Goal: Task Accomplishment & Management: Manage account settings

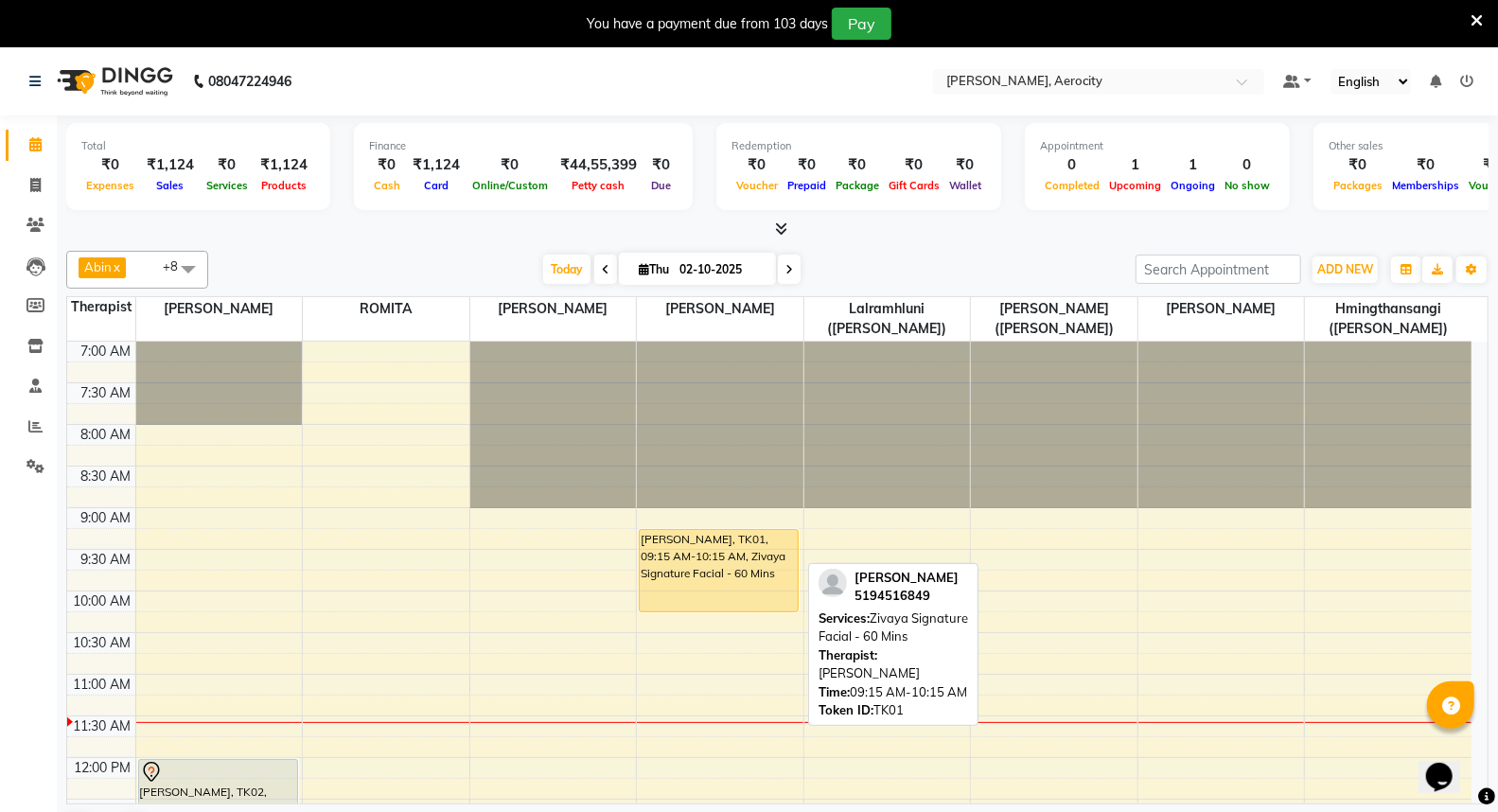
click at [708, 578] on div "[PERSON_NAME], TK01, 09:15 AM-10:15 AM, Zivaya Signature Facial - 60 Mins" at bounding box center [719, 571] width 158 height 81
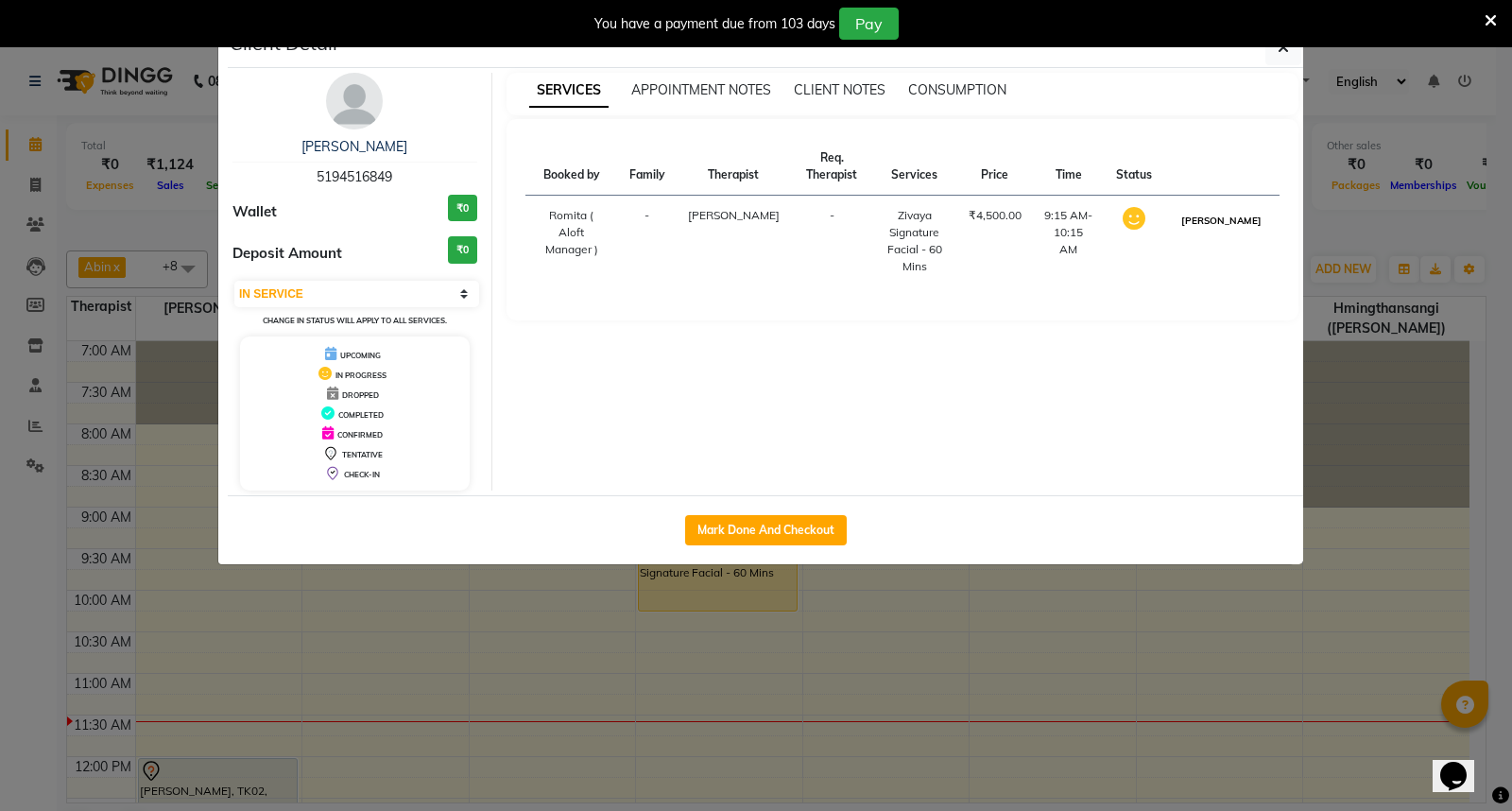
click at [1248, 221] on button "MARK DONE" at bounding box center [1221, 220] width 90 height 24
select select "3"
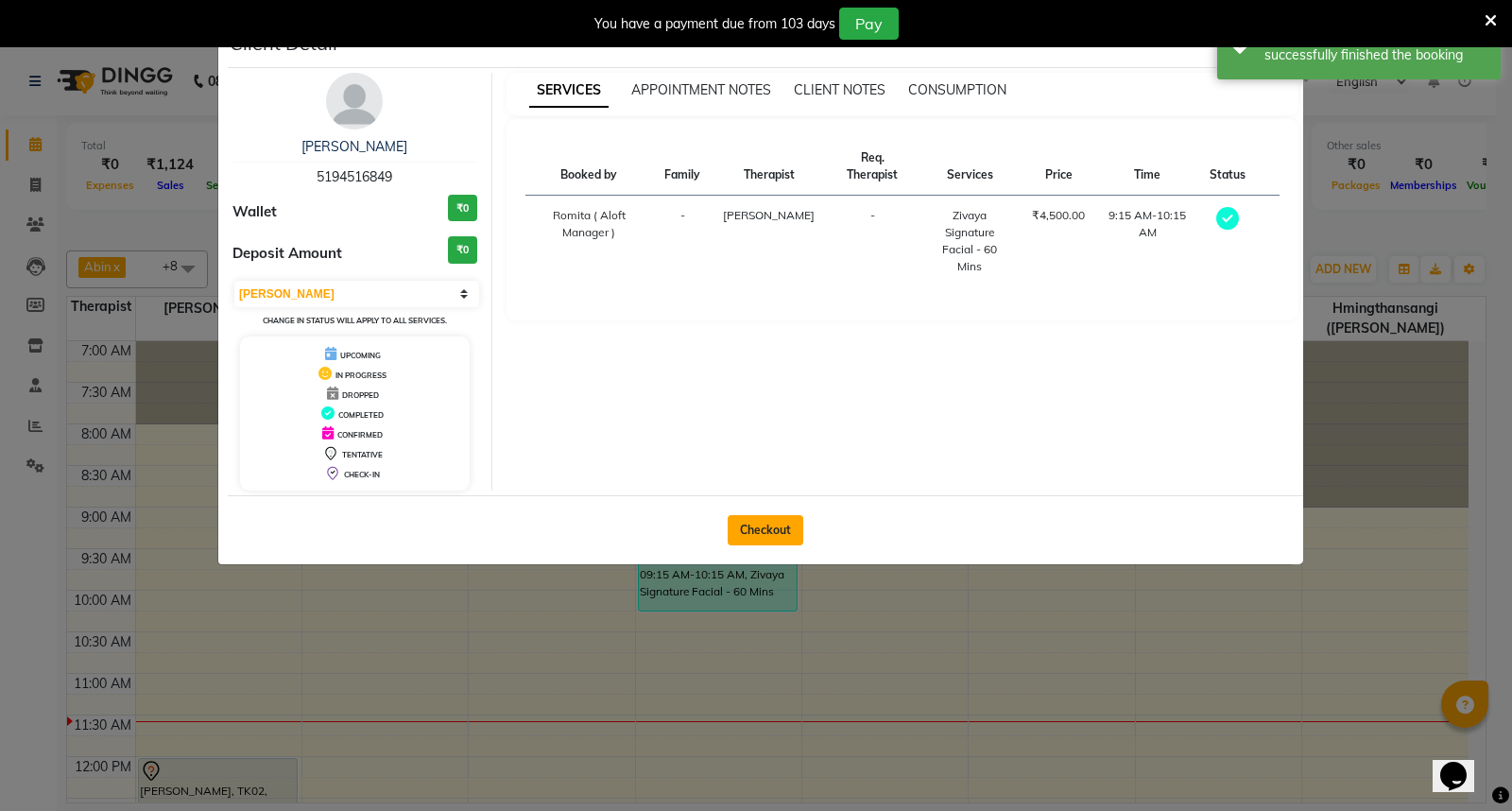
click at [775, 523] on button "Checkout" at bounding box center [766, 530] width 76 height 30
select select "service"
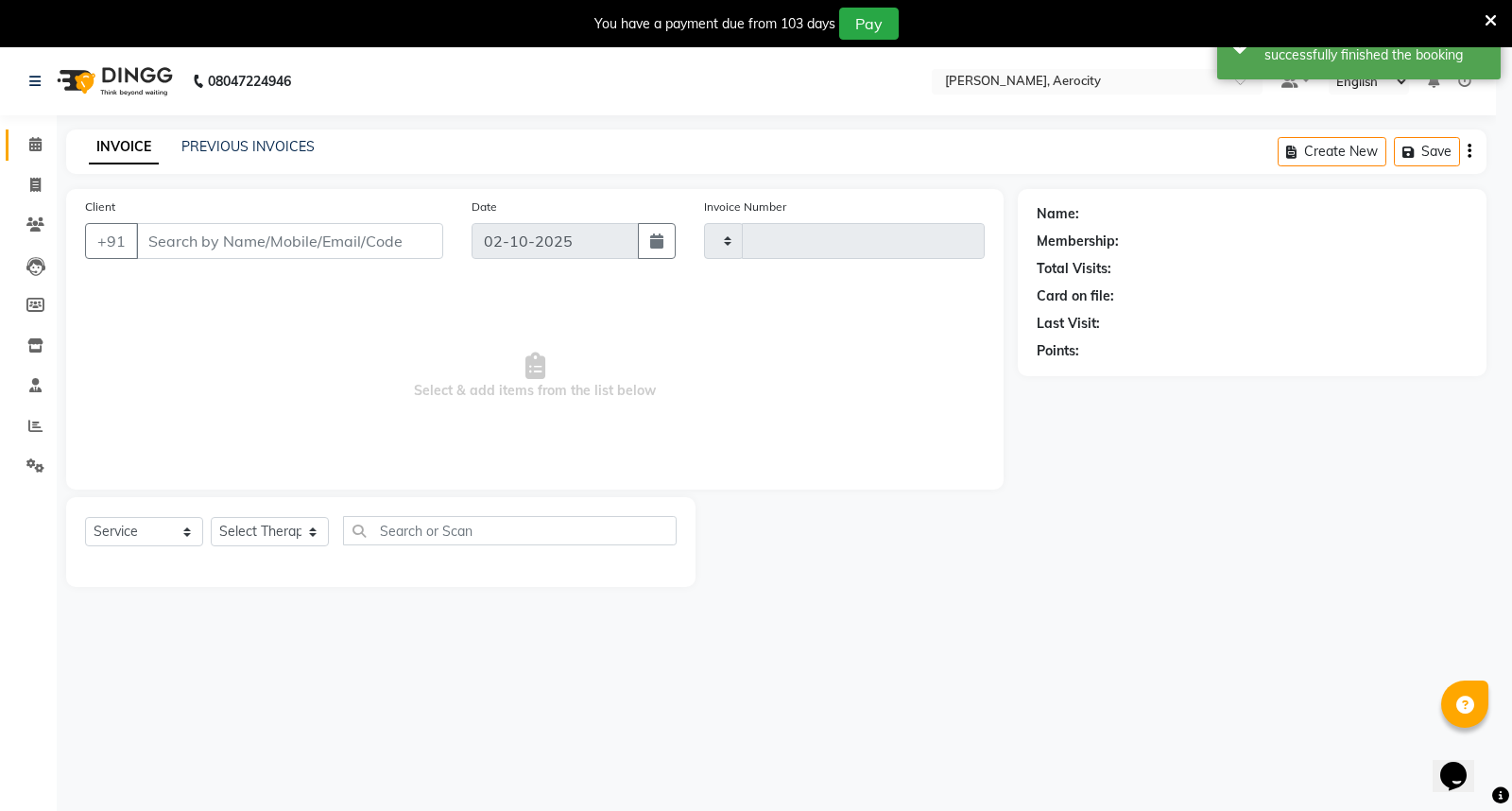
type input "1874"
select select "6403"
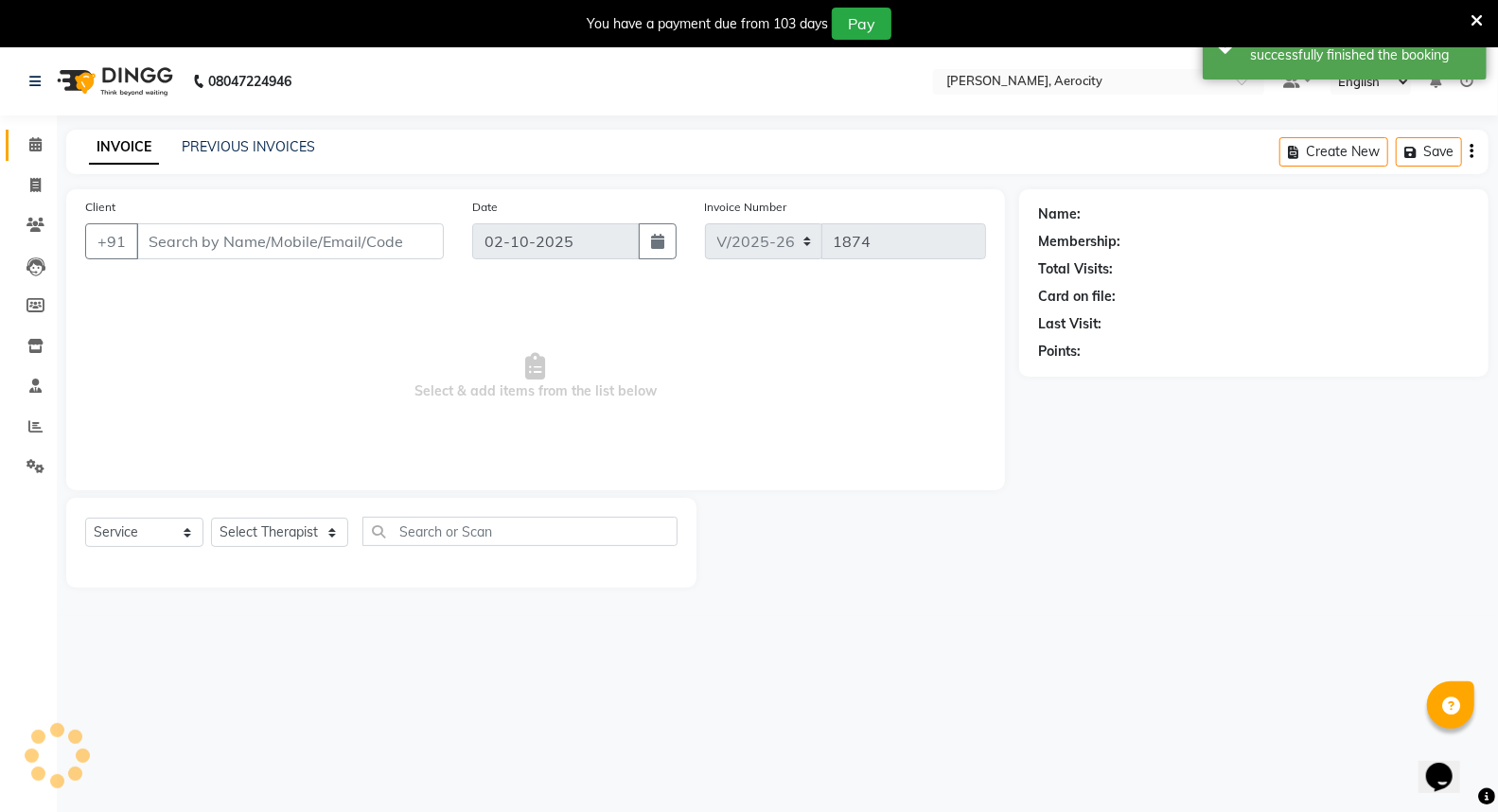
type input "5194516849"
select select "48457"
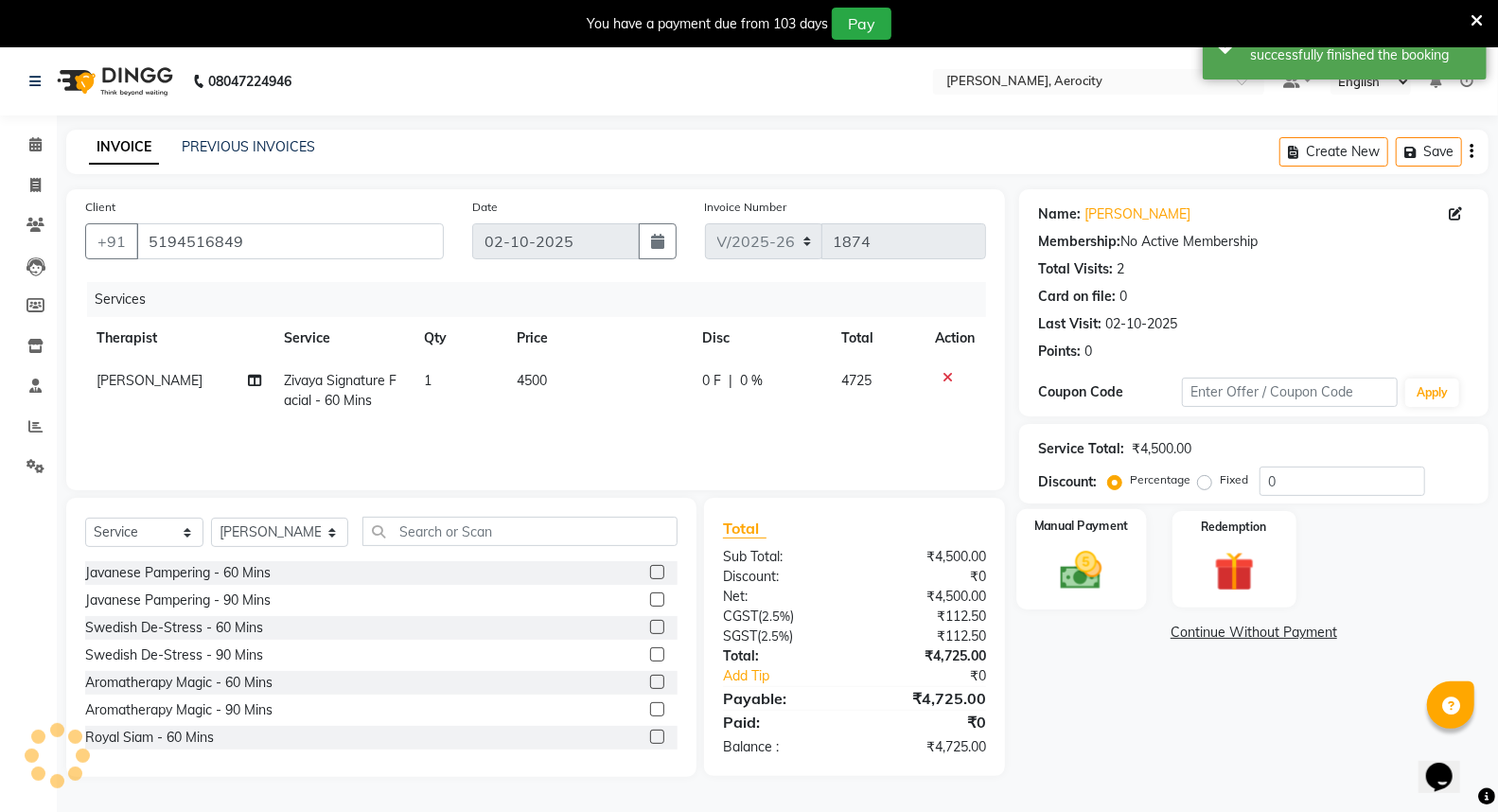
drag, startPoint x: 1070, startPoint y: 513, endPoint x: 1129, endPoint y: 549, distance: 69.1
click at [1072, 546] on img at bounding box center [1080, 570] width 67 height 48
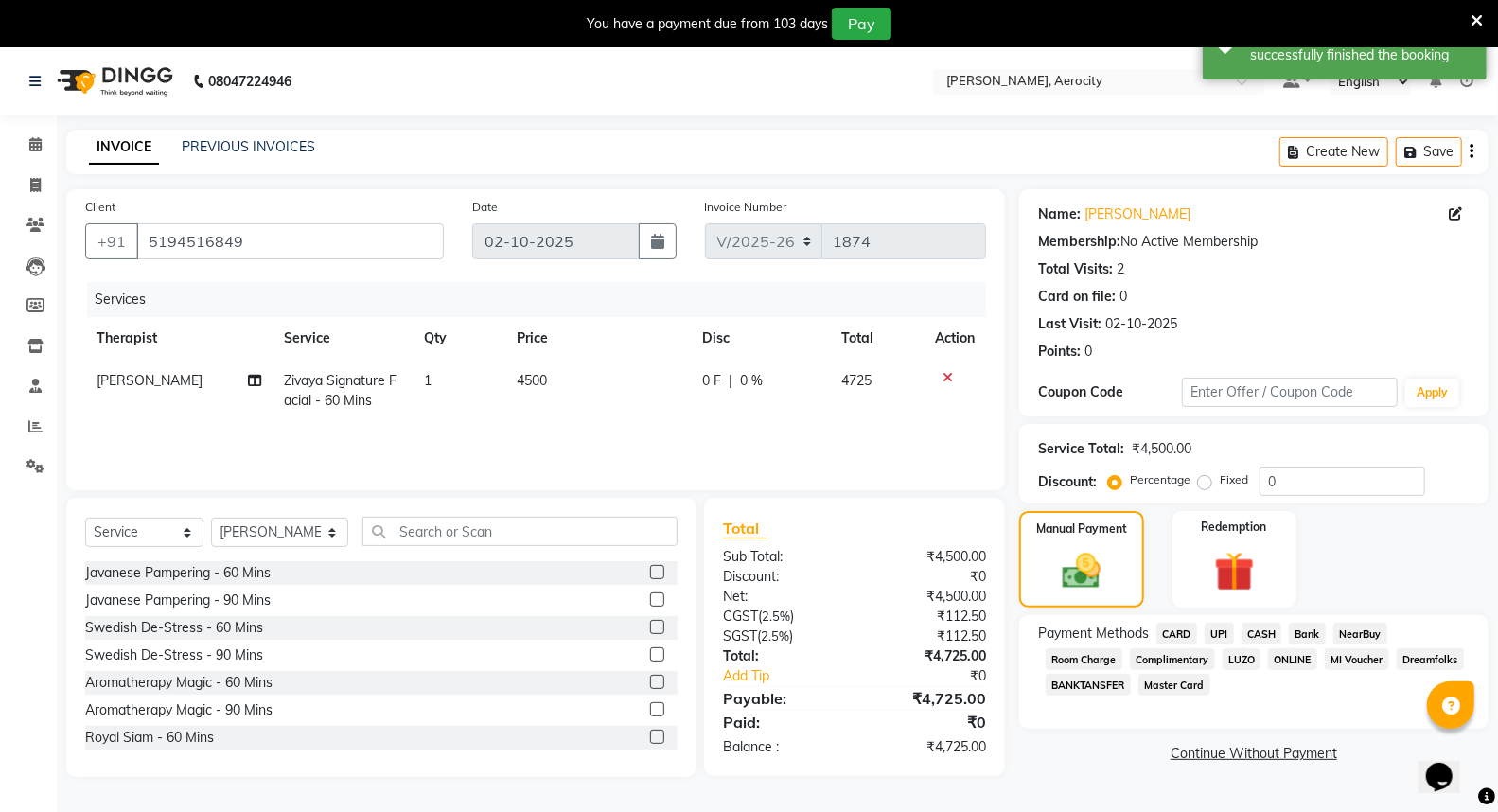
scroll to position [47, 0]
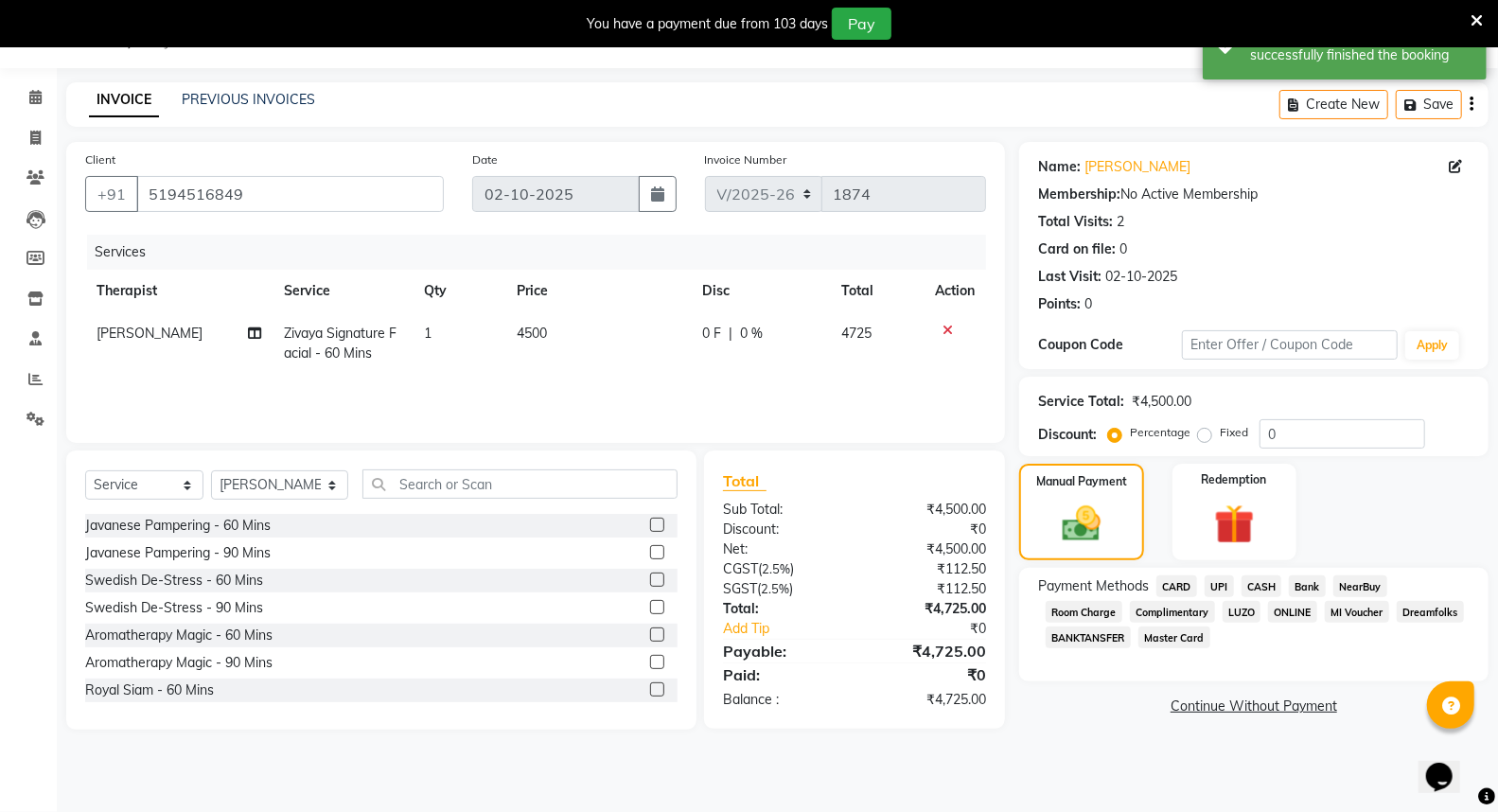
click at [1186, 588] on span "CARD" at bounding box center [1176, 586] width 41 height 22
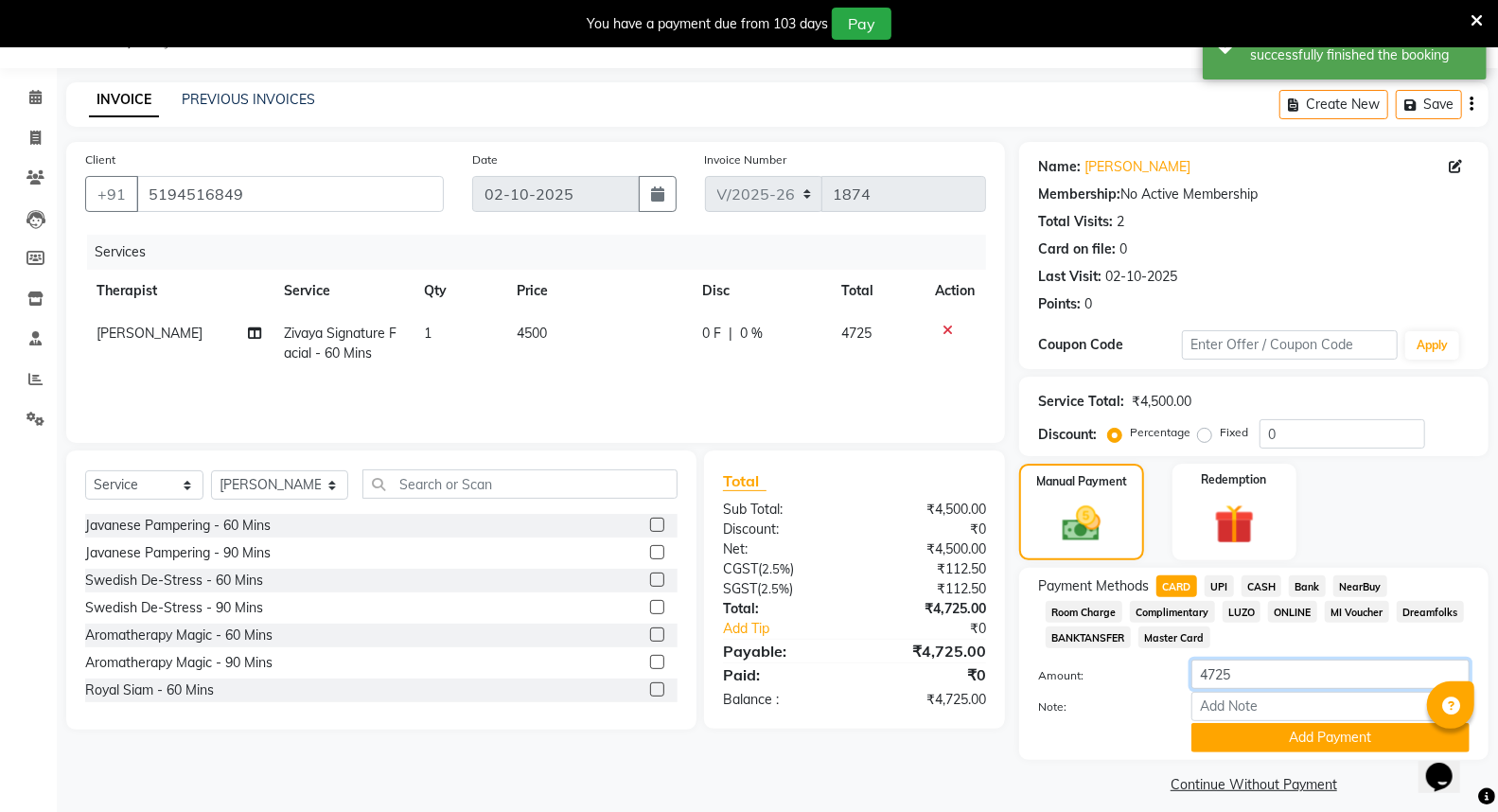
drag, startPoint x: 1240, startPoint y: 680, endPoint x: 1168, endPoint y: 684, distance: 72.1
click at [1168, 684] on div "Amount: 4725" at bounding box center [1254, 676] width 460 height 32
type input "4016"
click at [1270, 705] on input "Note:" at bounding box center [1330, 706] width 278 height 29
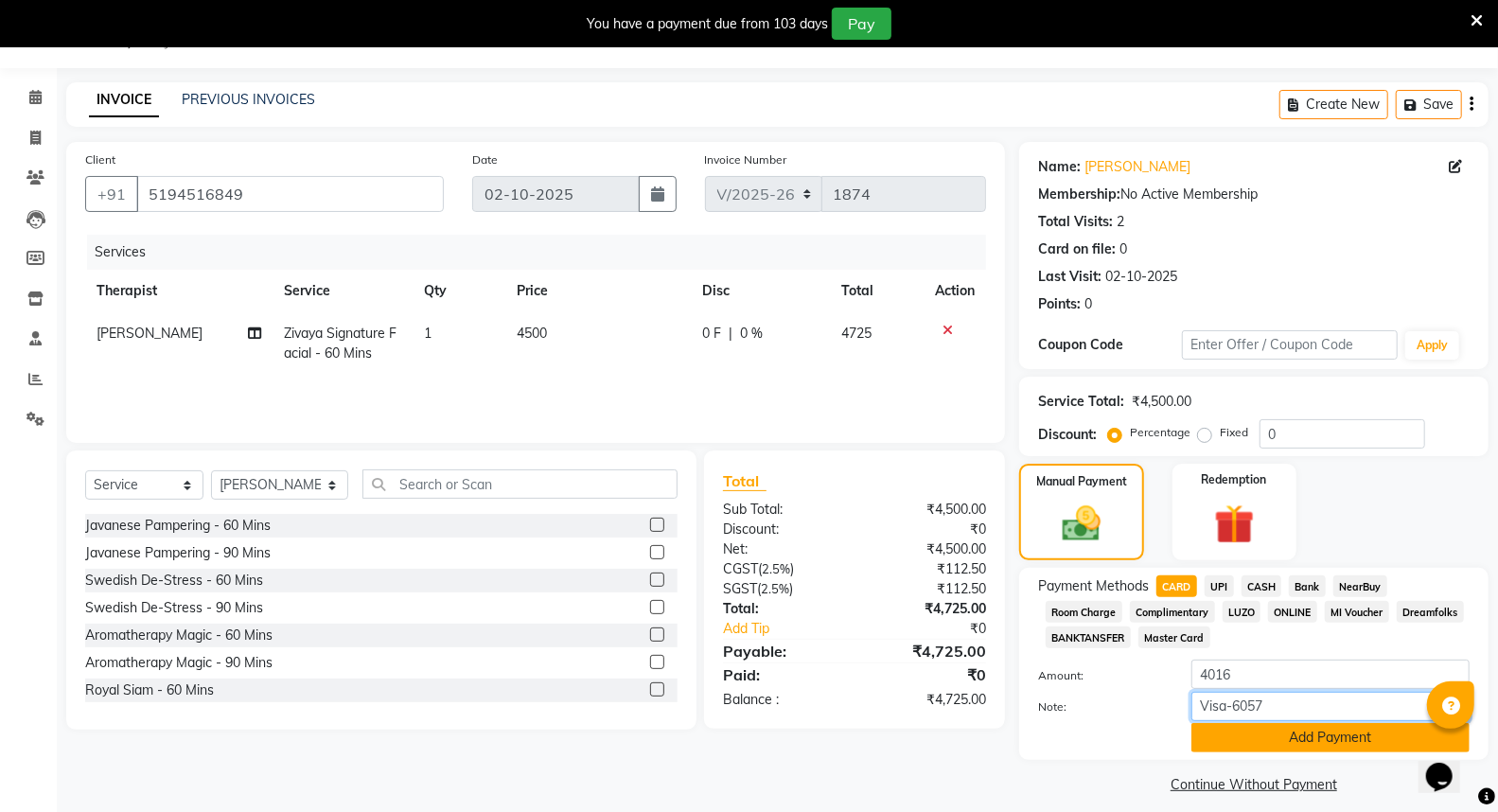
type input "Visa-6057"
click at [1350, 733] on button "Add Payment" at bounding box center [1330, 737] width 278 height 29
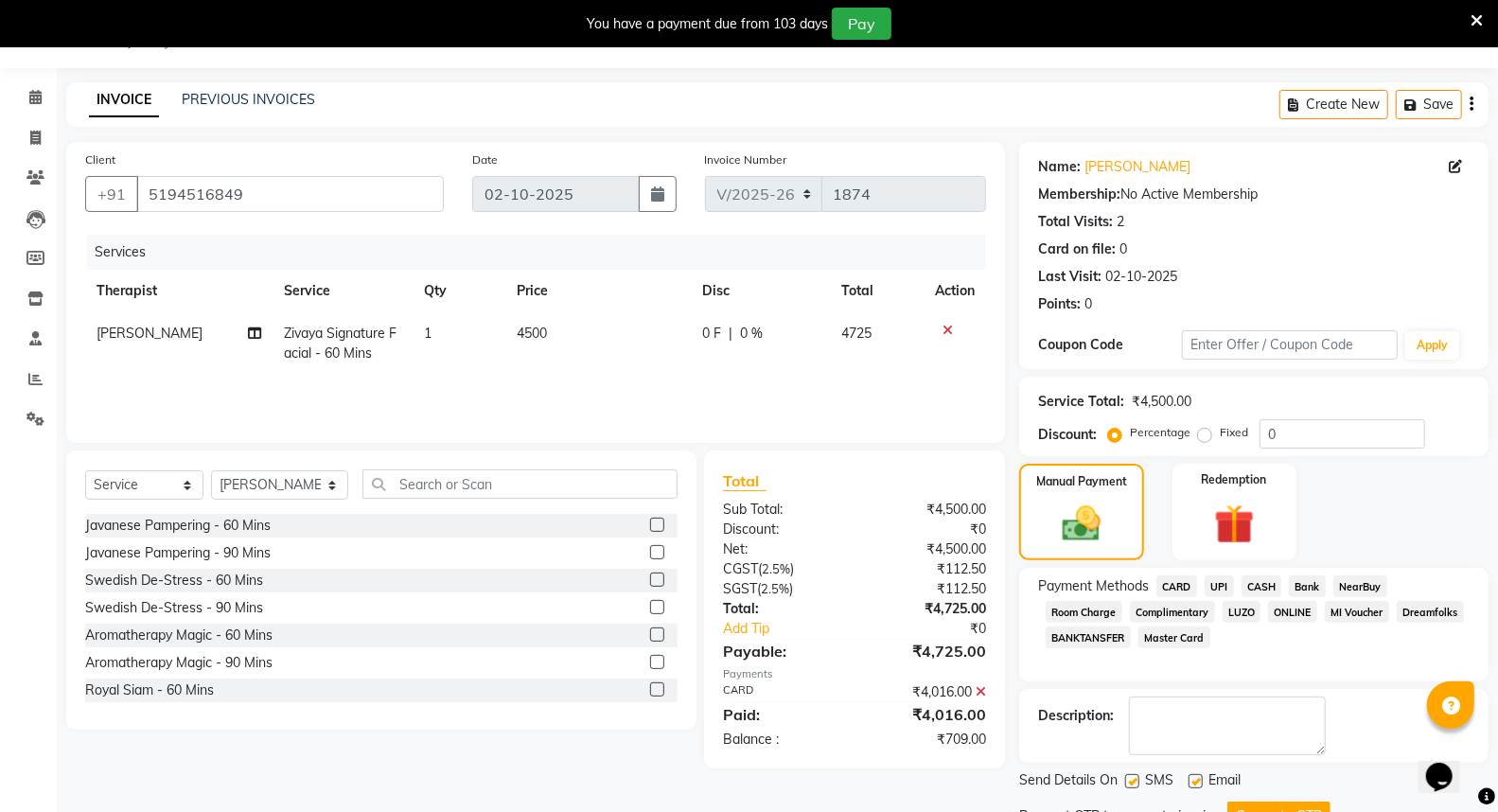
scroll to position [127, 0]
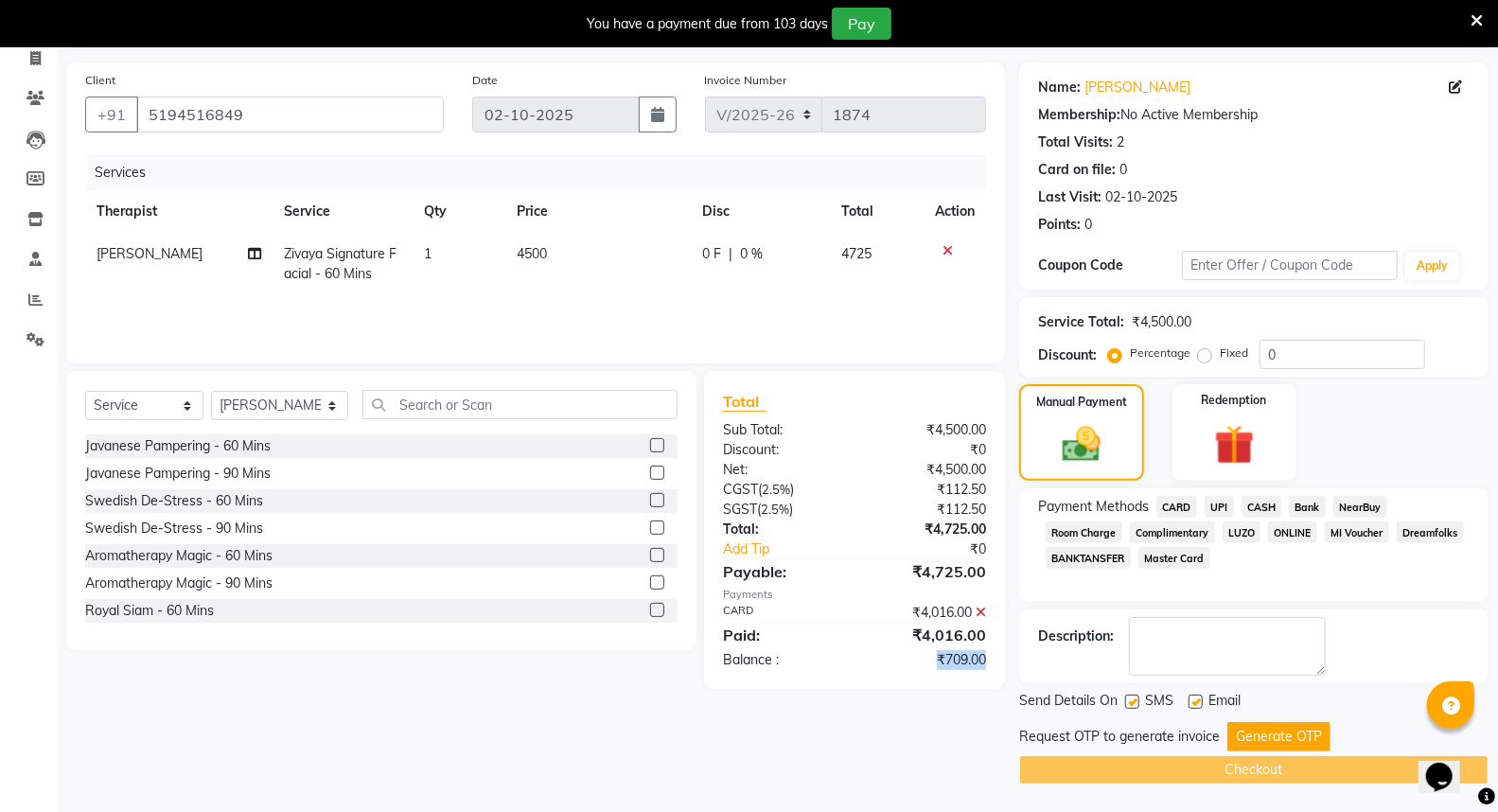
drag, startPoint x: 936, startPoint y: 657, endPoint x: 999, endPoint y: 662, distance: 63.2
click at [999, 662] on div "₹709.00" at bounding box center [928, 660] width 146 height 20
copy div "₹709.00"
click at [1220, 358] on label "Fixed" at bounding box center [1234, 353] width 28 height 17
click at [1205, 358] on input "Fixed" at bounding box center [1208, 353] width 13 height 13
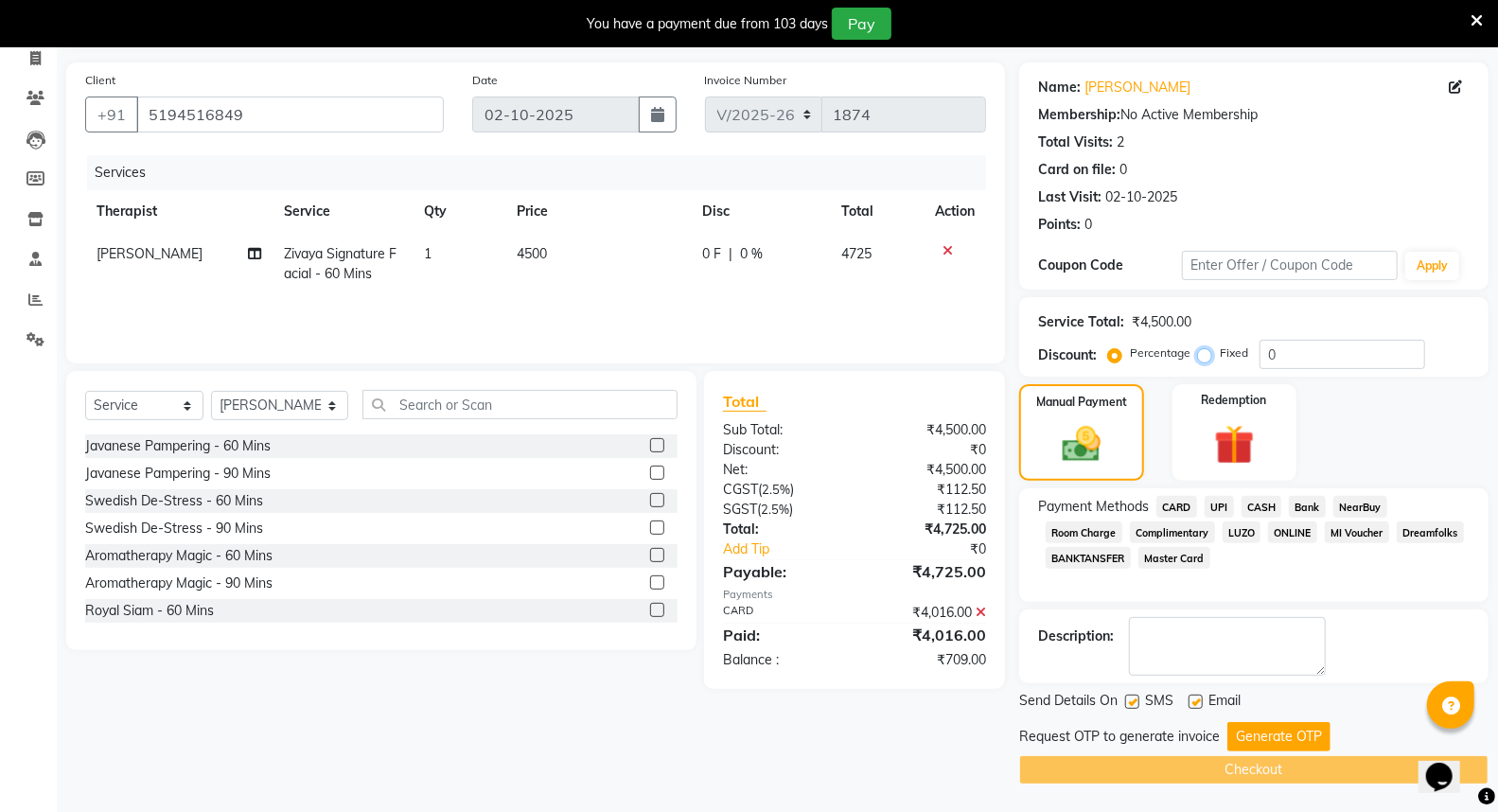
radio input "true"
drag, startPoint x: 1260, startPoint y: 352, endPoint x: 1320, endPoint y: 351, distance: 60.0
click at [1320, 351] on input "0" at bounding box center [1342, 354] width 166 height 29
paste input "709.0"
type input "709.00"
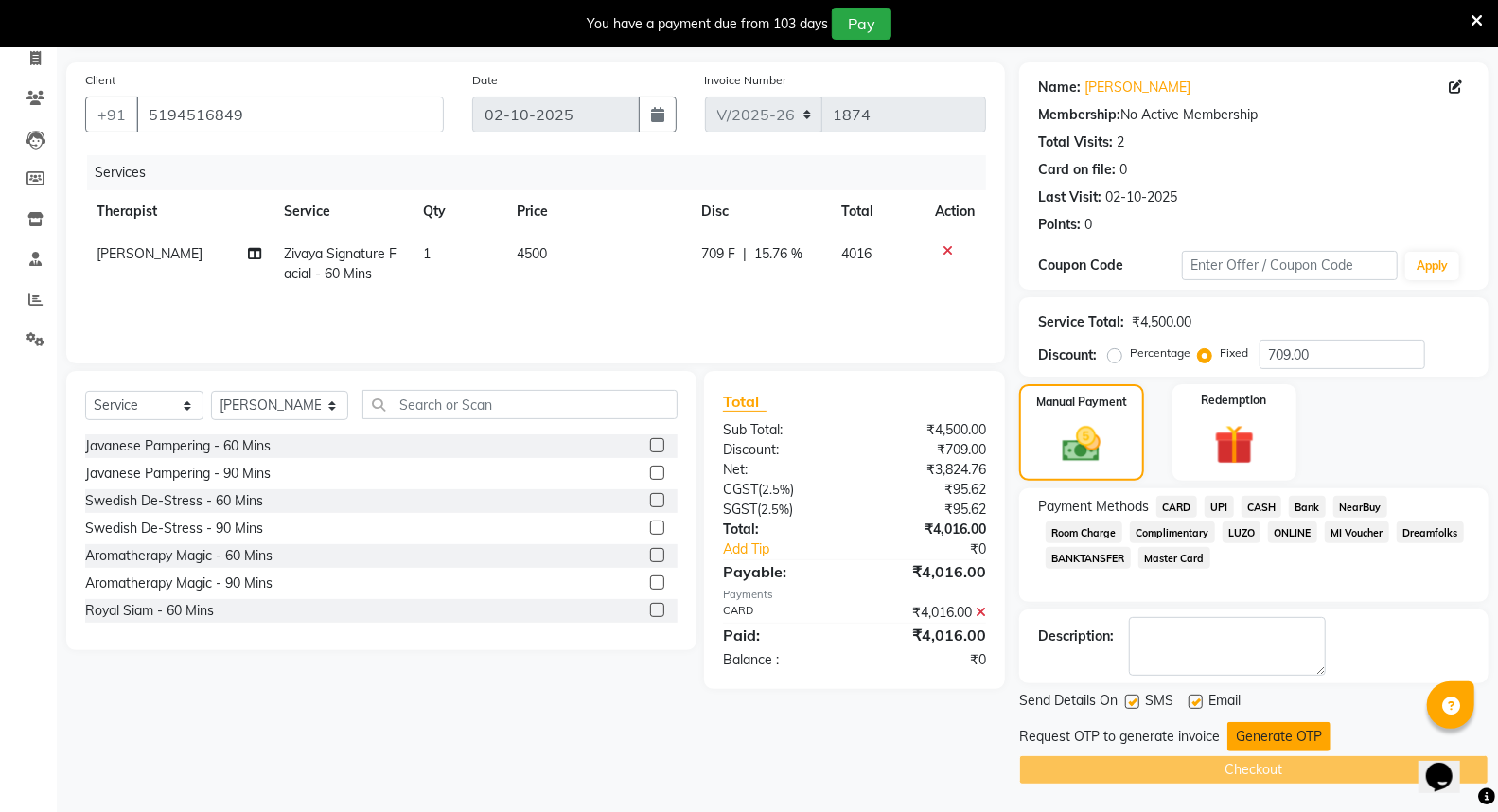
click at [1282, 738] on button "Generate OTP" at bounding box center [1278, 736] width 103 height 29
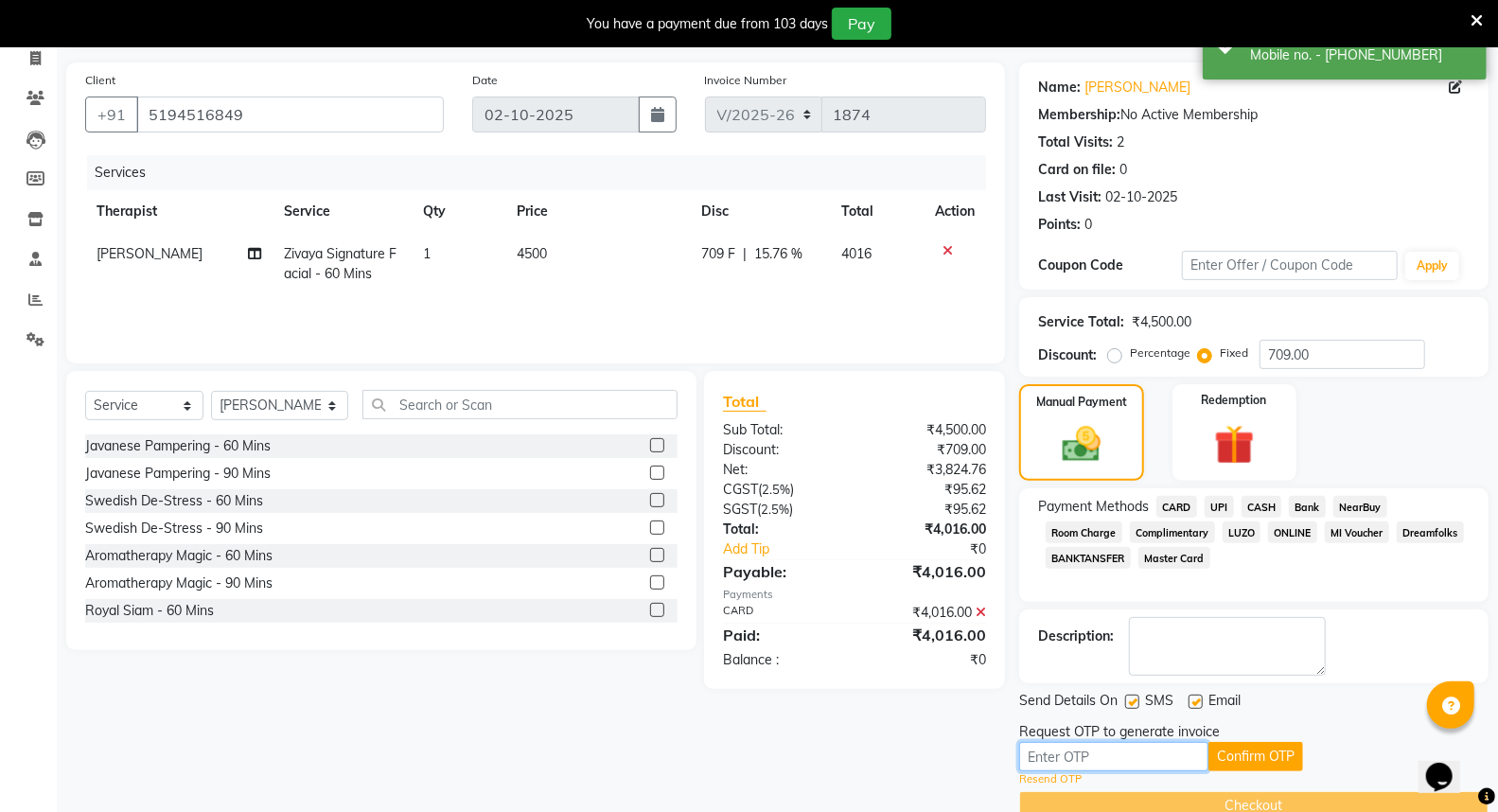
click at [1164, 761] on input "text" at bounding box center [1114, 756] width 189 height 29
type input "6898"
click at [1269, 761] on button "Confirm OTP" at bounding box center [1256, 756] width 95 height 29
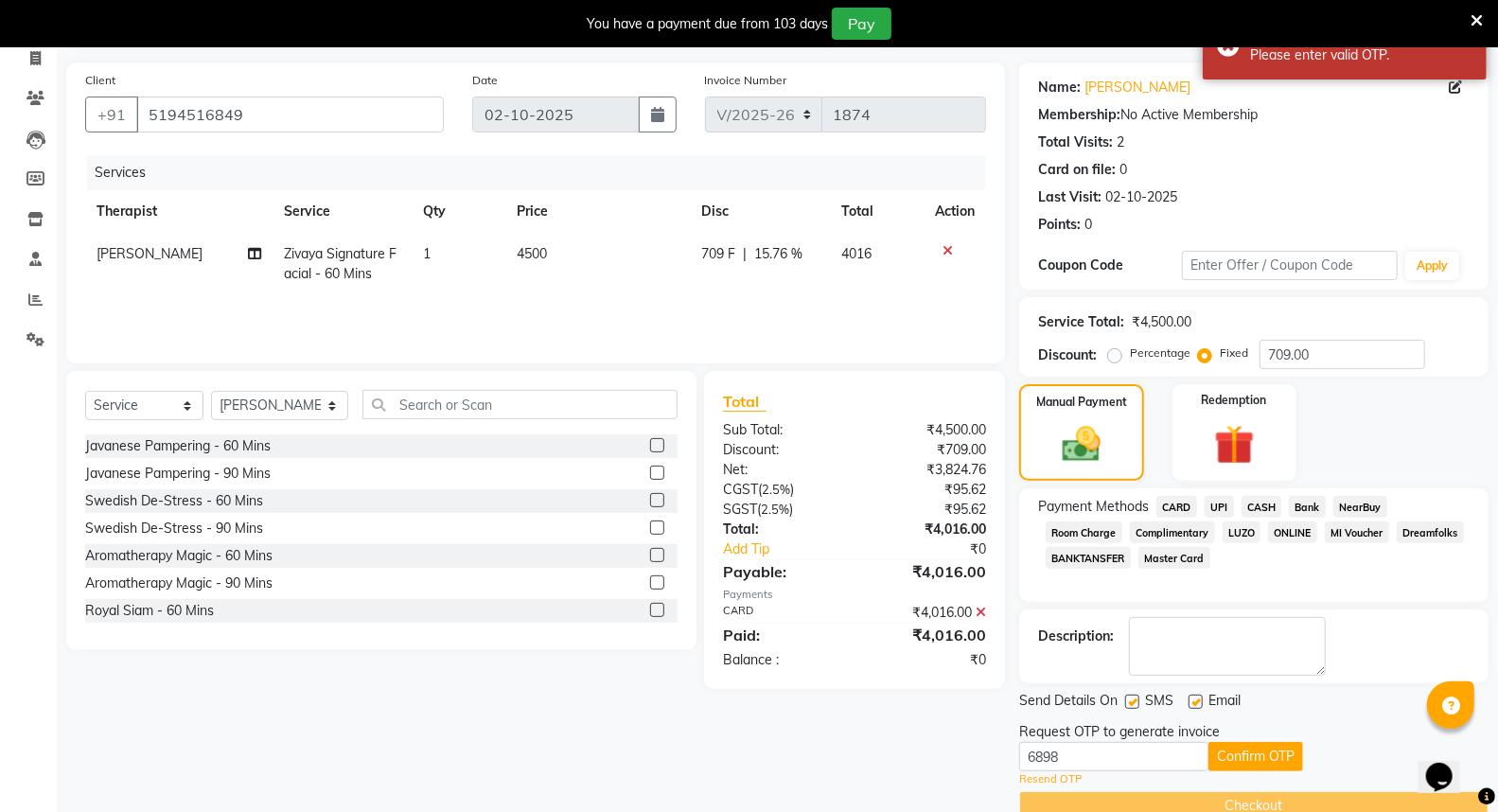
click at [1453, 91] on icon at bounding box center [1455, 87] width 13 height 13
select select "female"
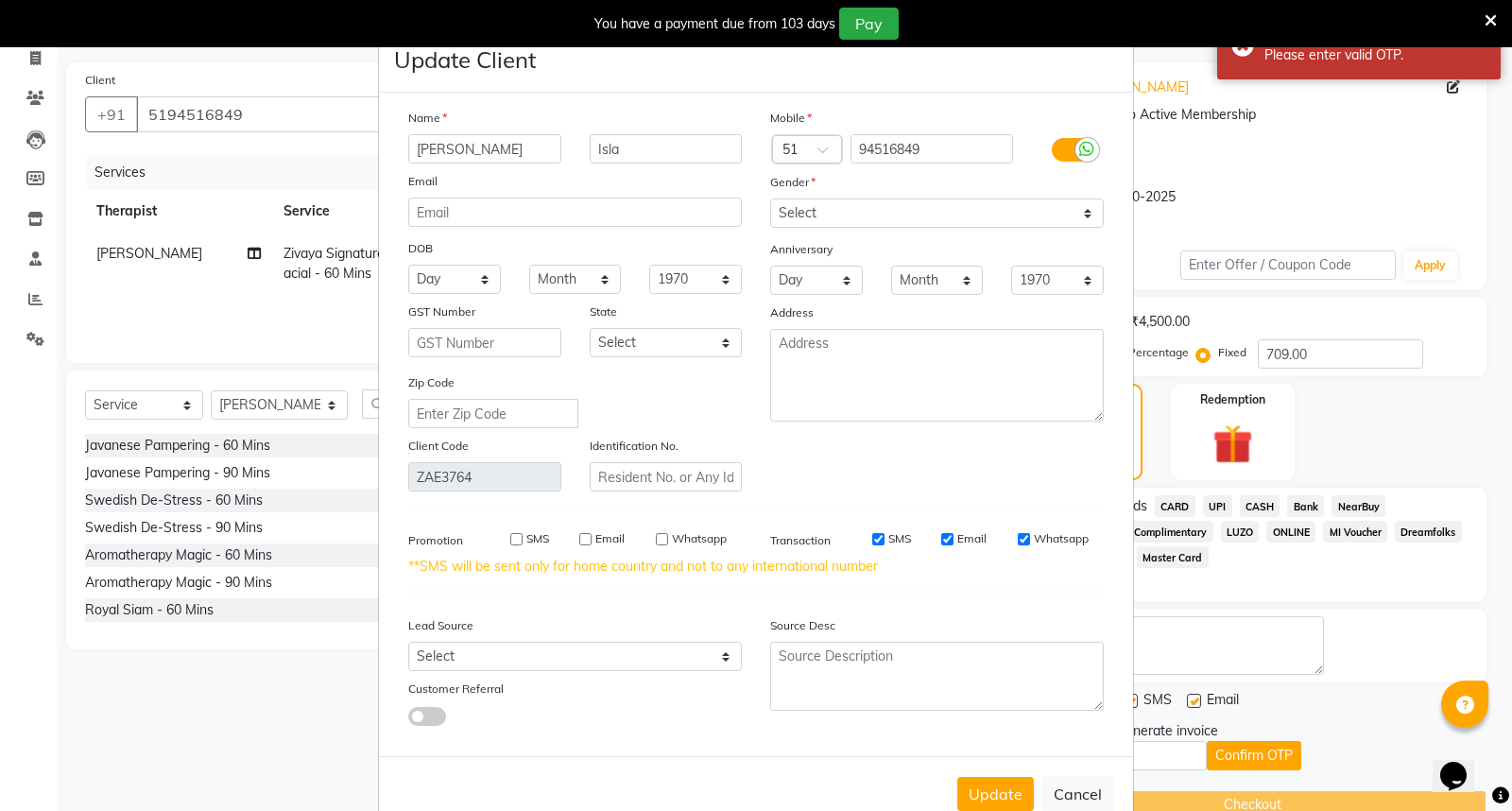
click at [1020, 810] on button "Update" at bounding box center [995, 794] width 77 height 34
type input "94516849"
select select
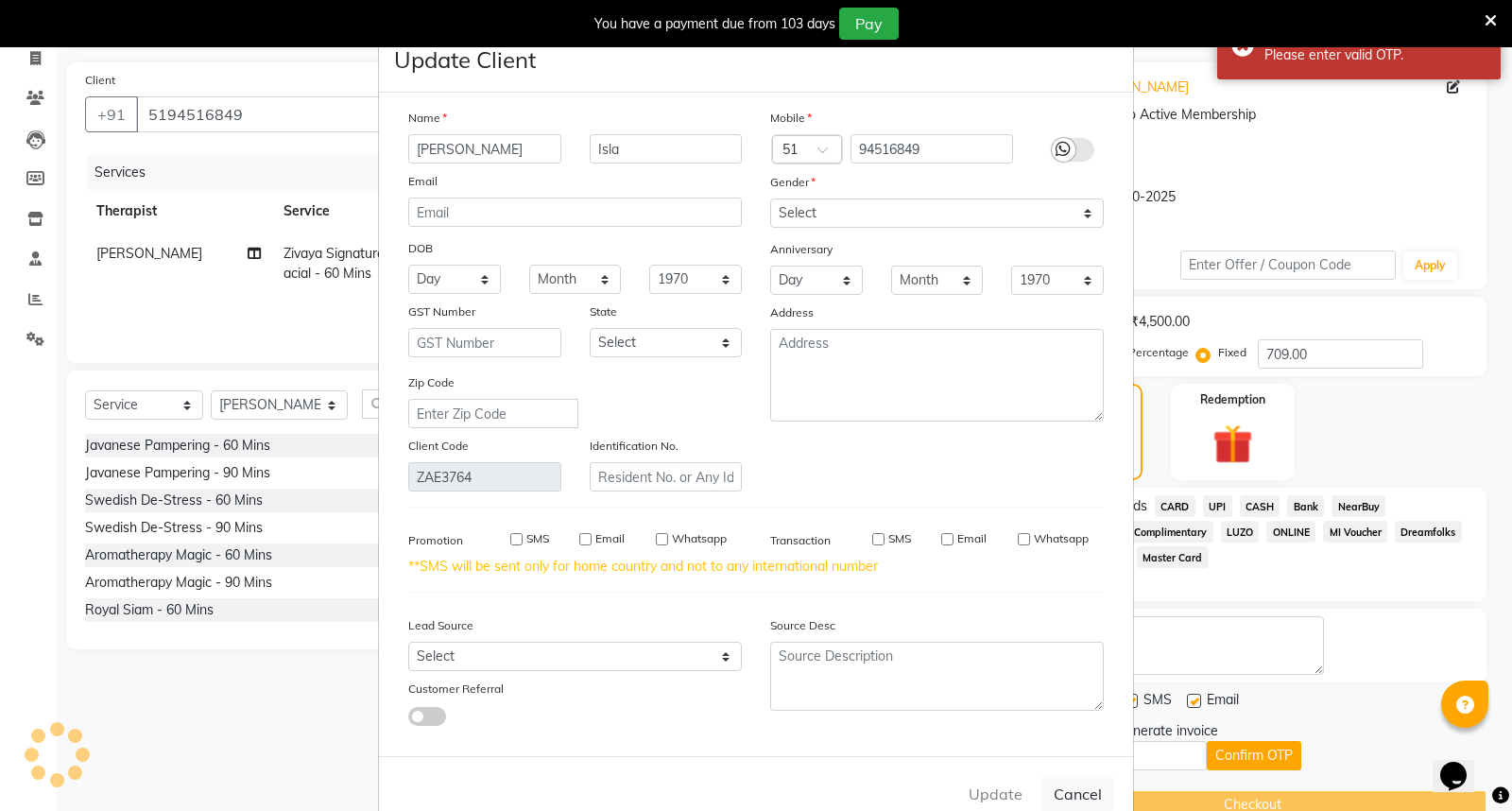
select select
checkbox input "false"
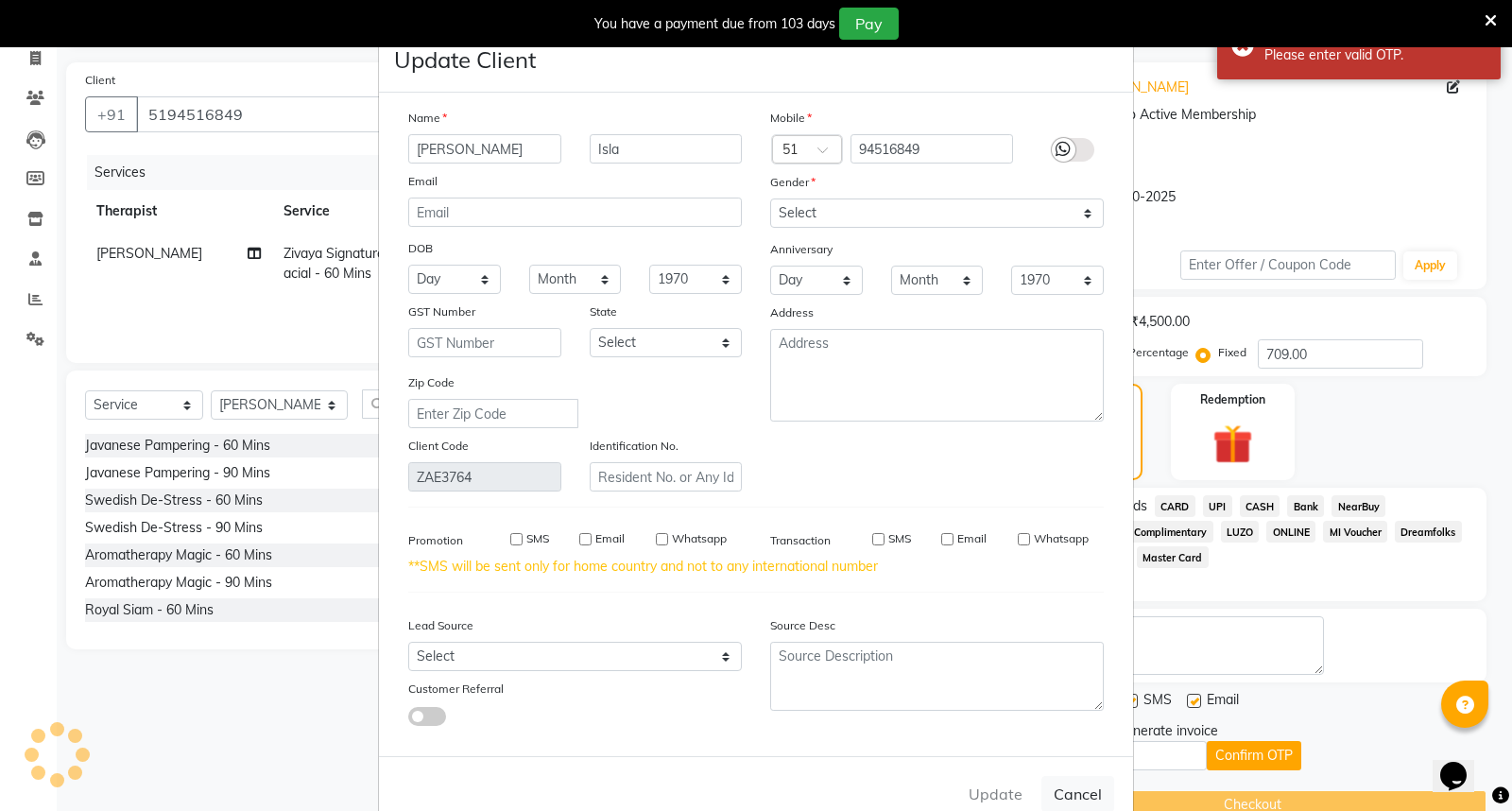
checkbox input "false"
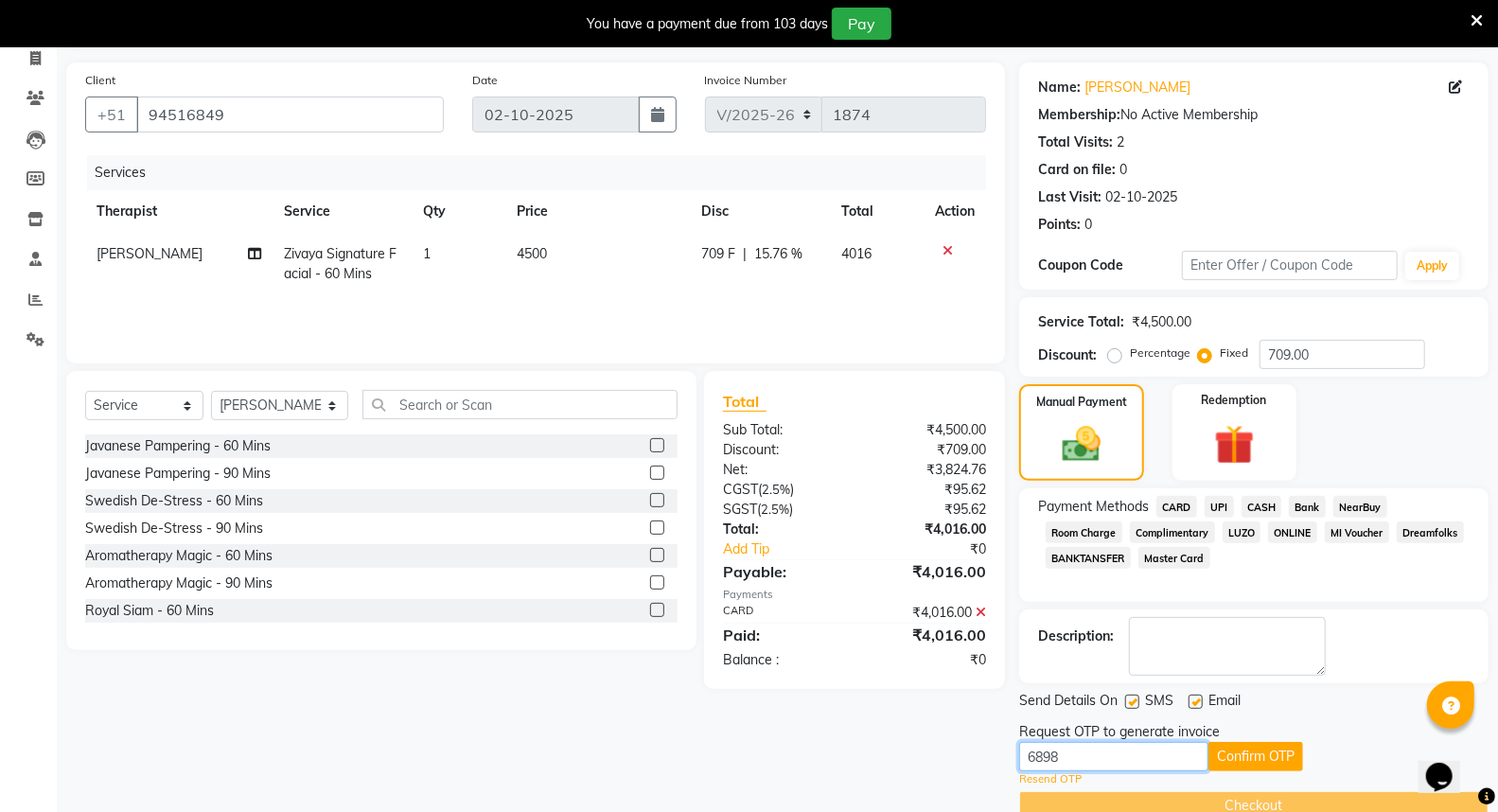
click at [1079, 762] on input "6898" at bounding box center [1114, 756] width 189 height 29
type input "6"
click at [29, 25] on icon at bounding box center [35, 17] width 12 height 14
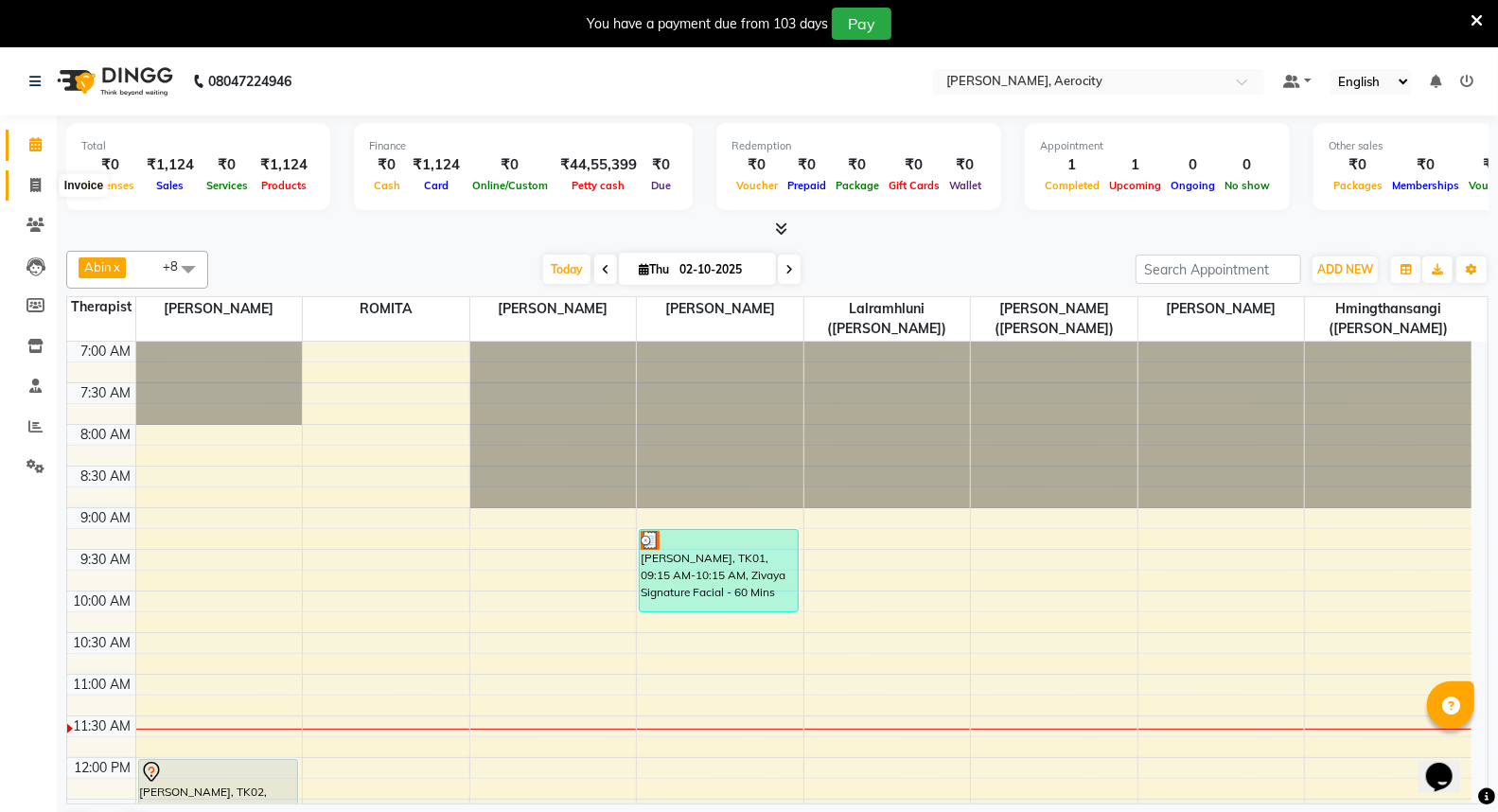
click at [31, 185] on icon at bounding box center [35, 185] width 10 height 14
select select "6403"
select select "service"
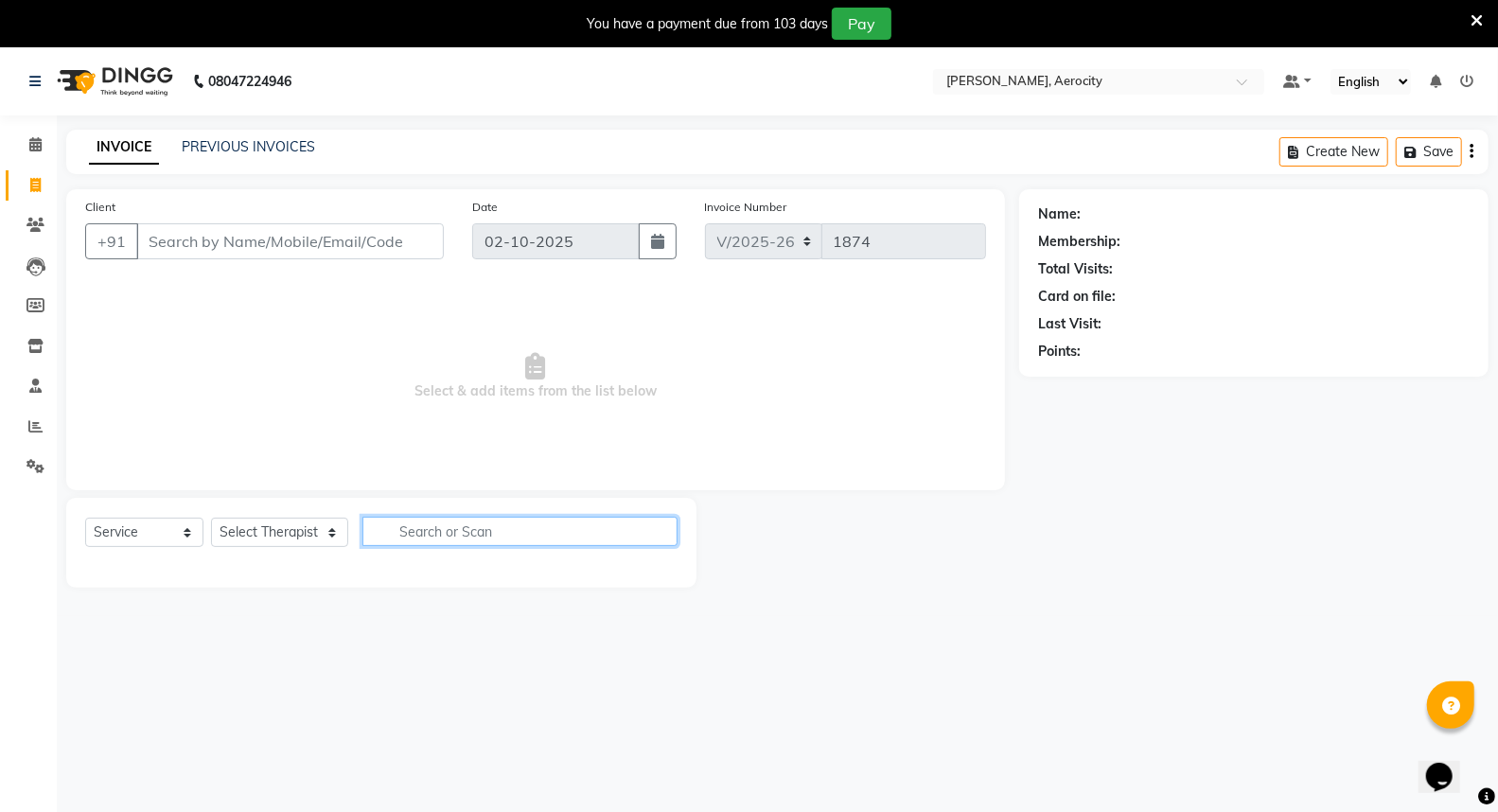
click at [411, 528] on input "text" at bounding box center [520, 531] width 315 height 29
click at [313, 533] on select "Select Therapist Abin Anoli Hmingthansangi (Shirley) Lalramhluni (Jojo) Litsabi…" at bounding box center [279, 532] width 137 height 29
select select "48455"
click at [211, 519] on select "Select Therapist Abin Anoli Hmingthansangi (Shirley) Lalramhluni (Jojo) Litsabi…" at bounding box center [279, 532] width 137 height 29
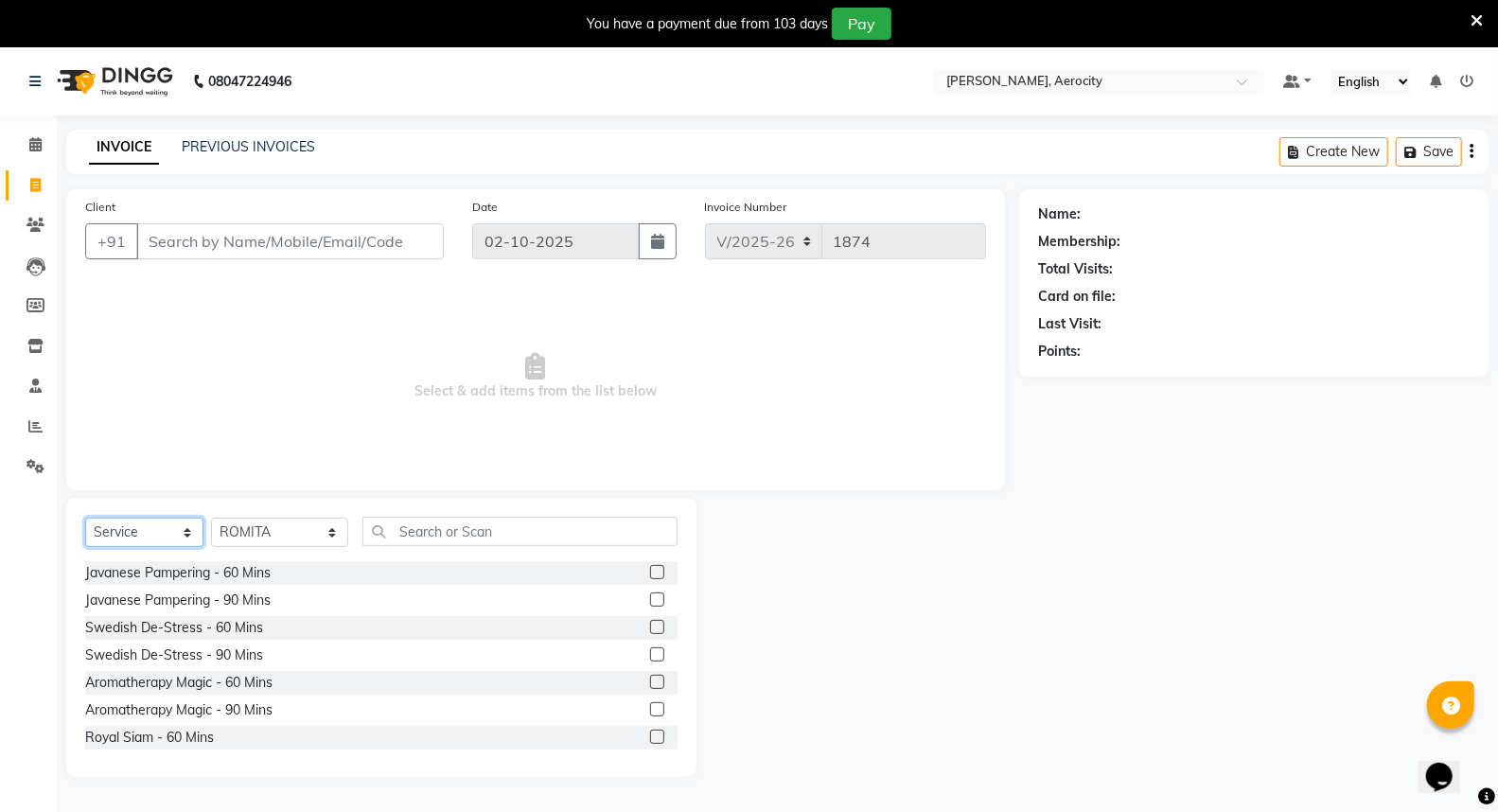
click at [187, 534] on select "Select Service Product Membership Package Voucher Prepaid Gift Card" at bounding box center [144, 532] width 118 height 29
select select "product"
click at [85, 519] on select "Select Service Product Membership Package Voucher Prepaid Gift Card" at bounding box center [144, 532] width 118 height 29
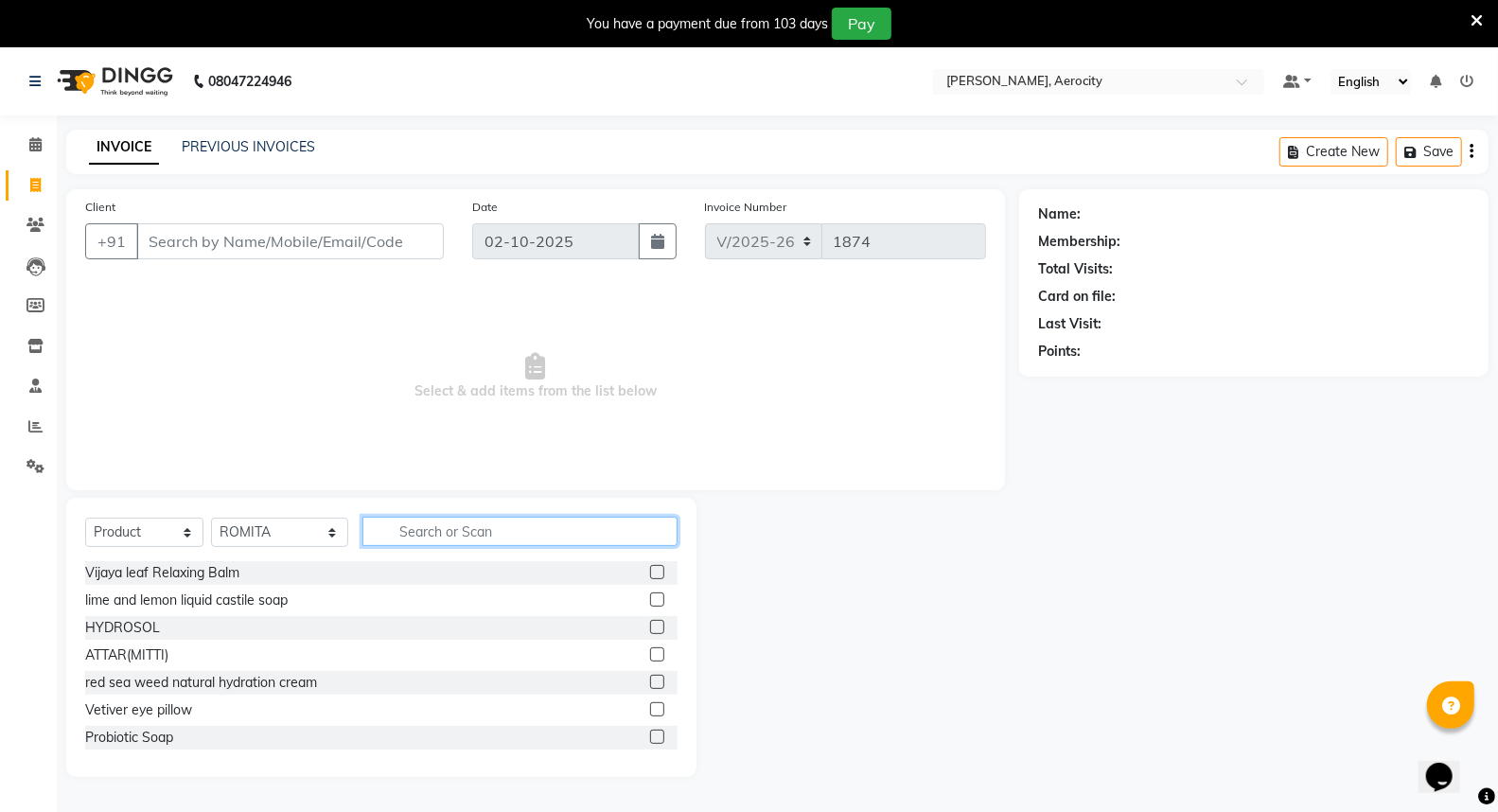
click at [385, 537] on input "text" at bounding box center [520, 531] width 315 height 29
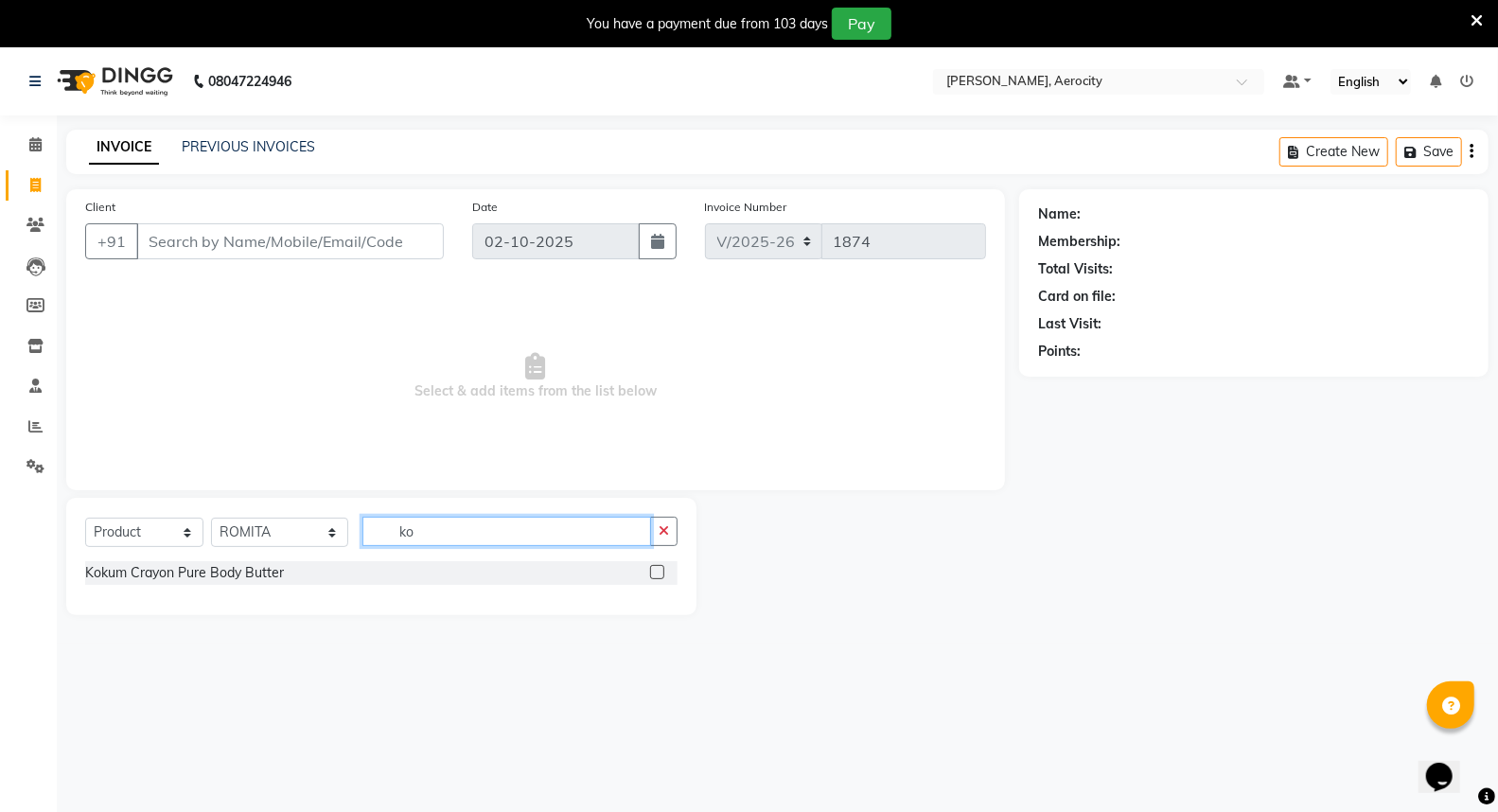
type input "k"
type input "h"
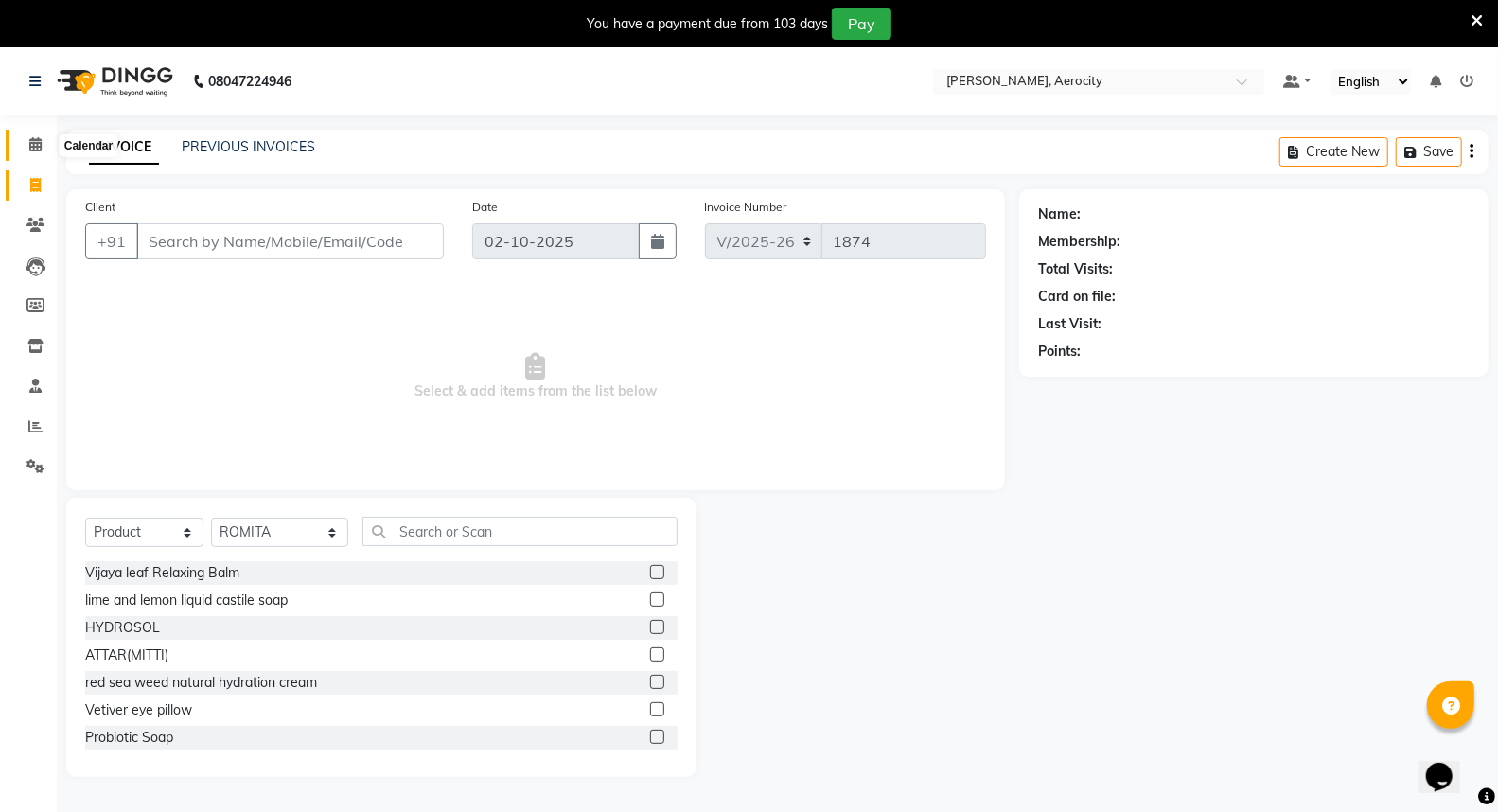
click at [41, 144] on span at bounding box center [35, 145] width 33 height 22
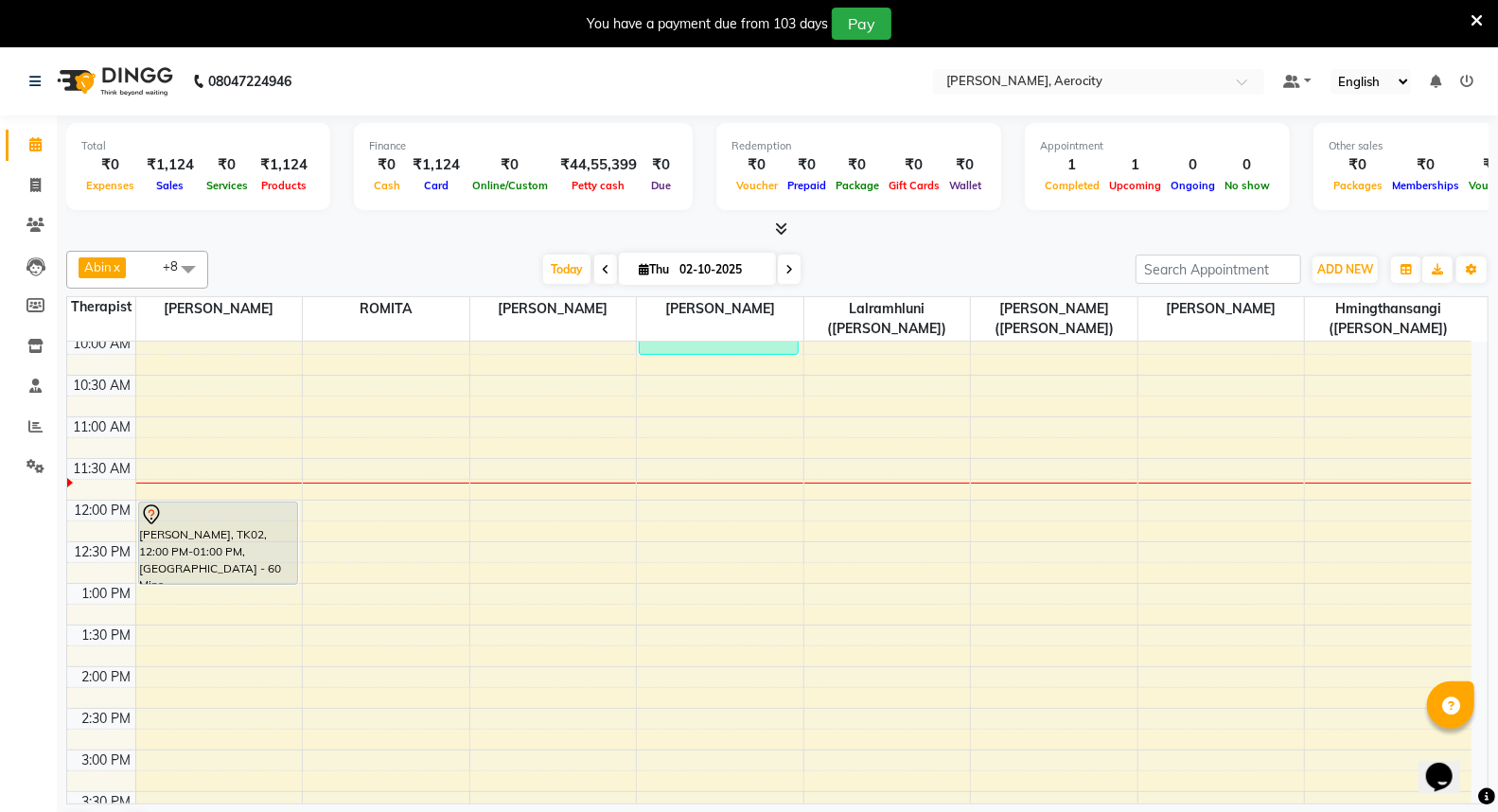
scroll to position [210, 0]
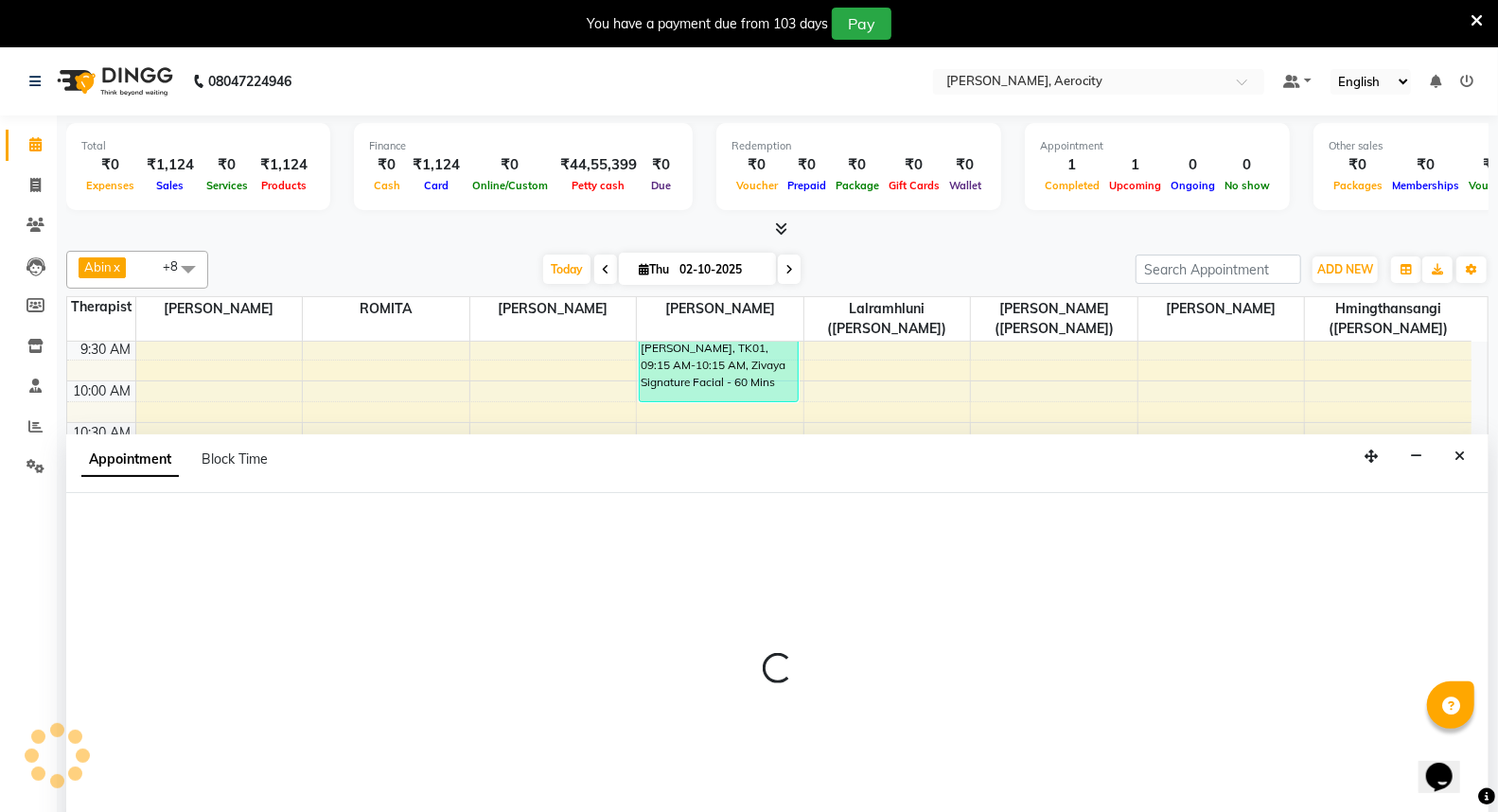
select select "48457"
select select "690"
select select "tentative"
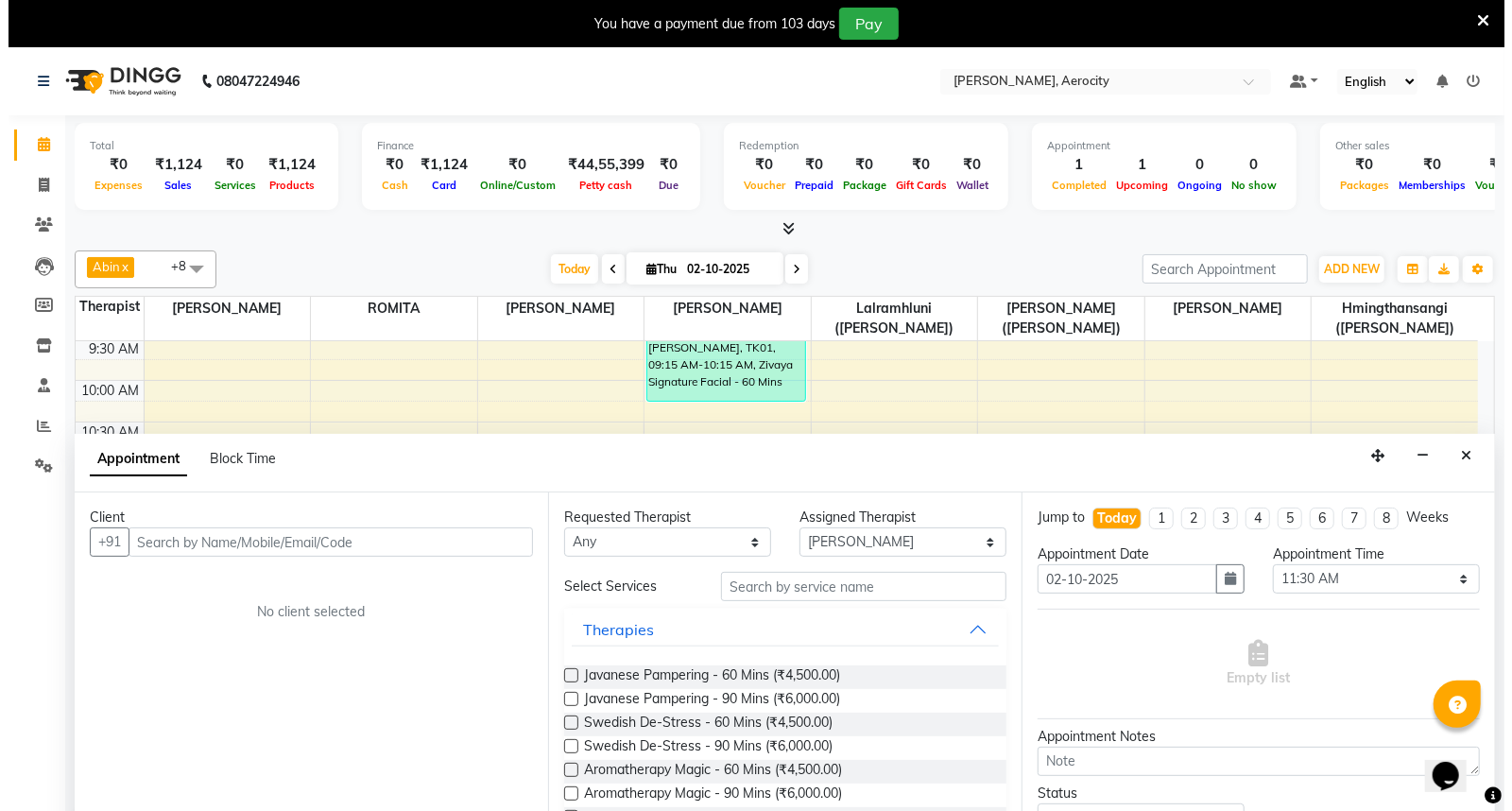
scroll to position [47, 0]
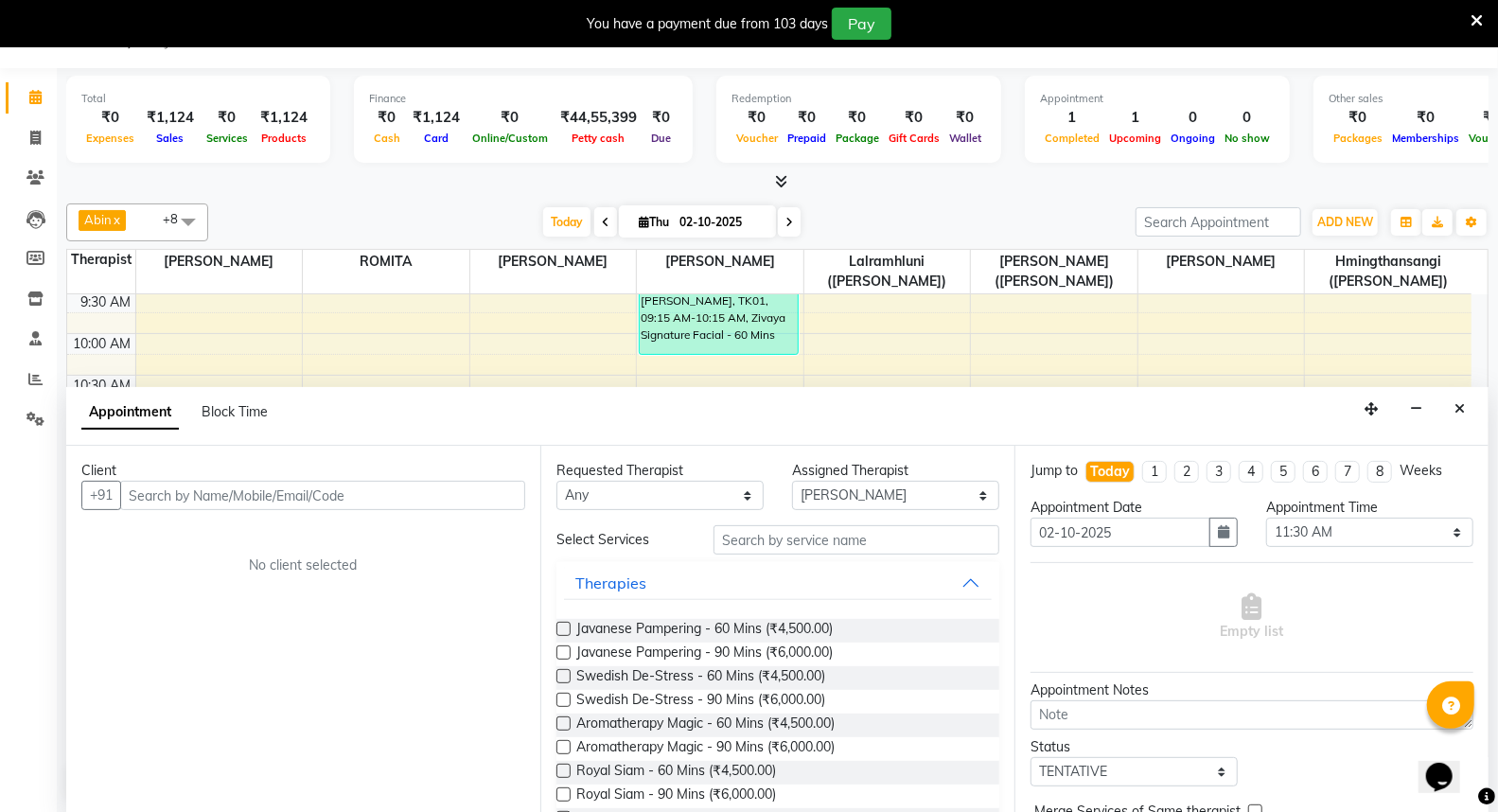
click at [386, 488] on input "text" at bounding box center [323, 495] width 405 height 29
type input "A"
type input "9899902002"
click at [489, 489] on span "Add Client" at bounding box center [486, 495] width 63 height 17
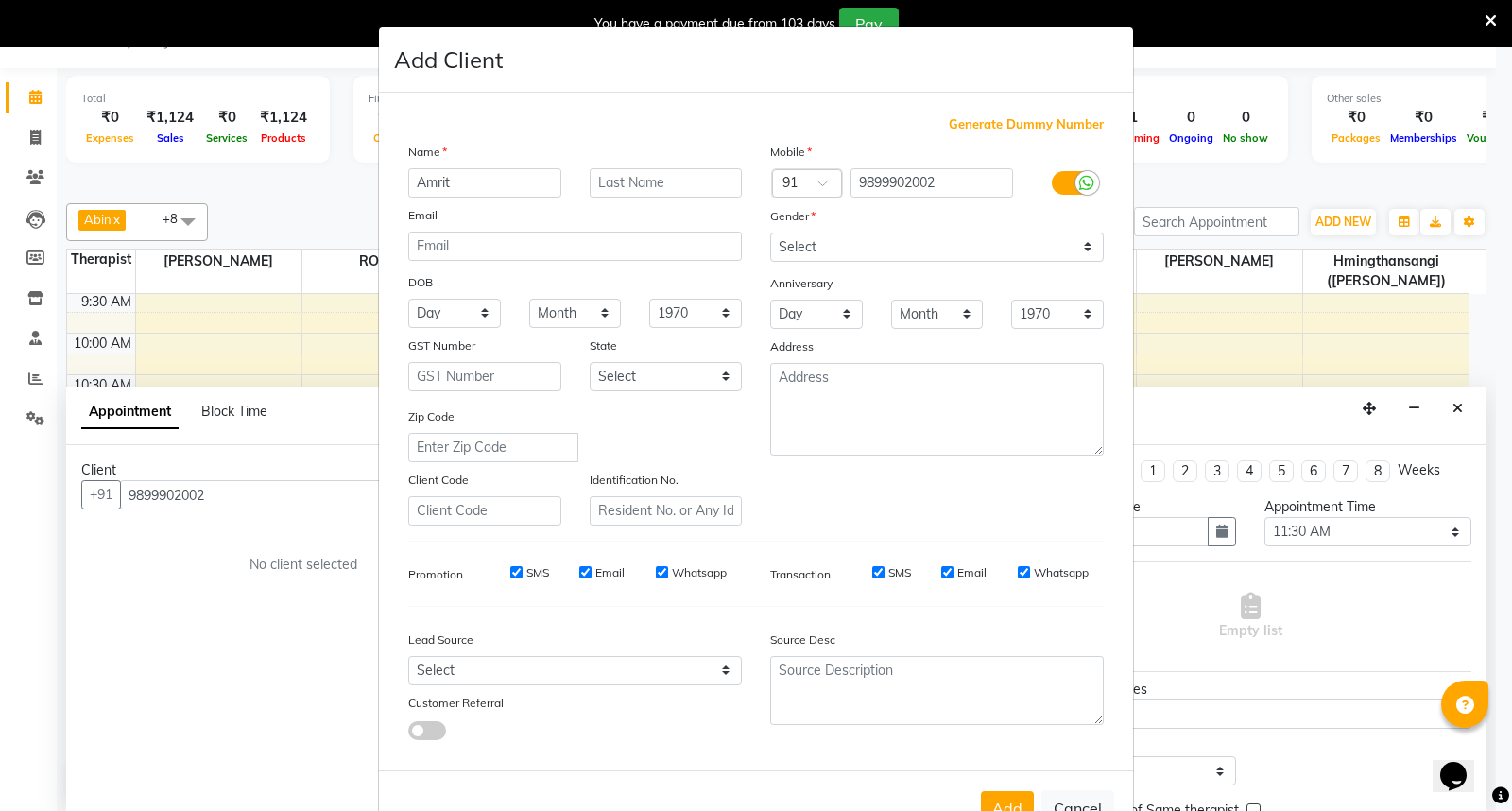
type input "Amrit"
click at [669, 187] on input "text" at bounding box center [667, 182] width 153 height 29
type input "Kalsi"
drag, startPoint x: 1075, startPoint y: 249, endPoint x: 1063, endPoint y: 253, distance: 12.6
click at [1075, 249] on select "Select Male Female Other Prefer Not To Say" at bounding box center [937, 247] width 334 height 29
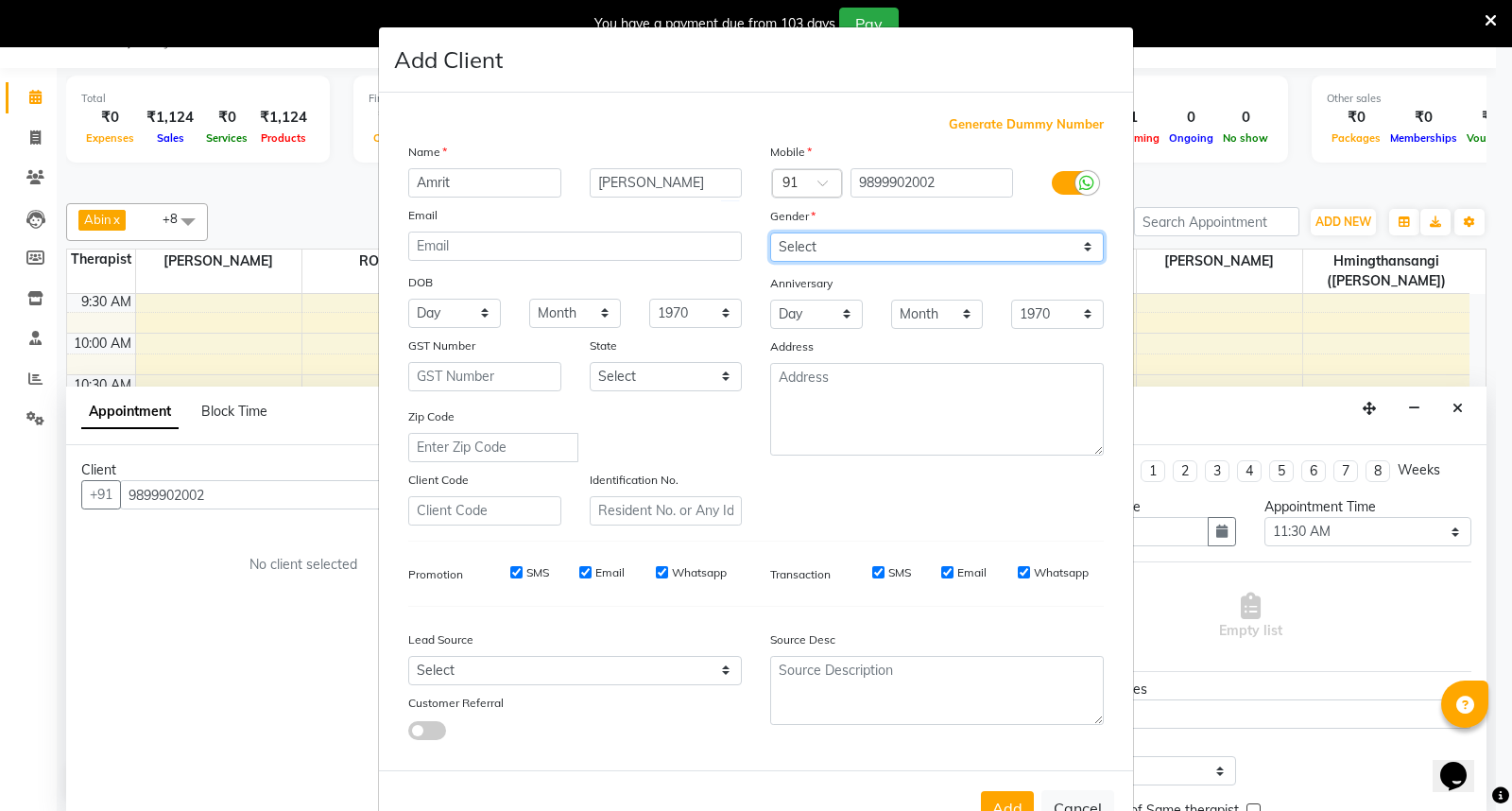
select select "female"
click at [771, 233] on select "Select Male Female Other Prefer Not To Say" at bounding box center [937, 247] width 334 height 29
click at [511, 572] on input "SMS" at bounding box center [516, 572] width 12 height 12
checkbox input "false"
drag, startPoint x: 581, startPoint y: 571, endPoint x: 638, endPoint y: 586, distance: 58.9
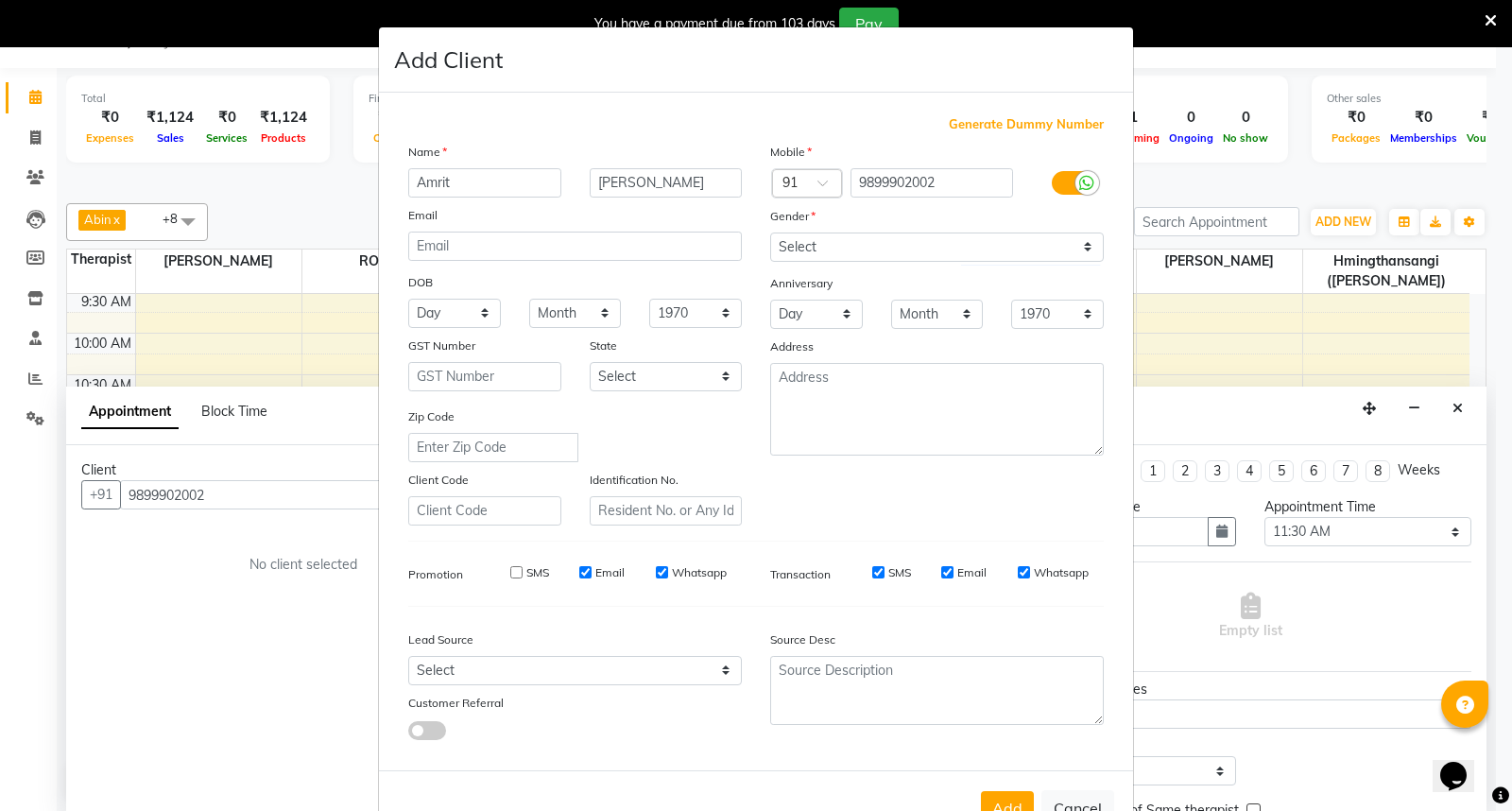
click at [580, 571] on input "Email" at bounding box center [585, 572] width 12 height 12
checkbox input "false"
click at [656, 573] on input "Whatsapp" at bounding box center [662, 572] width 12 height 12
checkbox input "false"
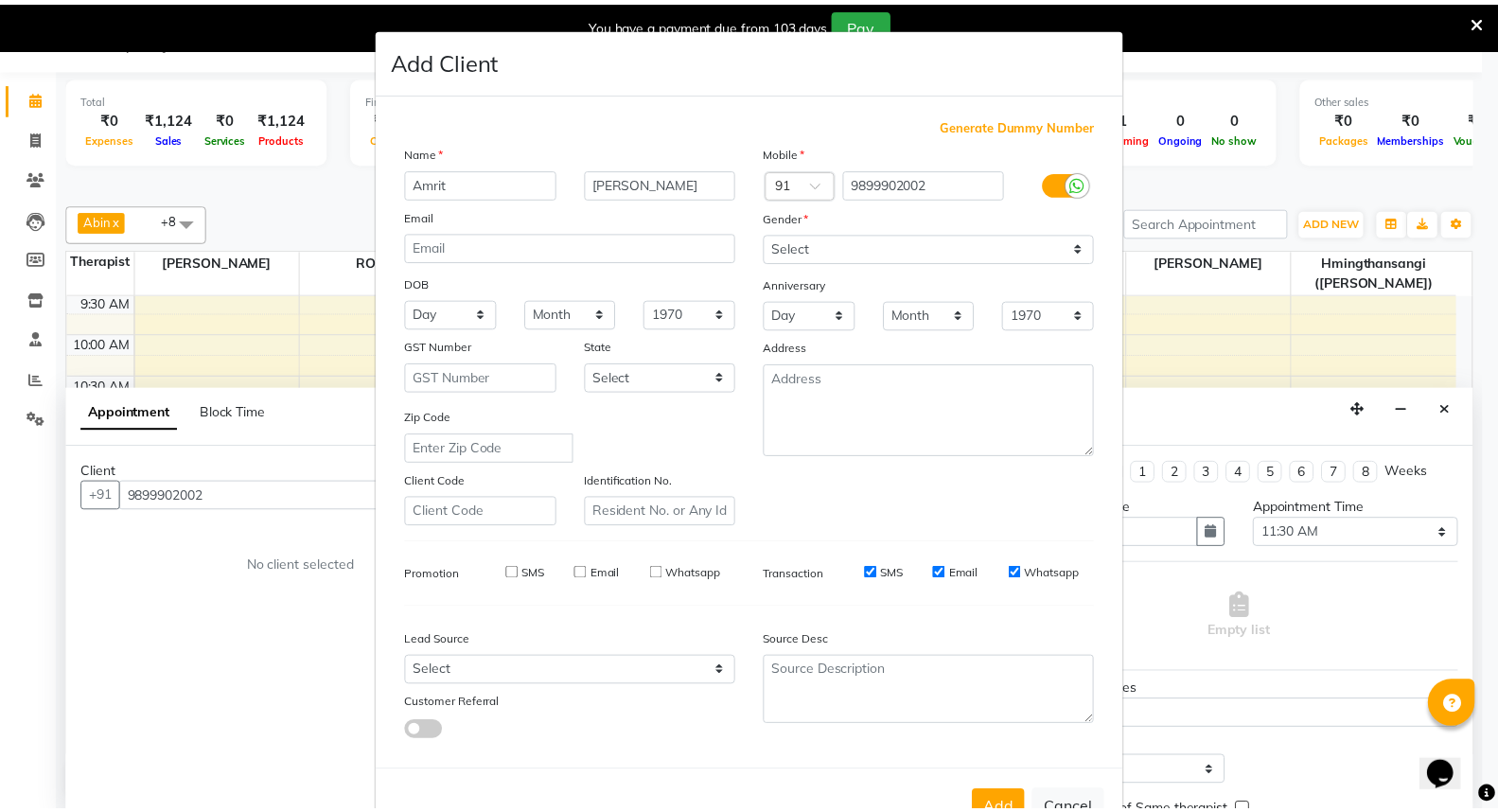
scroll to position [62, 0]
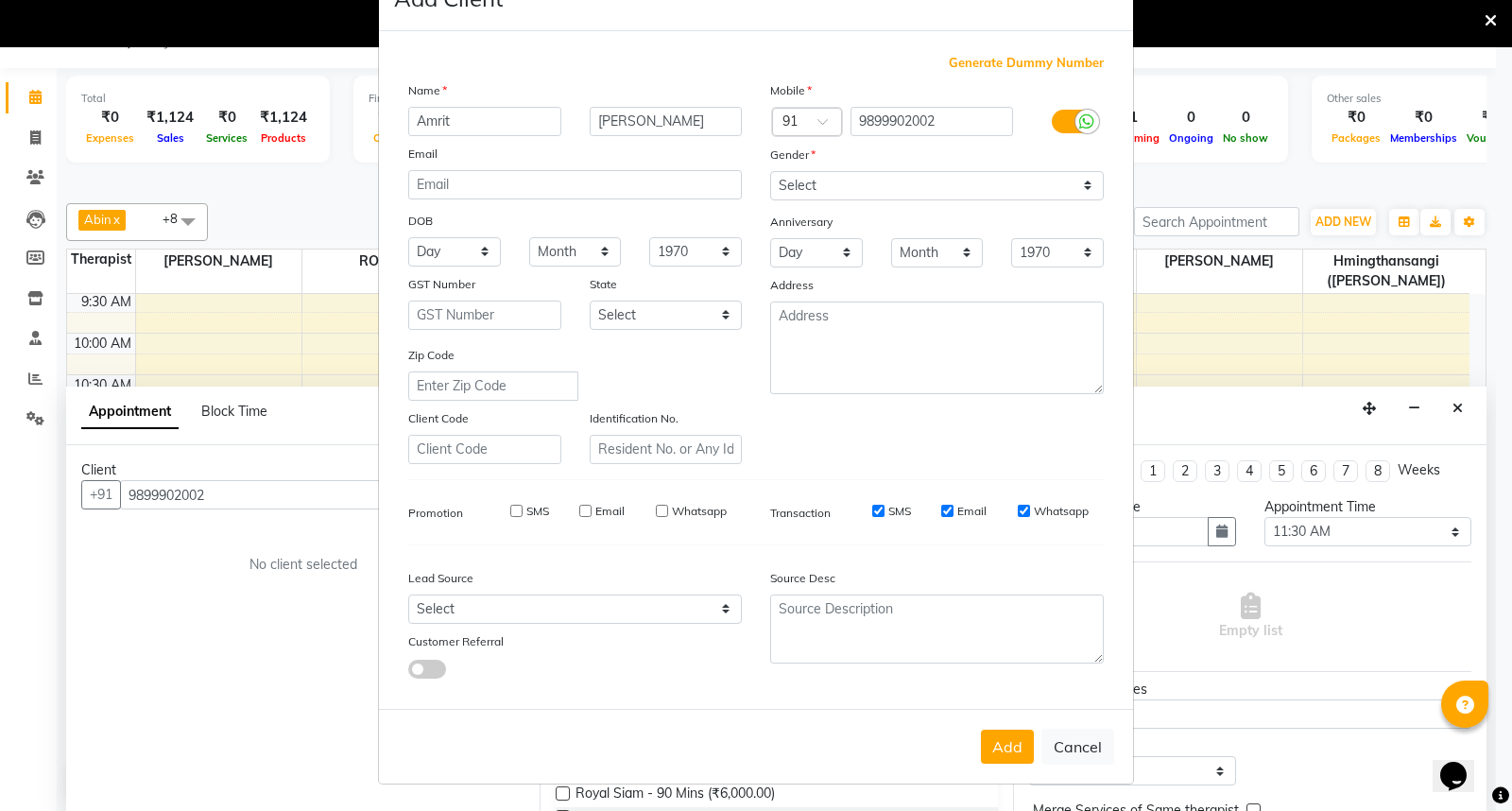
click at [1004, 748] on button "Add" at bounding box center [1007, 747] width 53 height 34
select select
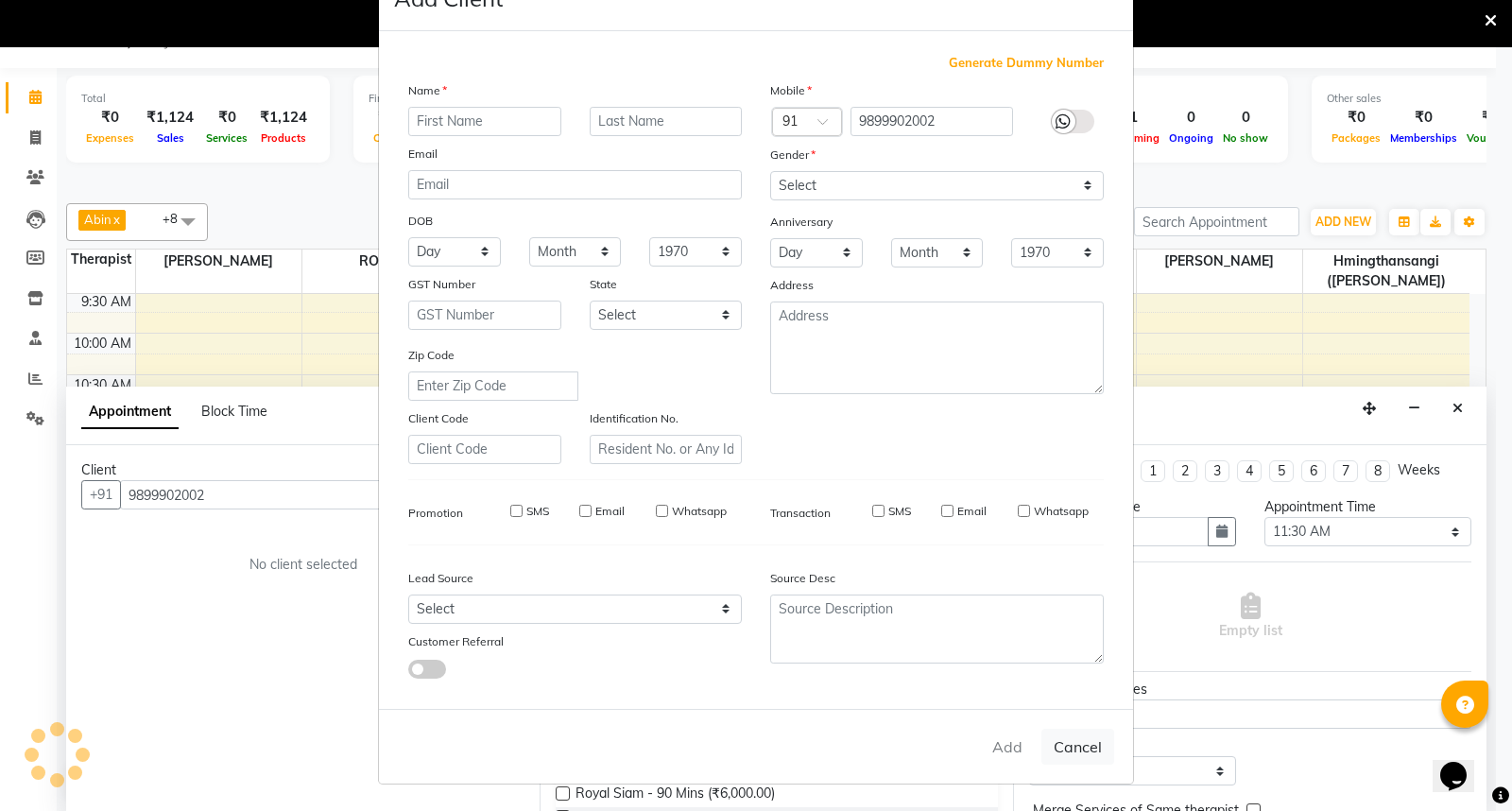
select select
checkbox input "false"
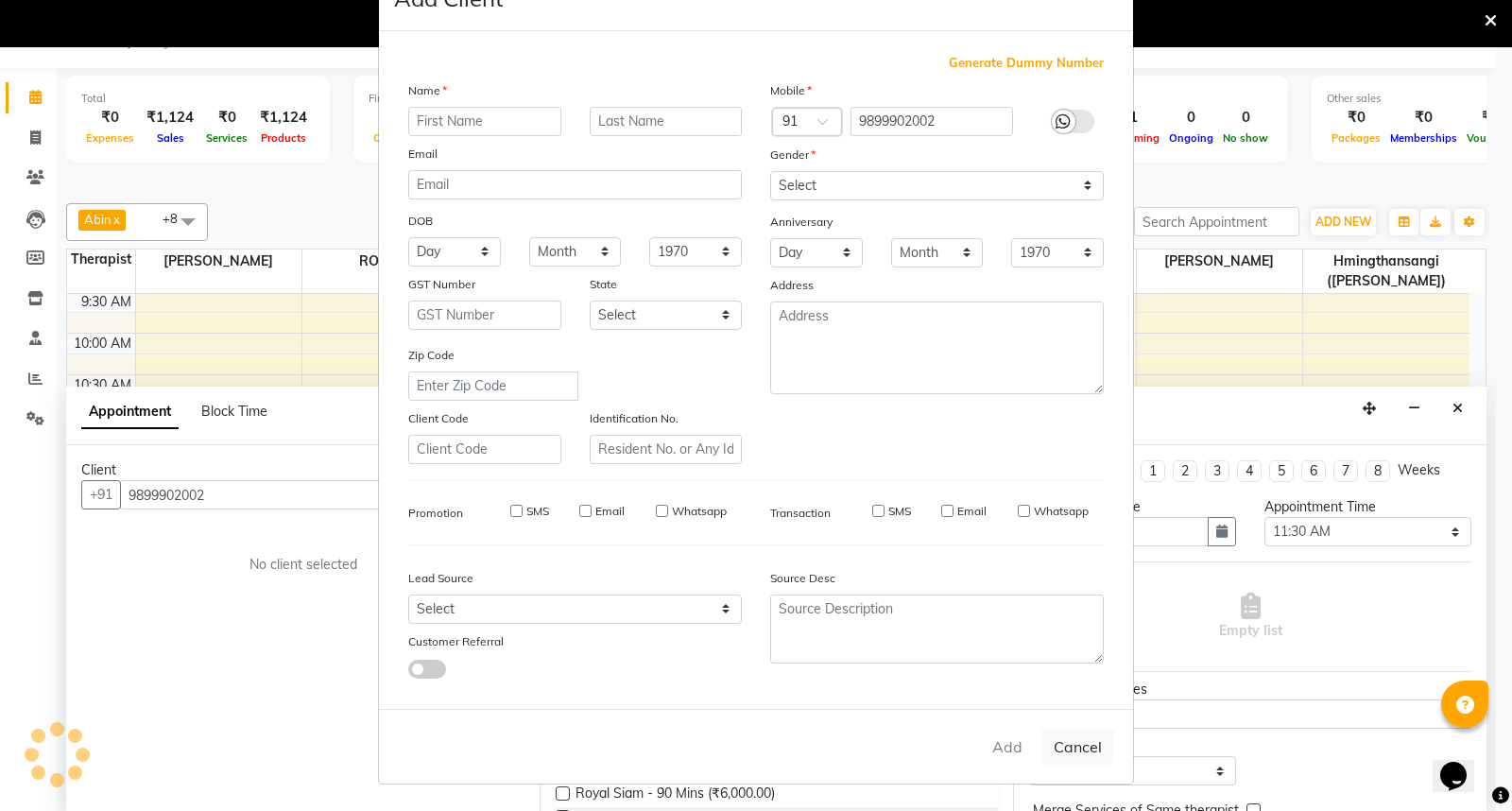
checkbox input "false"
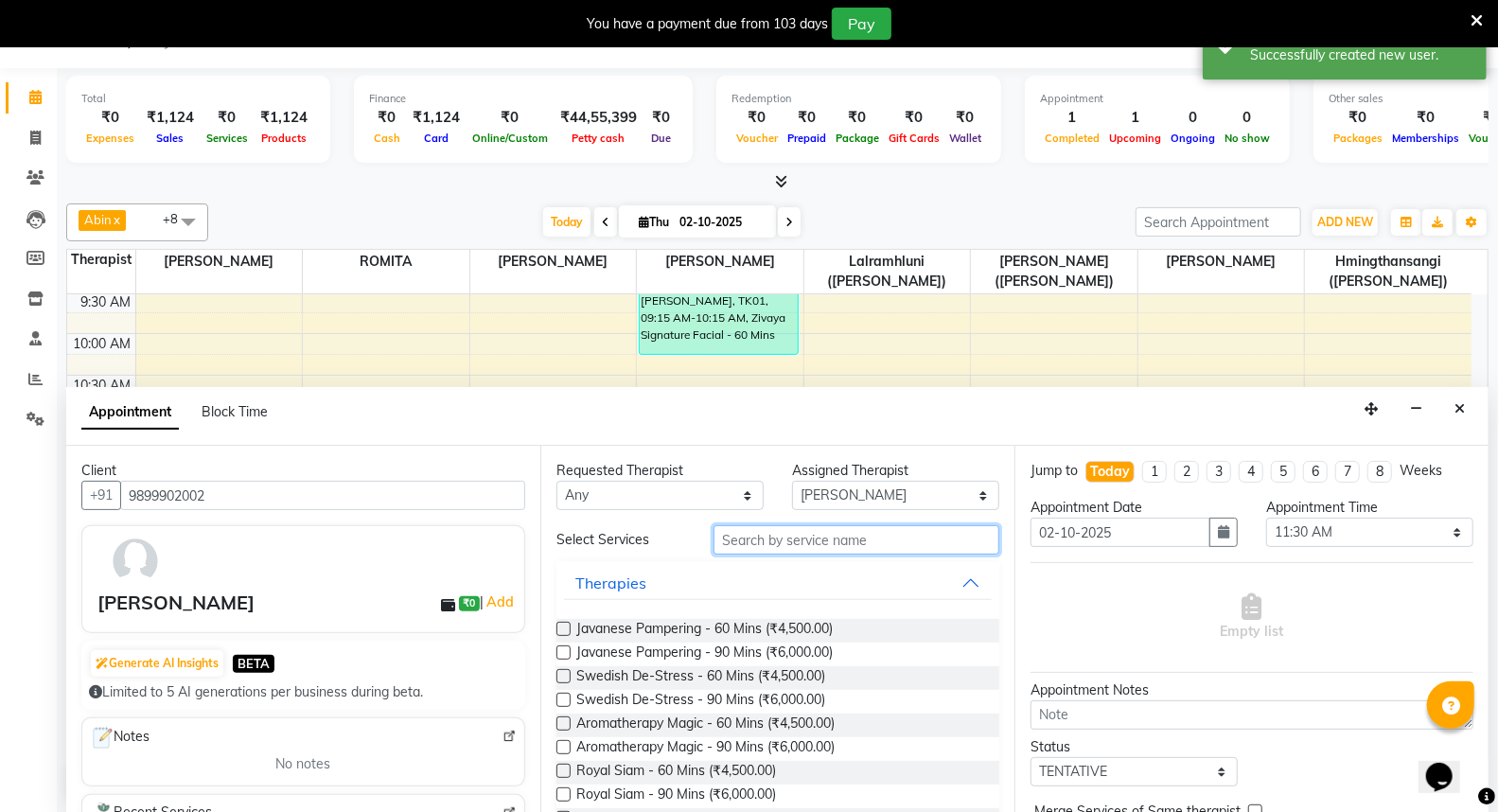
click at [779, 546] on input "text" at bounding box center [857, 539] width 286 height 29
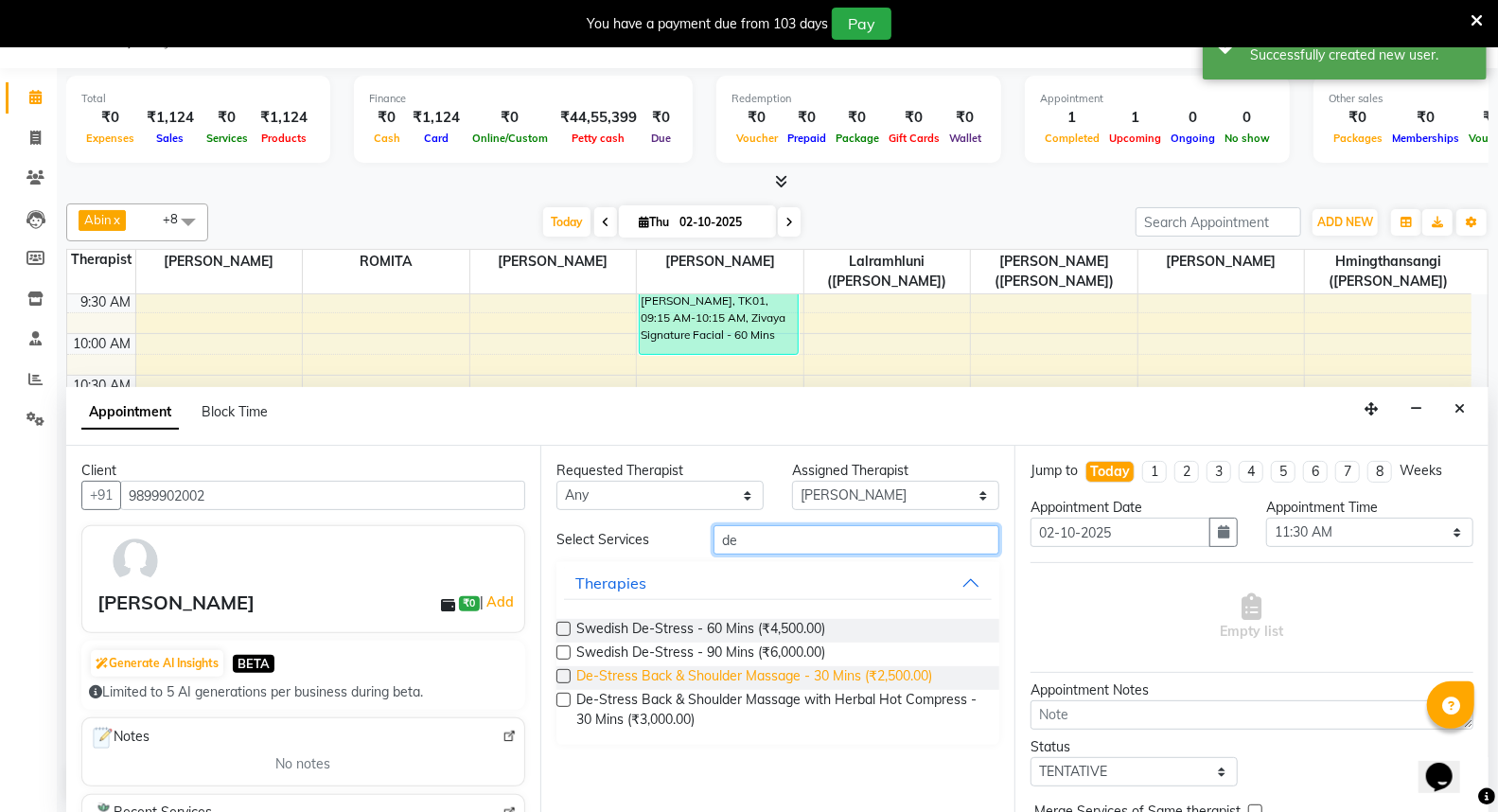
type input "de"
click at [764, 675] on span "De-Stress Back & Shoulder Massage - 30 Mins (₹2,500.00)" at bounding box center [755, 678] width 356 height 24
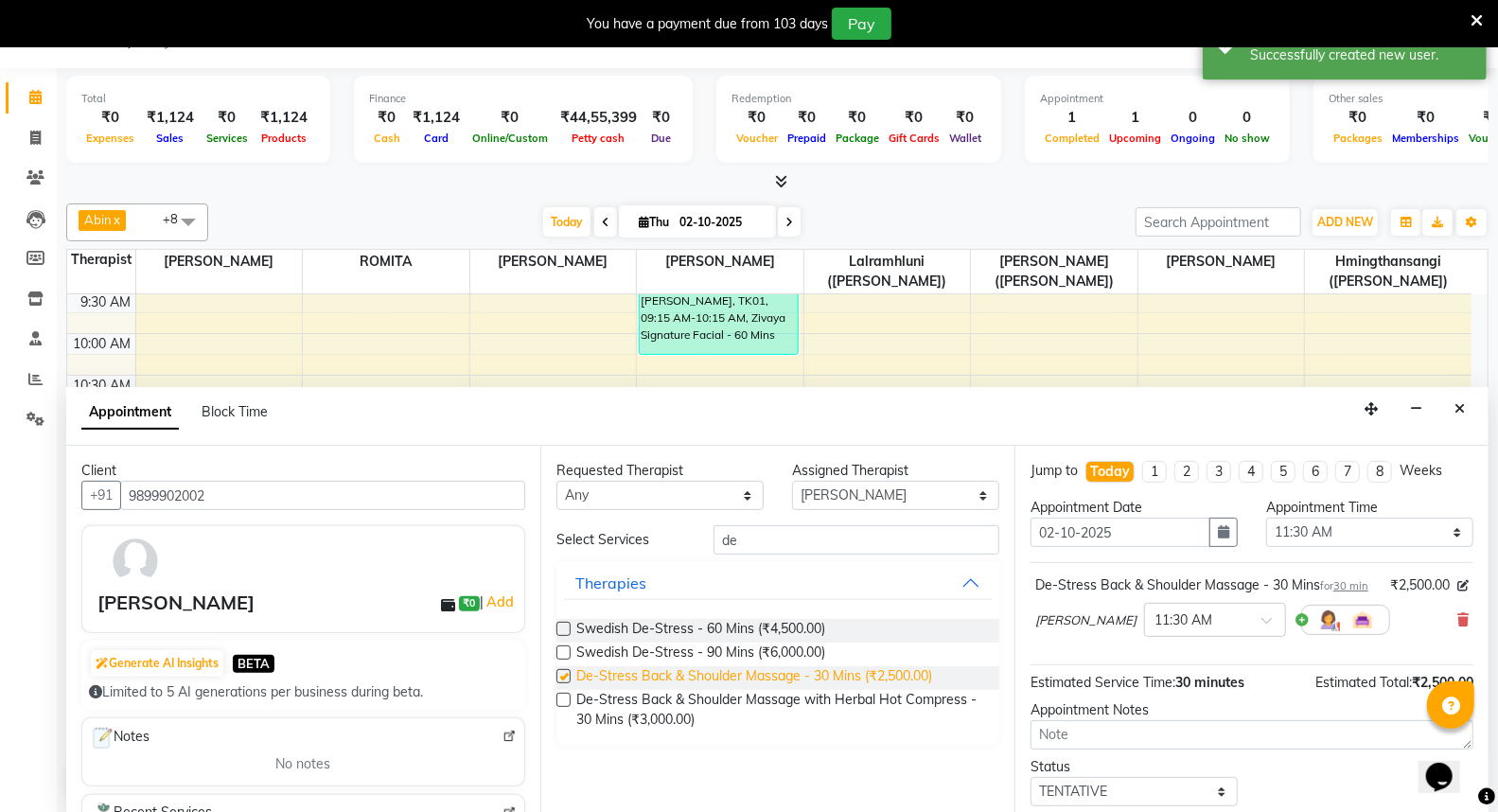
checkbox input "false"
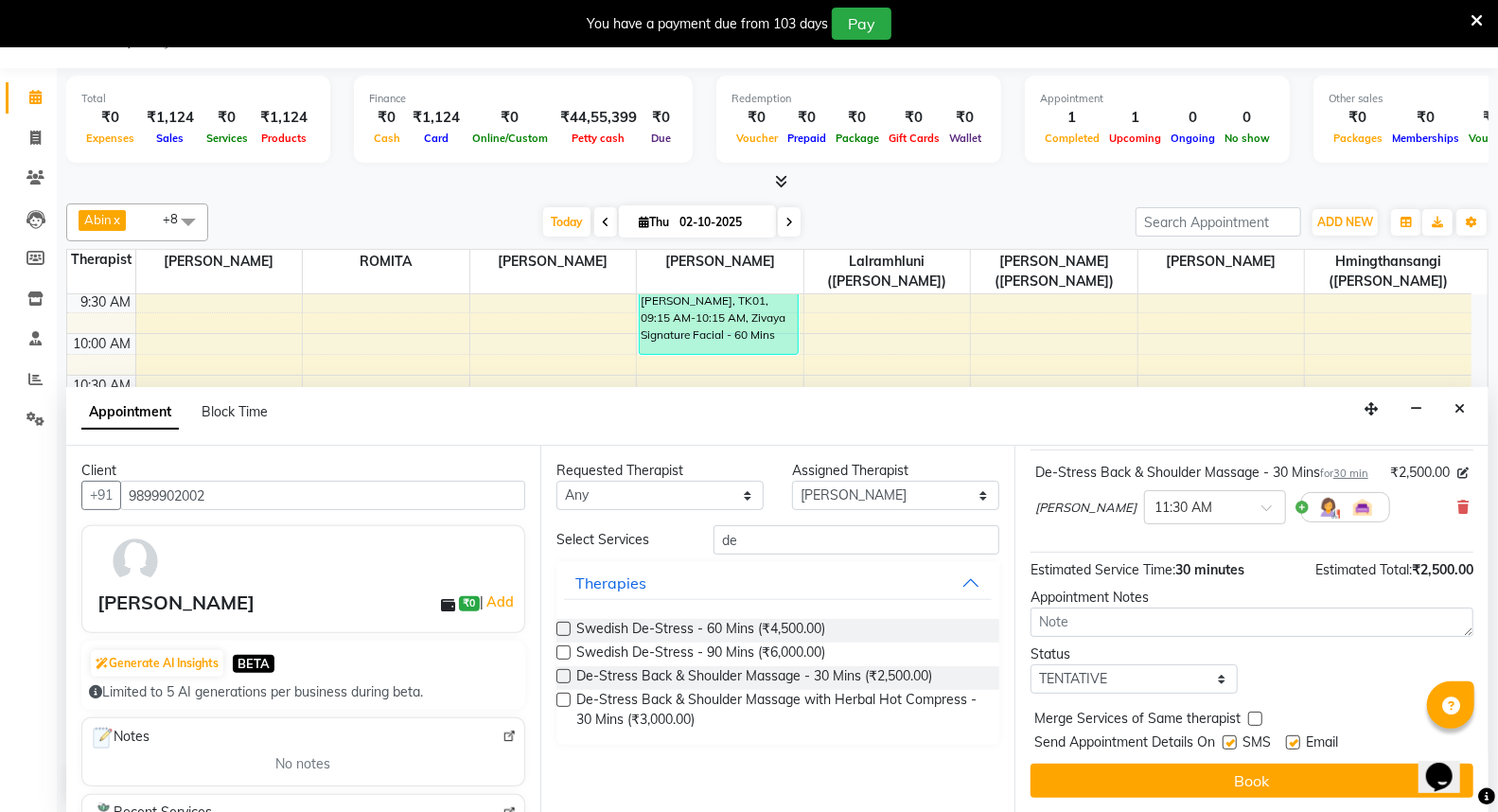
scroll to position [133, 0]
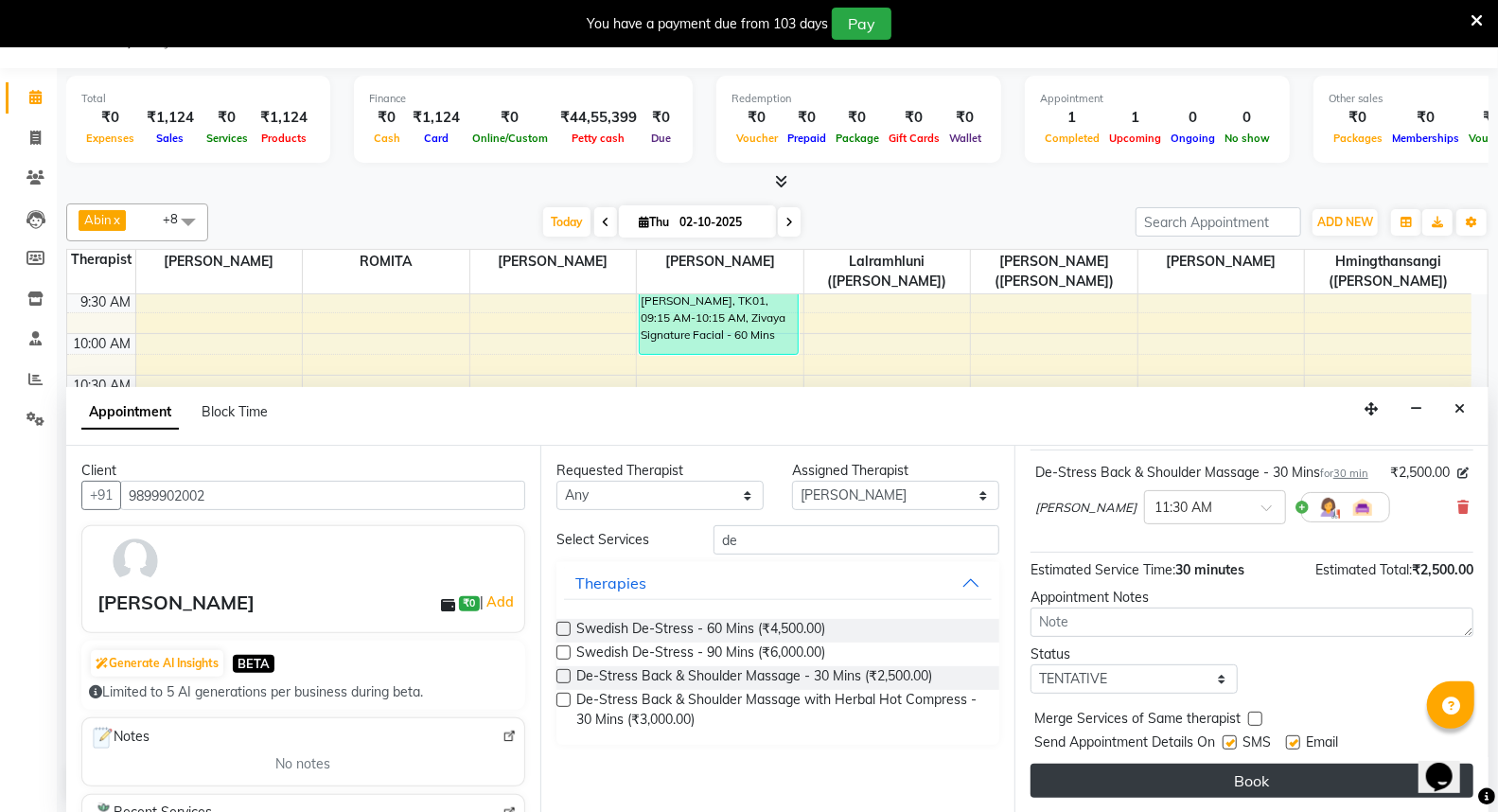
click at [1242, 778] on button "Book" at bounding box center [1252, 781] width 443 height 34
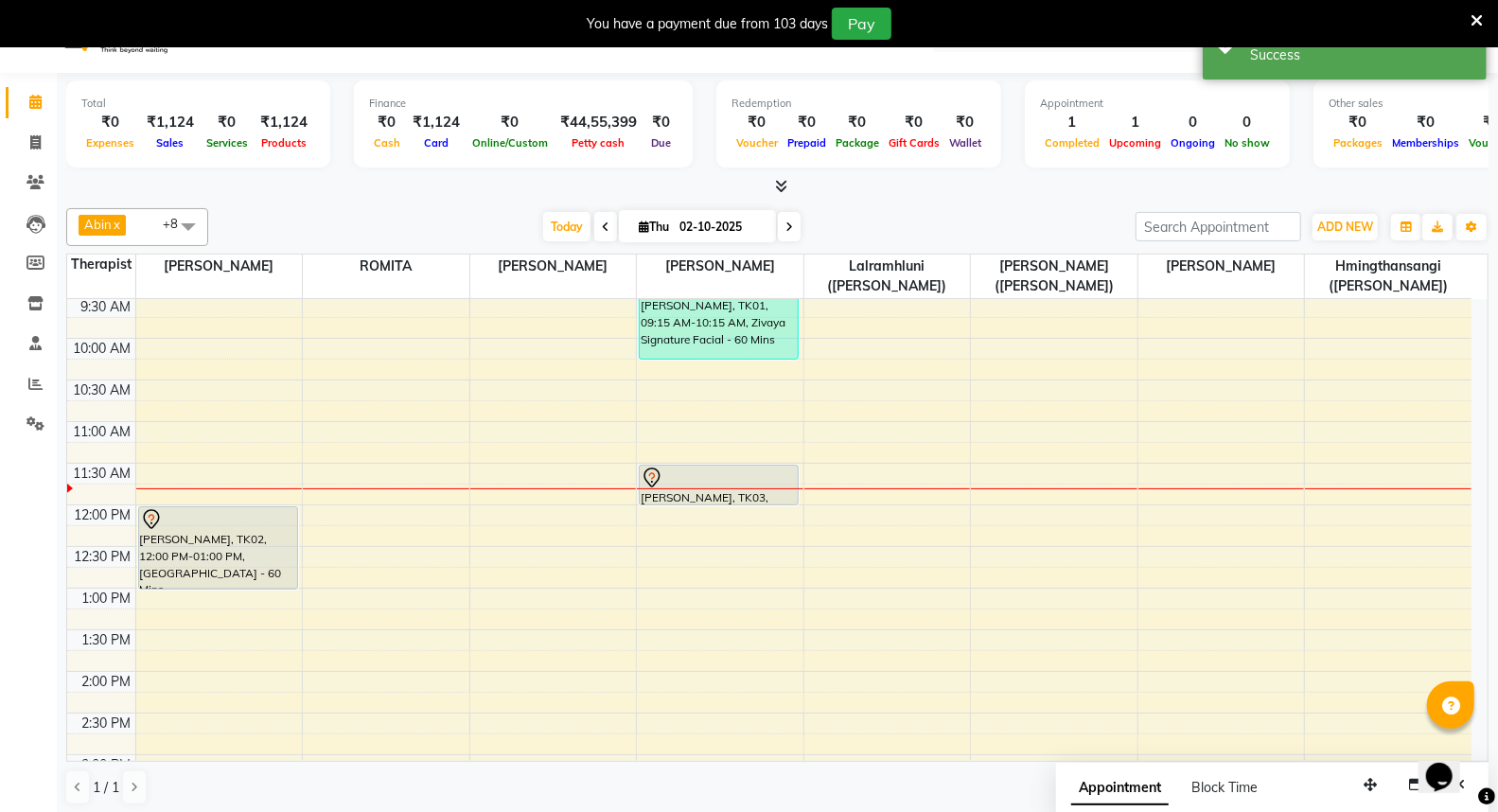
scroll to position [0, 0]
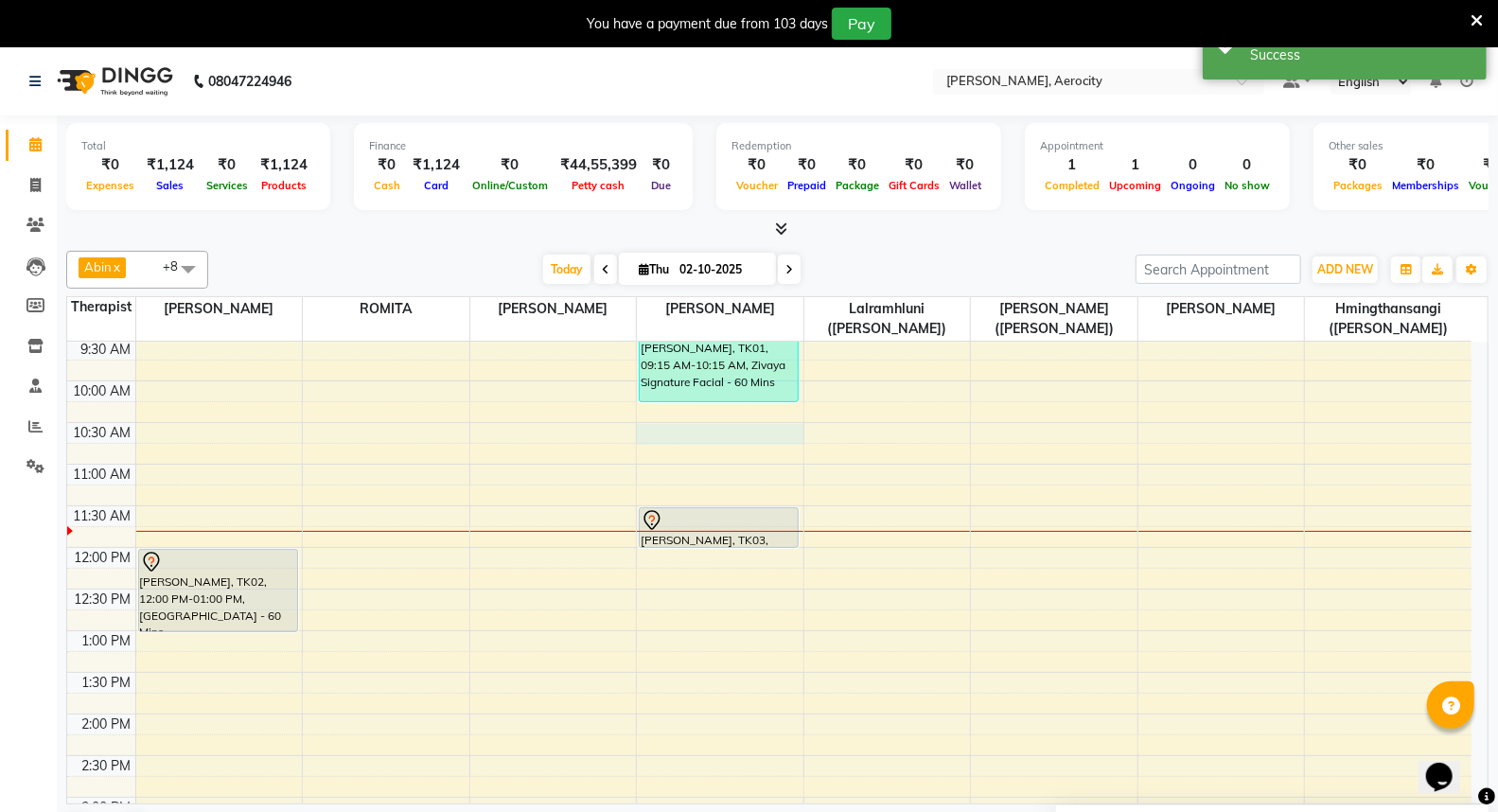
select select "48457"
select select "tentative"
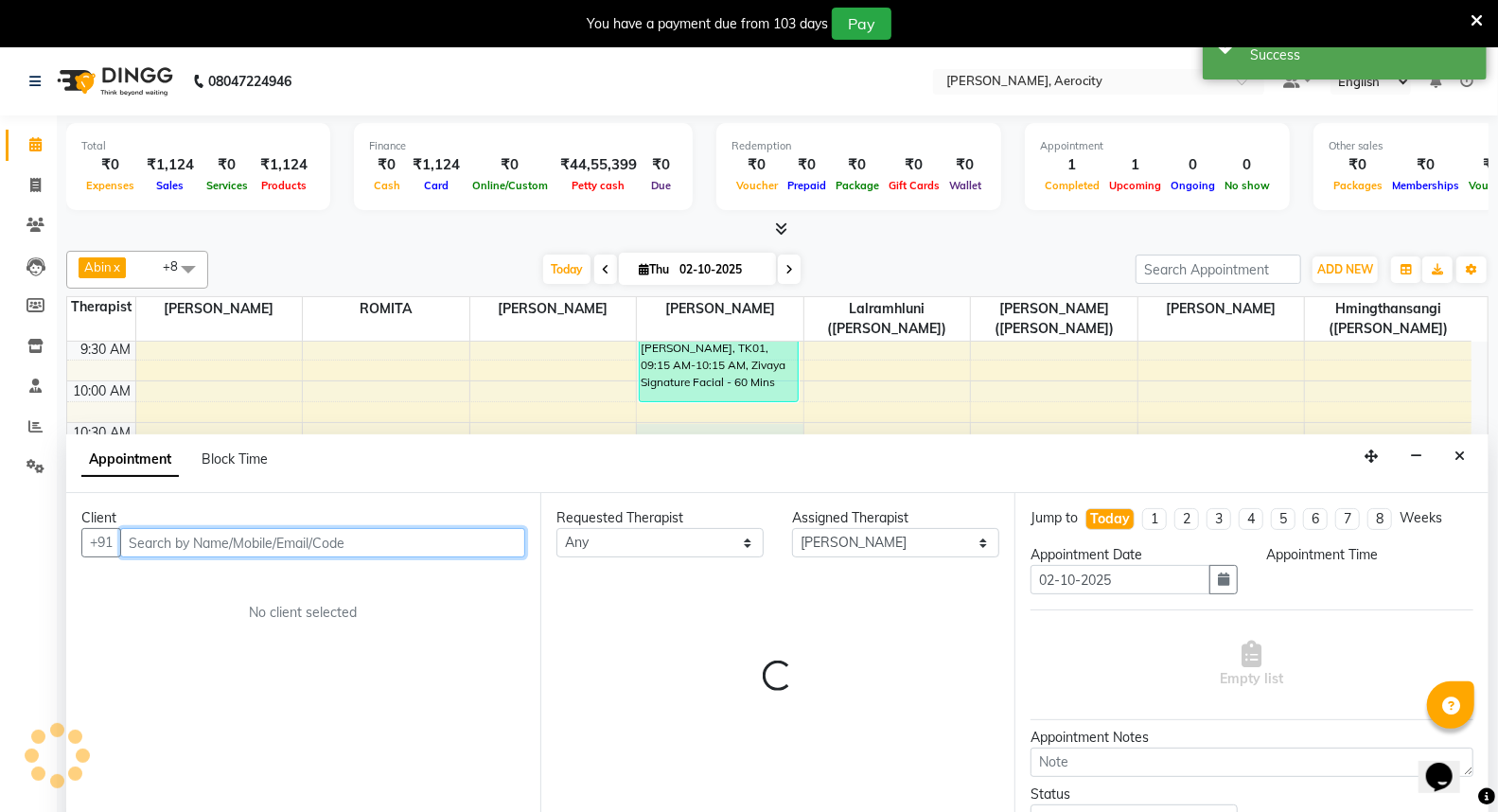
select select "630"
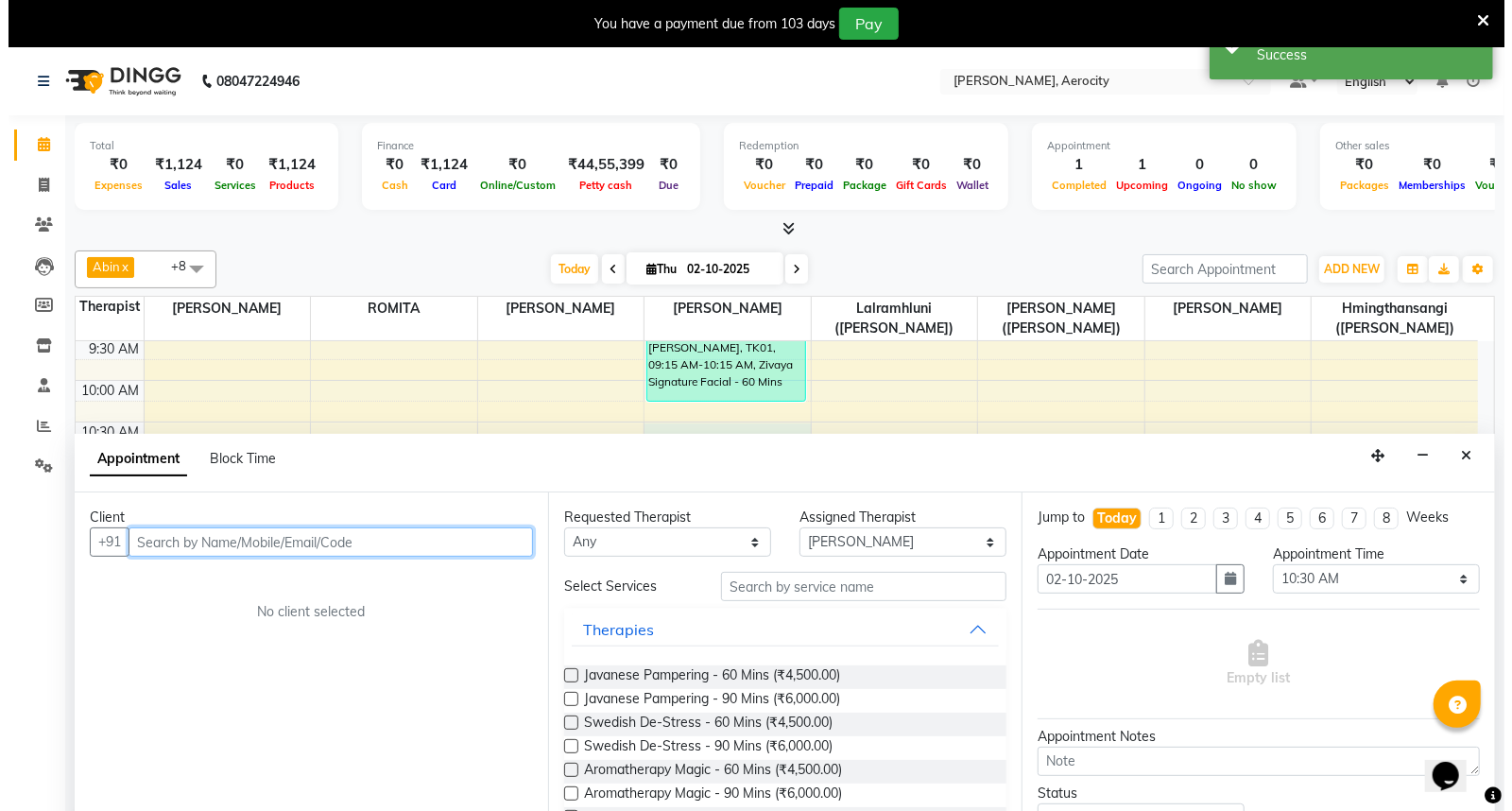
scroll to position [47, 0]
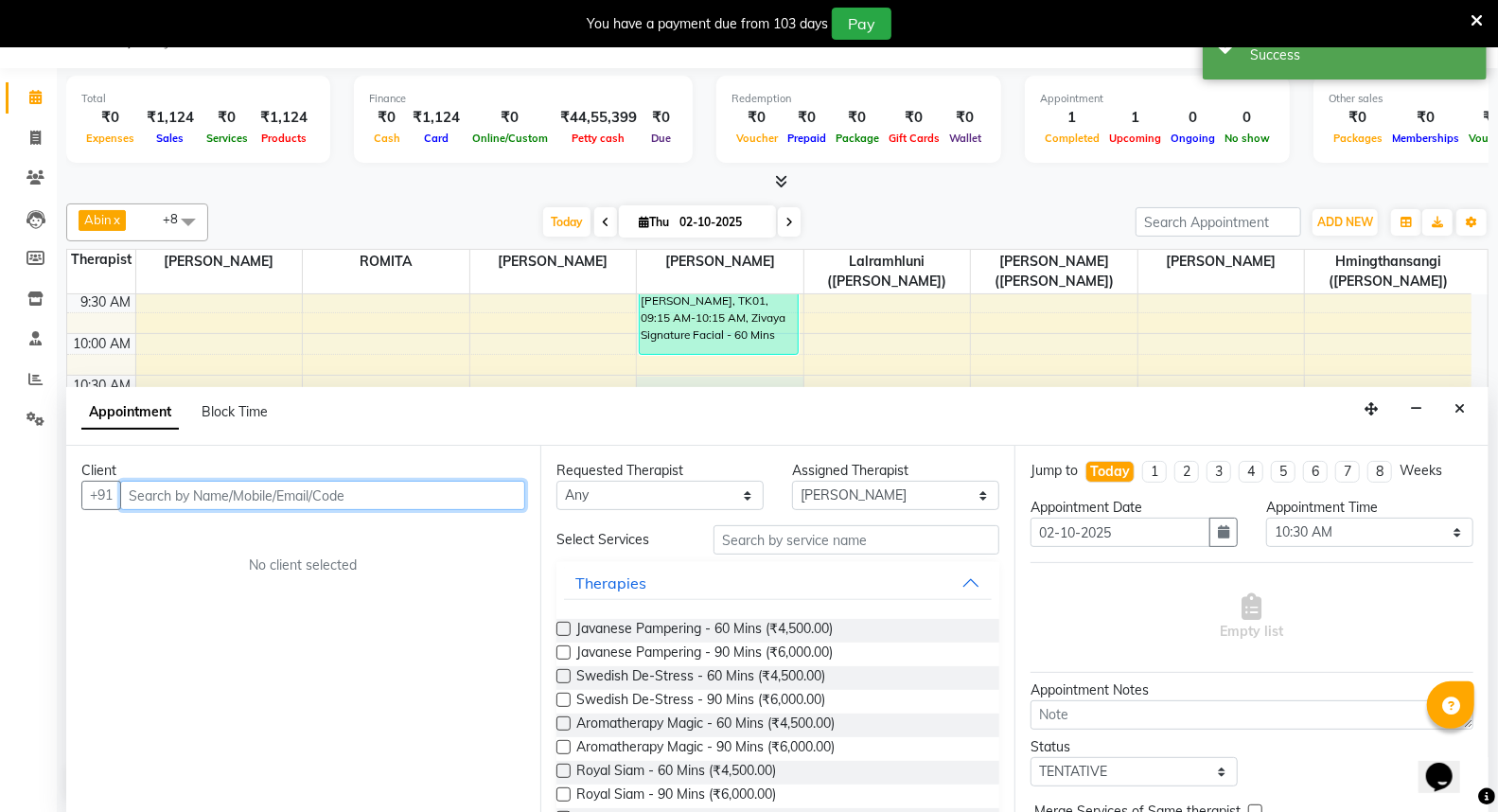
click at [434, 492] on input "text" at bounding box center [323, 495] width 405 height 29
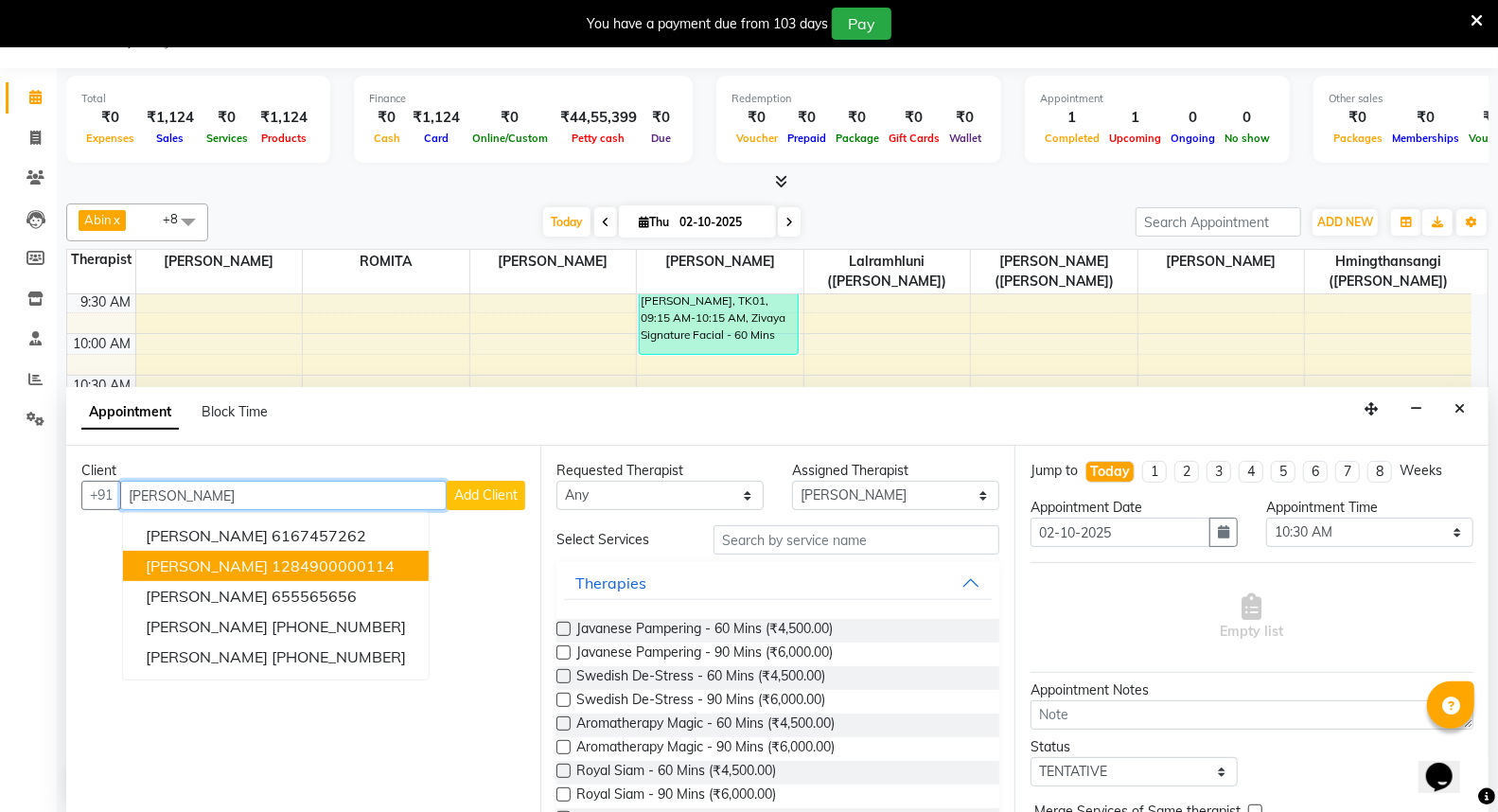
type input "Steve"
click at [493, 499] on span "Add Client" at bounding box center [486, 495] width 63 height 17
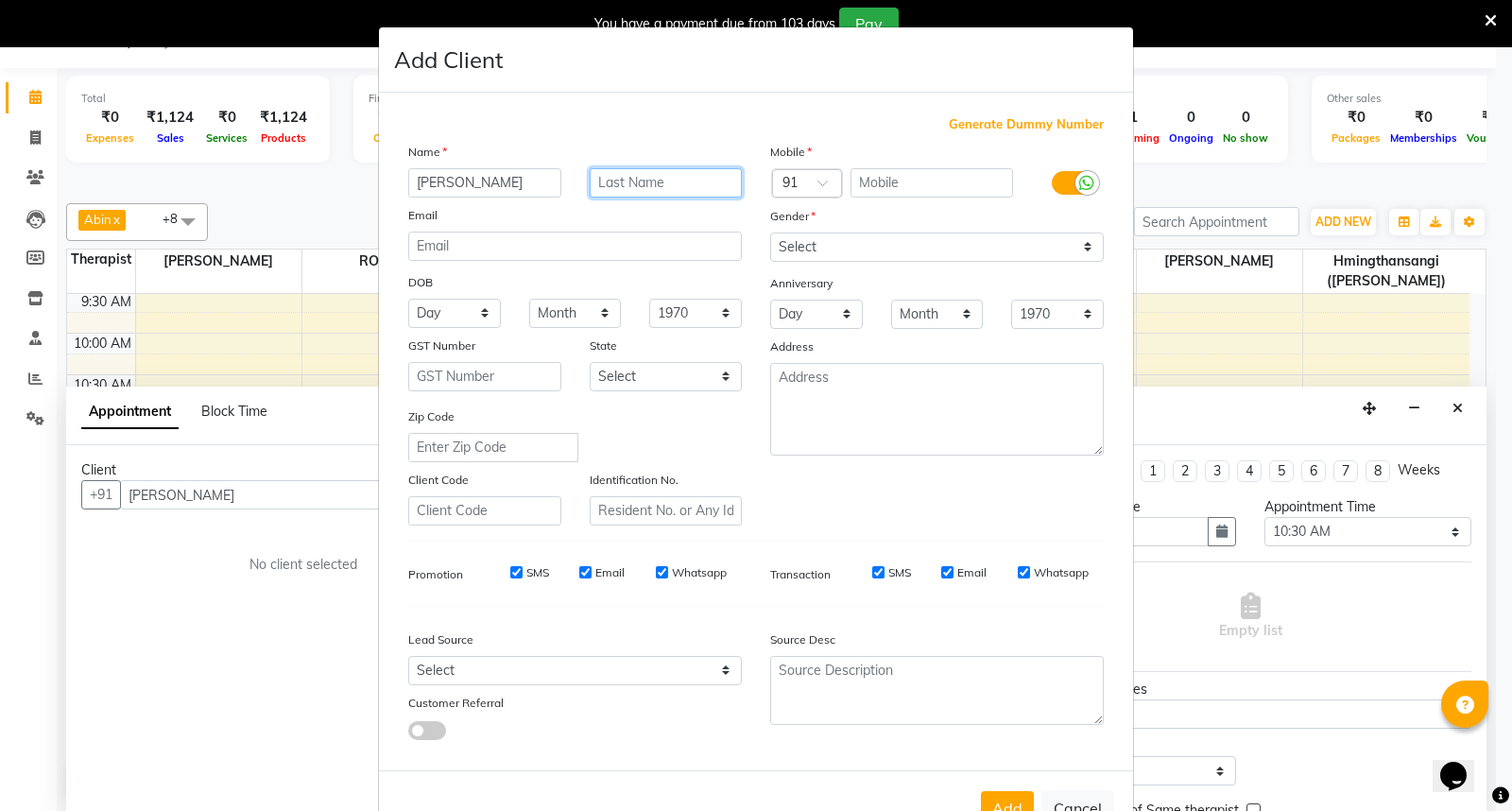
click at [621, 180] on input "text" at bounding box center [667, 182] width 153 height 29
type input "Hannan"
click at [791, 183] on div at bounding box center [808, 184] width 68 height 20
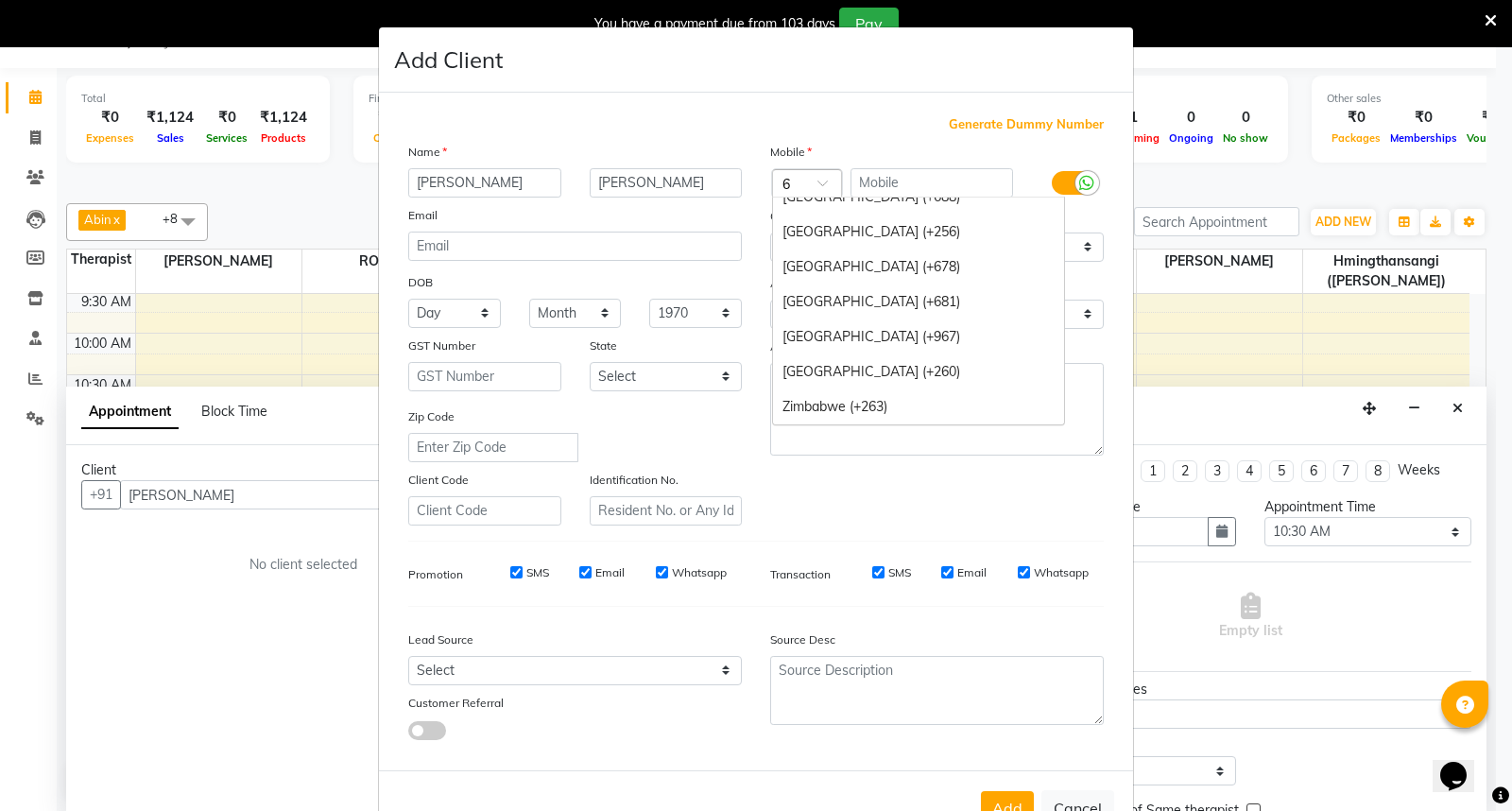
scroll to position [2570, 0]
type input "61"
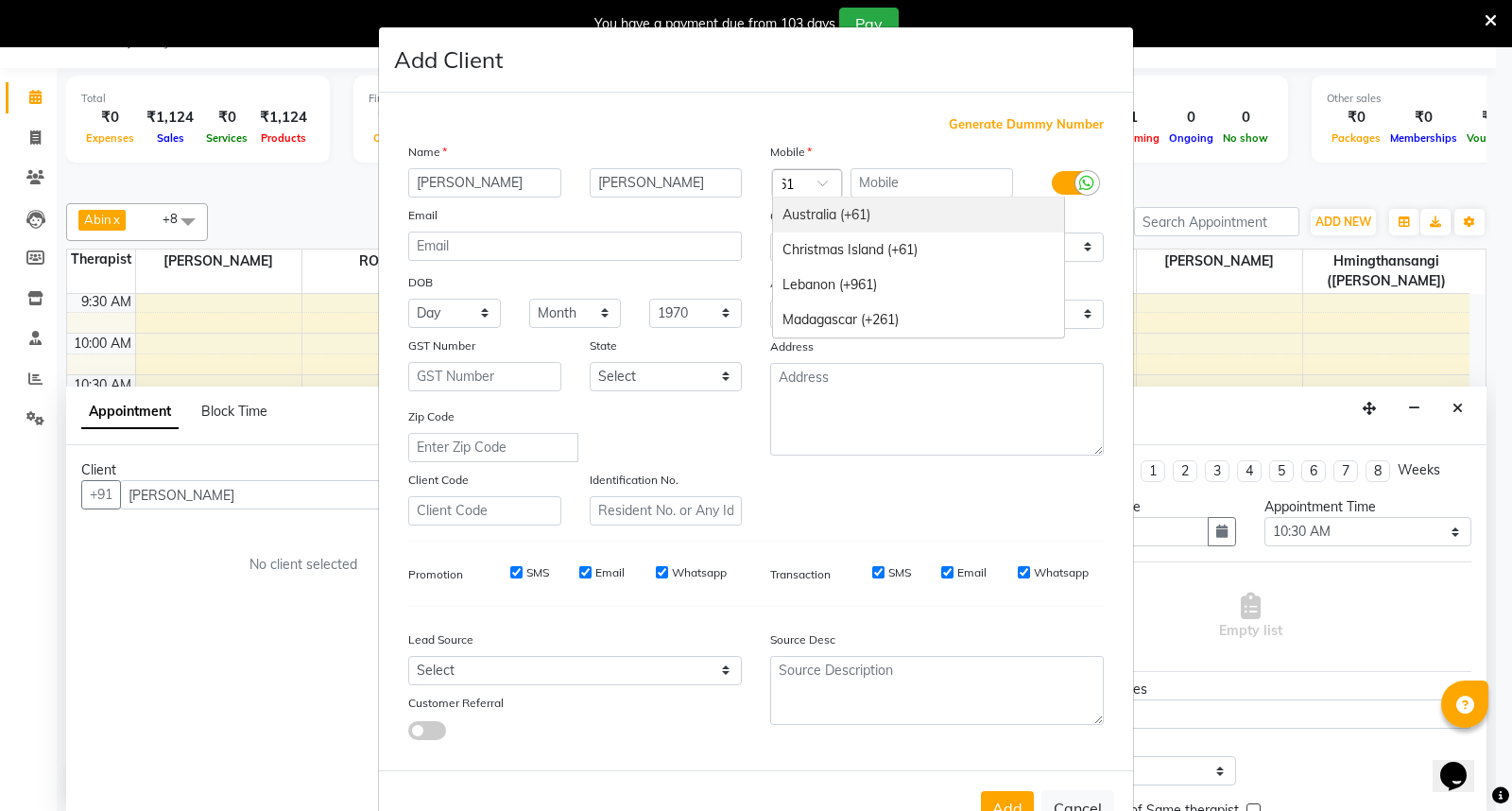
click at [820, 203] on div "Australia (+61)" at bounding box center [919, 215] width 291 height 35
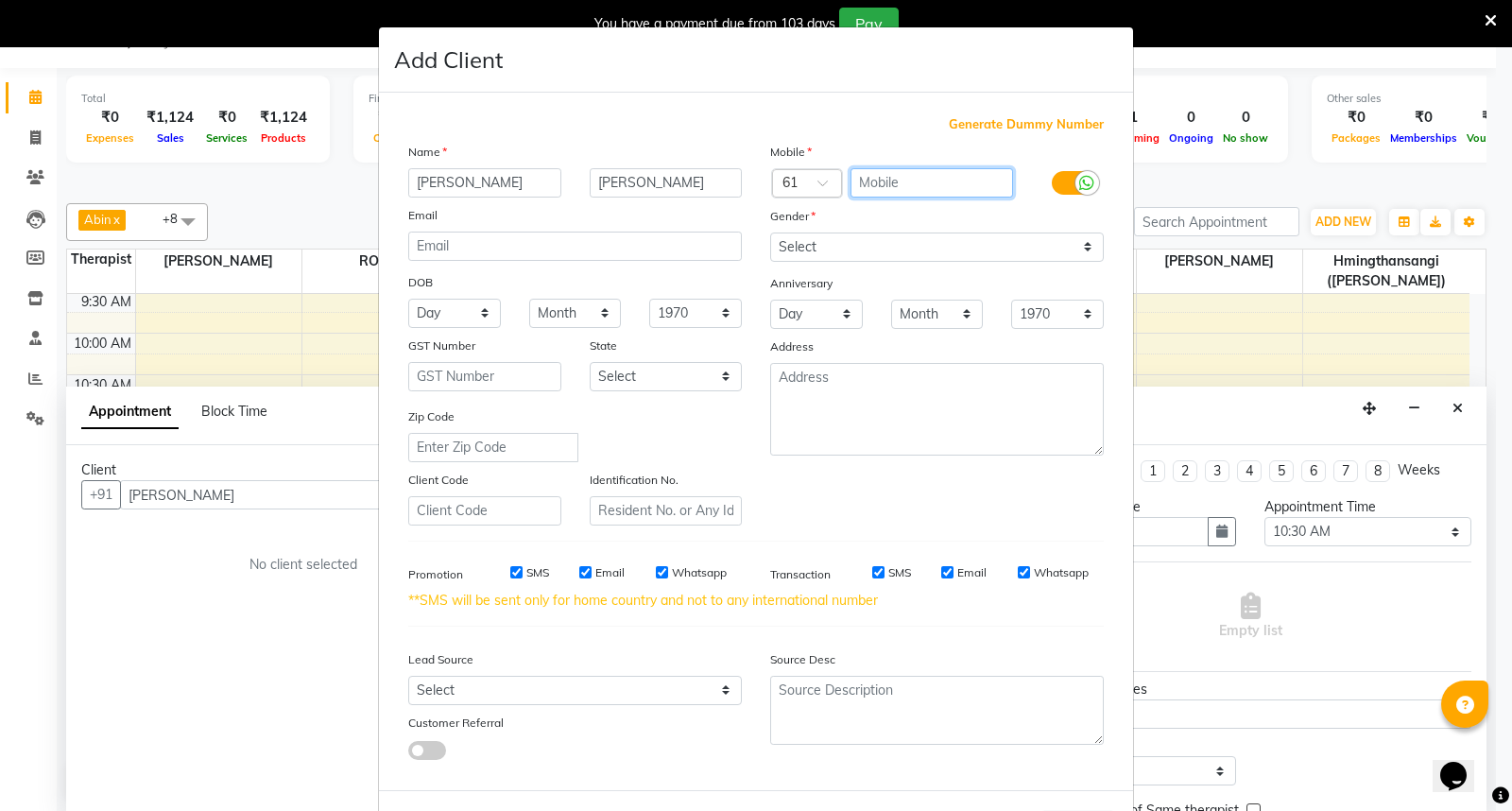
click at [883, 185] on input "text" at bounding box center [932, 182] width 164 height 29
type input "402266863"
click at [1077, 246] on select "Select Male Female Other Prefer Not To Say" at bounding box center [937, 247] width 334 height 29
select select "male"
click at [771, 233] on select "Select Male Female Other Prefer Not To Say" at bounding box center [937, 247] width 334 height 29
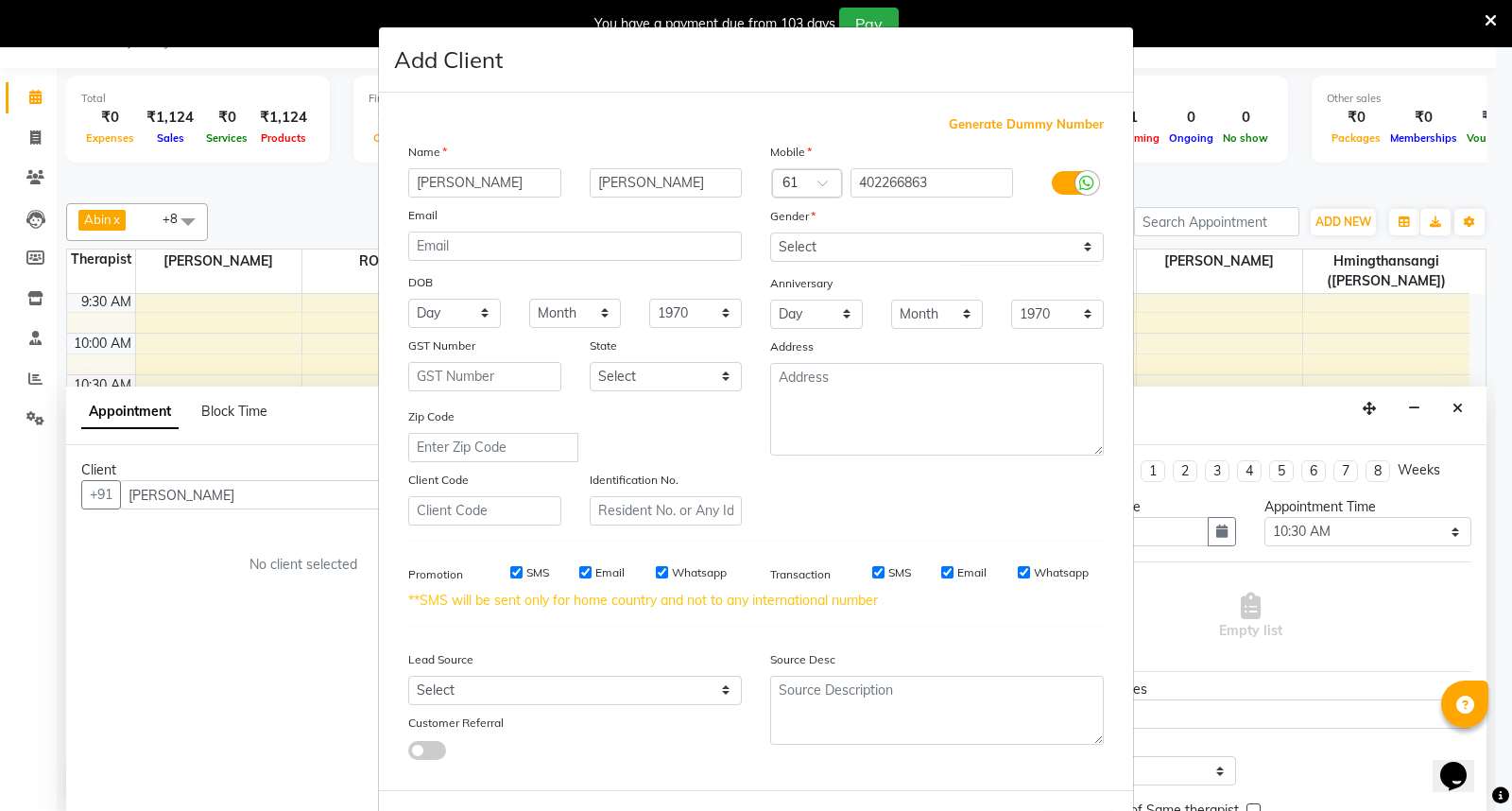
drag, startPoint x: 499, startPoint y: 578, endPoint x: 515, endPoint y: 578, distance: 16.0
click at [501, 578] on div "SMS" at bounding box center [516, 573] width 65 height 17
click at [580, 577] on input "Email" at bounding box center [585, 572] width 12 height 12
checkbox input "false"
click at [656, 569] on input "Whatsapp" at bounding box center [662, 572] width 12 height 12
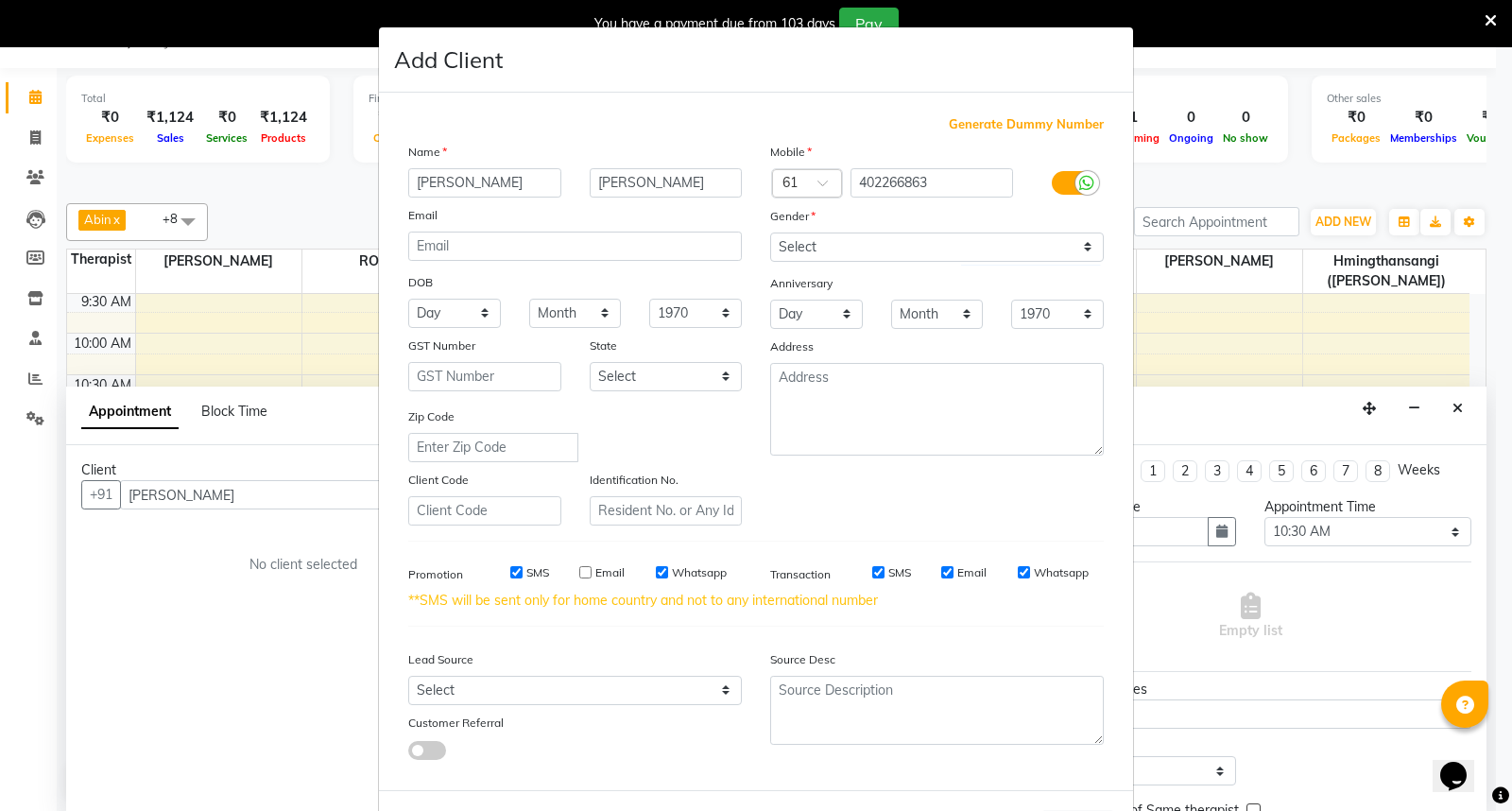
checkbox input "false"
click at [512, 572] on input "SMS" at bounding box center [516, 572] width 12 height 12
checkbox input "false"
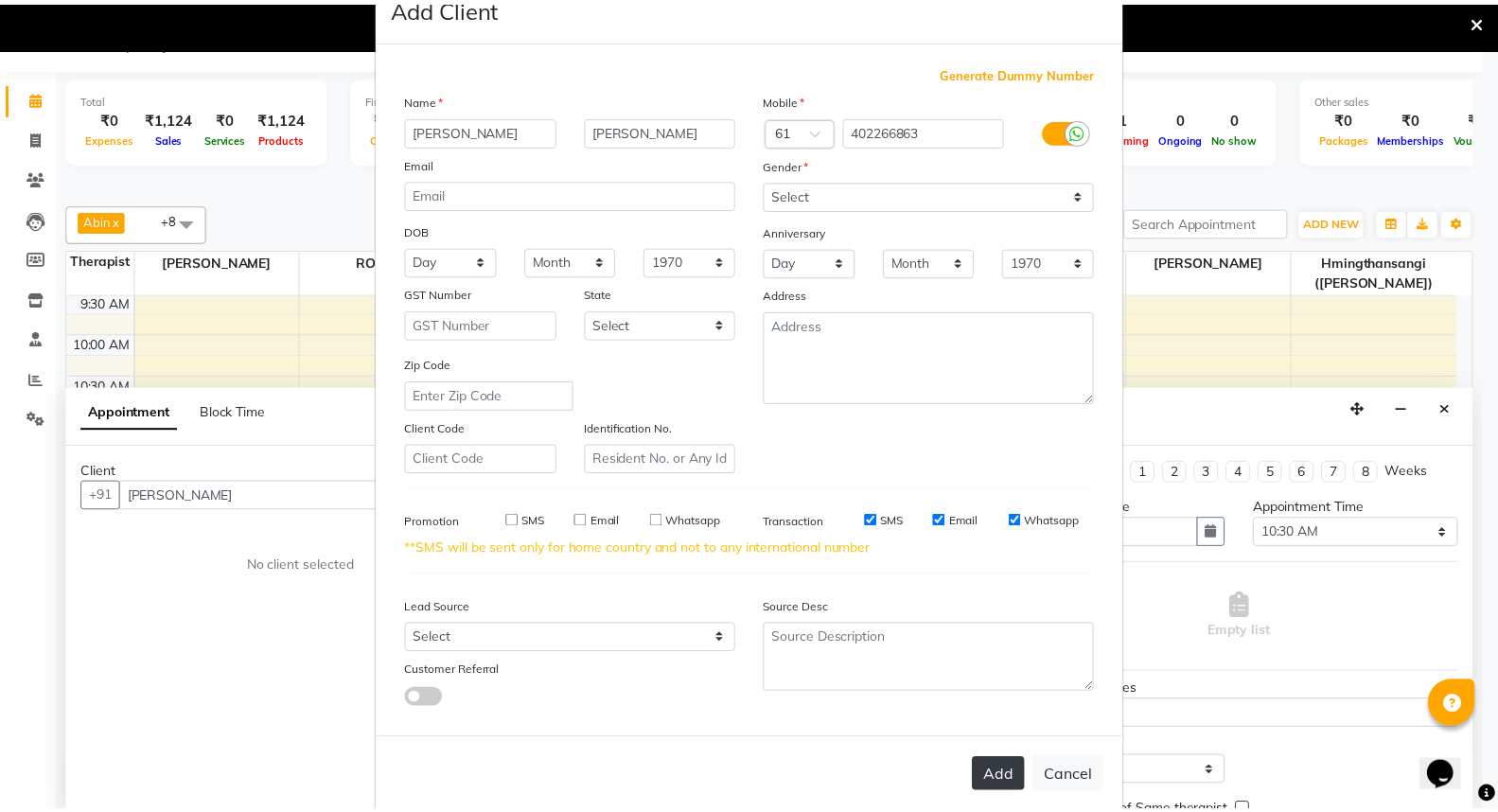
scroll to position [81, 0]
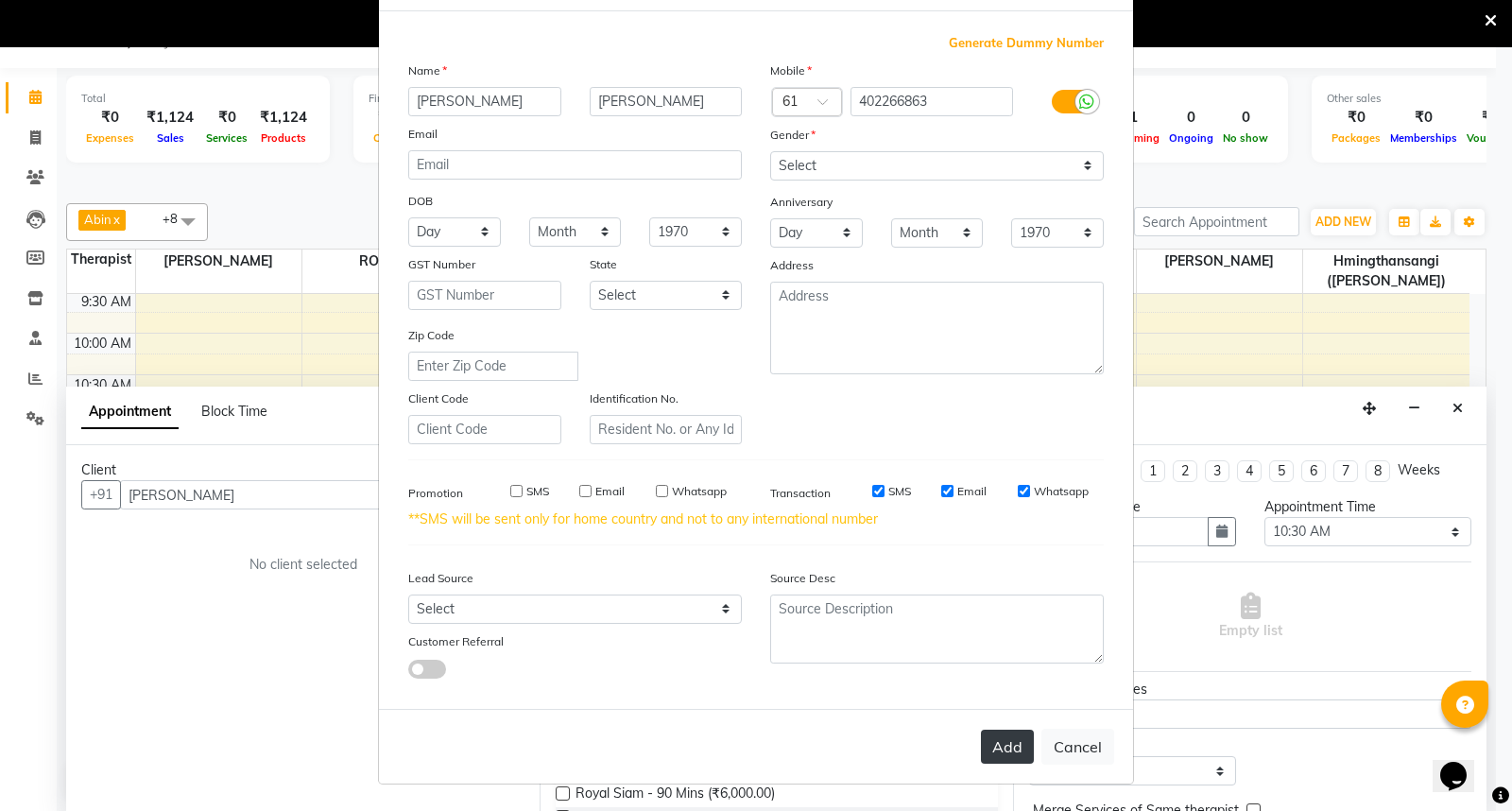
click at [997, 743] on button "Add" at bounding box center [1007, 747] width 53 height 34
type input "402266863"
select select
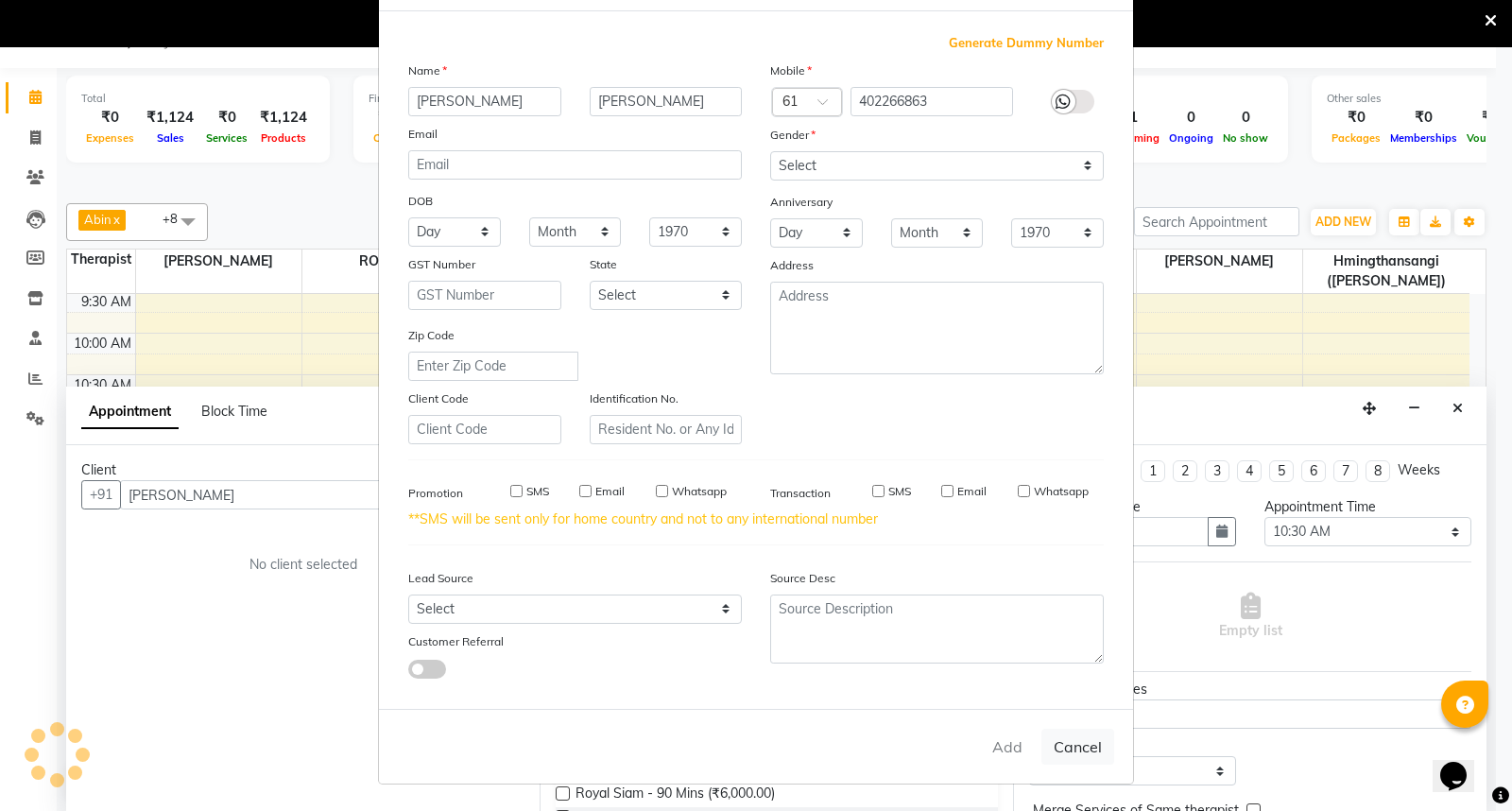
select select
checkbox input "false"
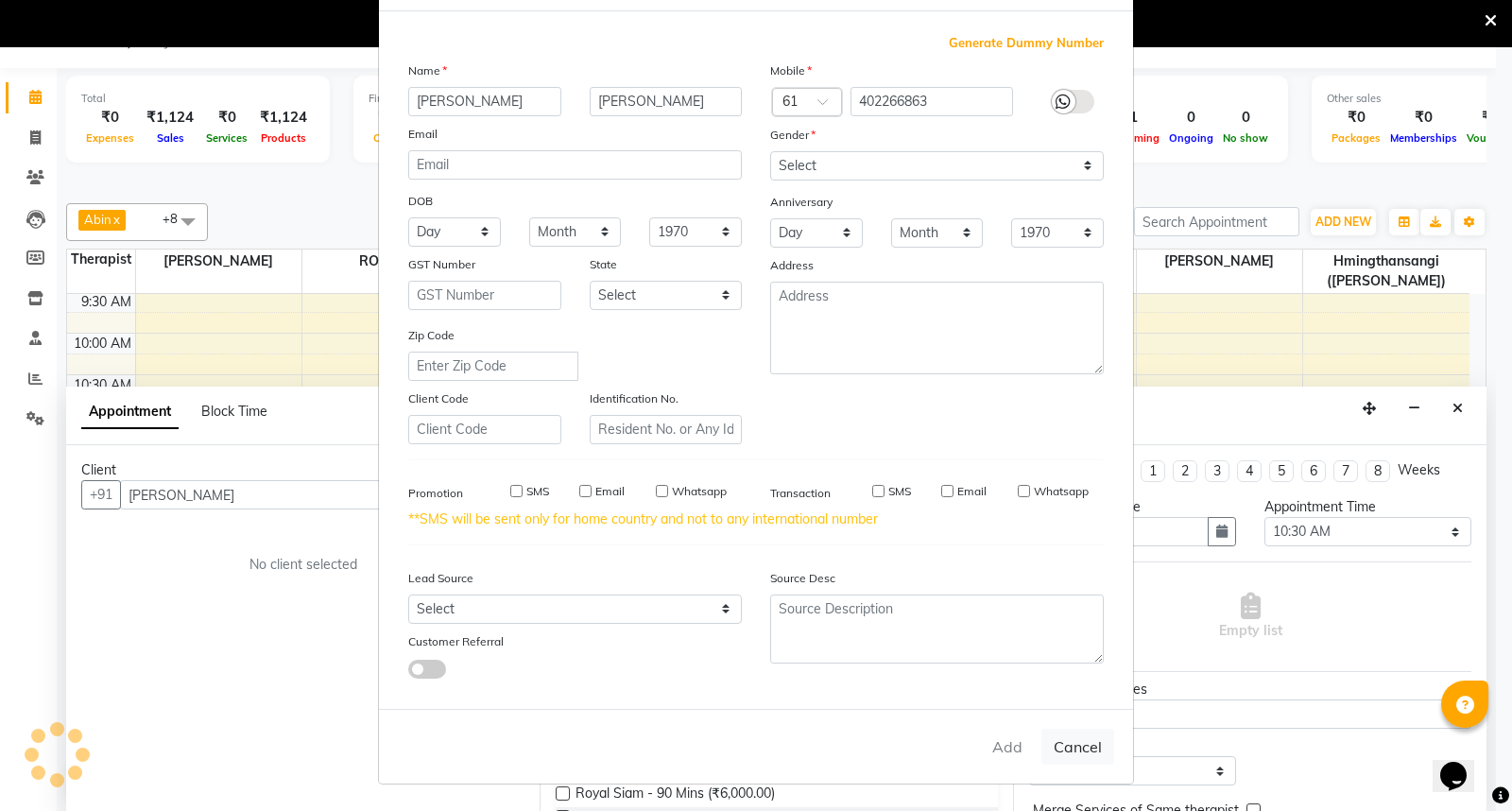
checkbox input "false"
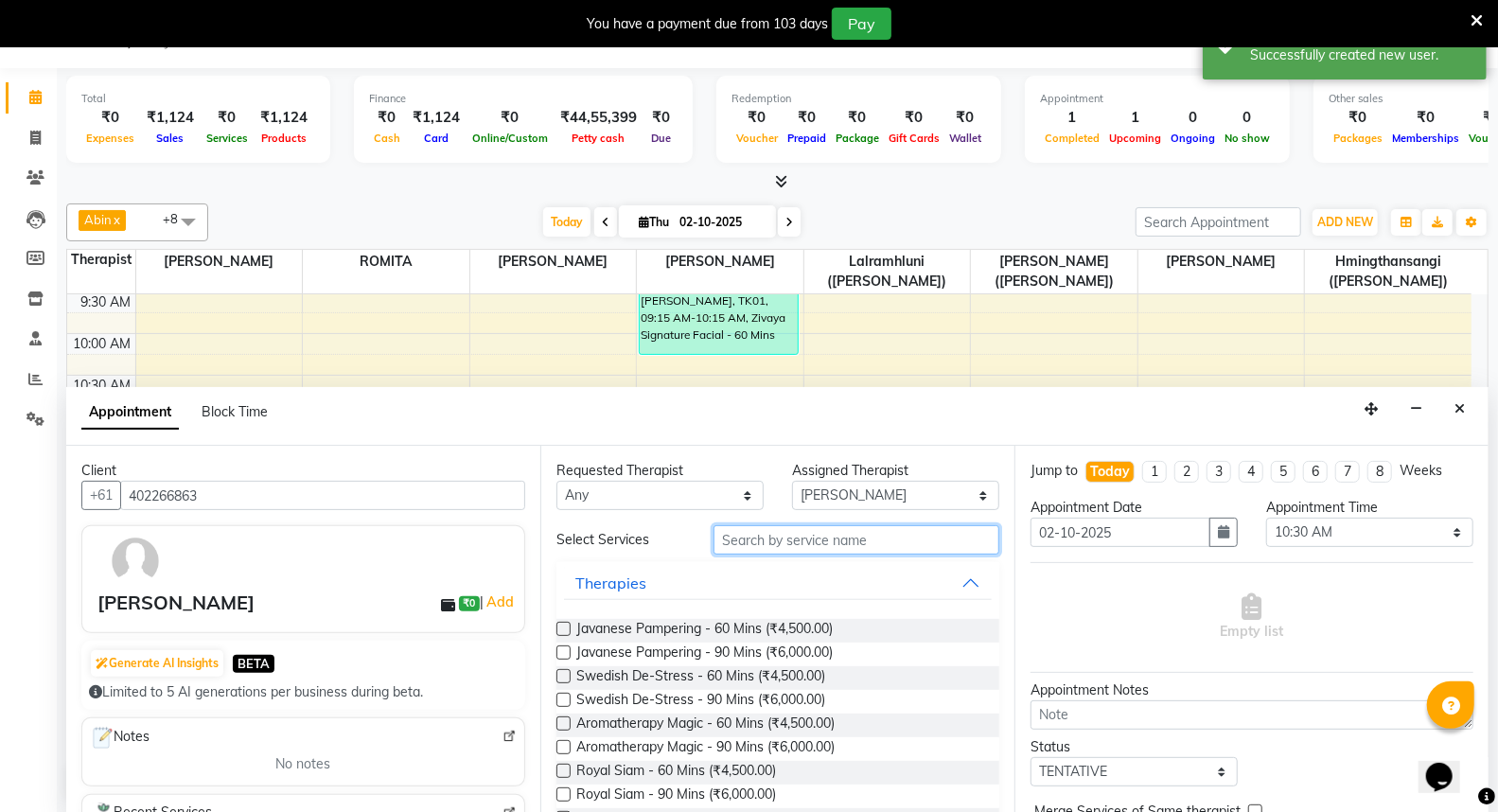
click at [751, 541] on input "text" at bounding box center [857, 539] width 286 height 29
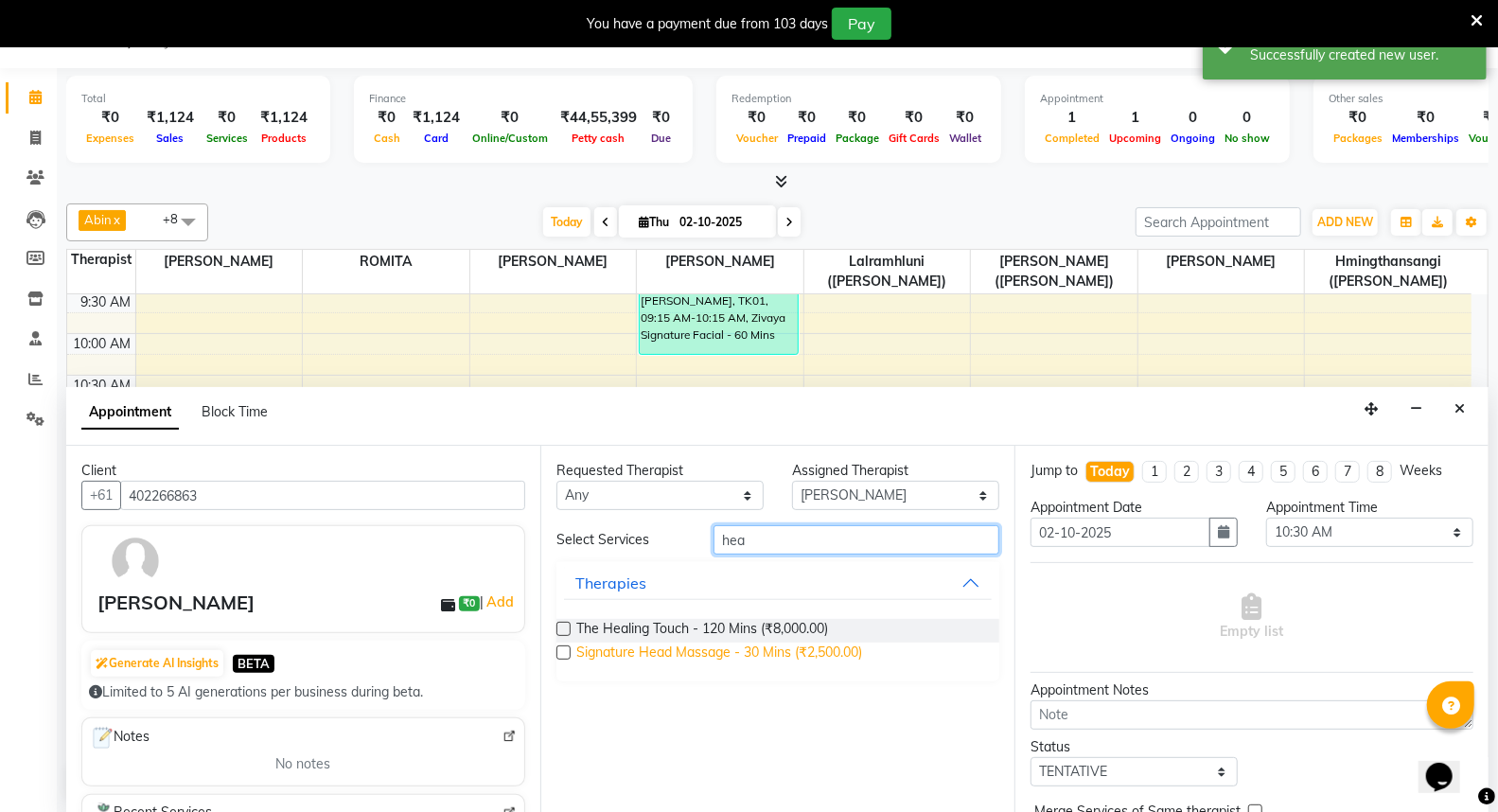
type input "hea"
click at [847, 651] on span "Signature Head Massage - 30 Mins (₹2,500.00)" at bounding box center [720, 654] width 286 height 24
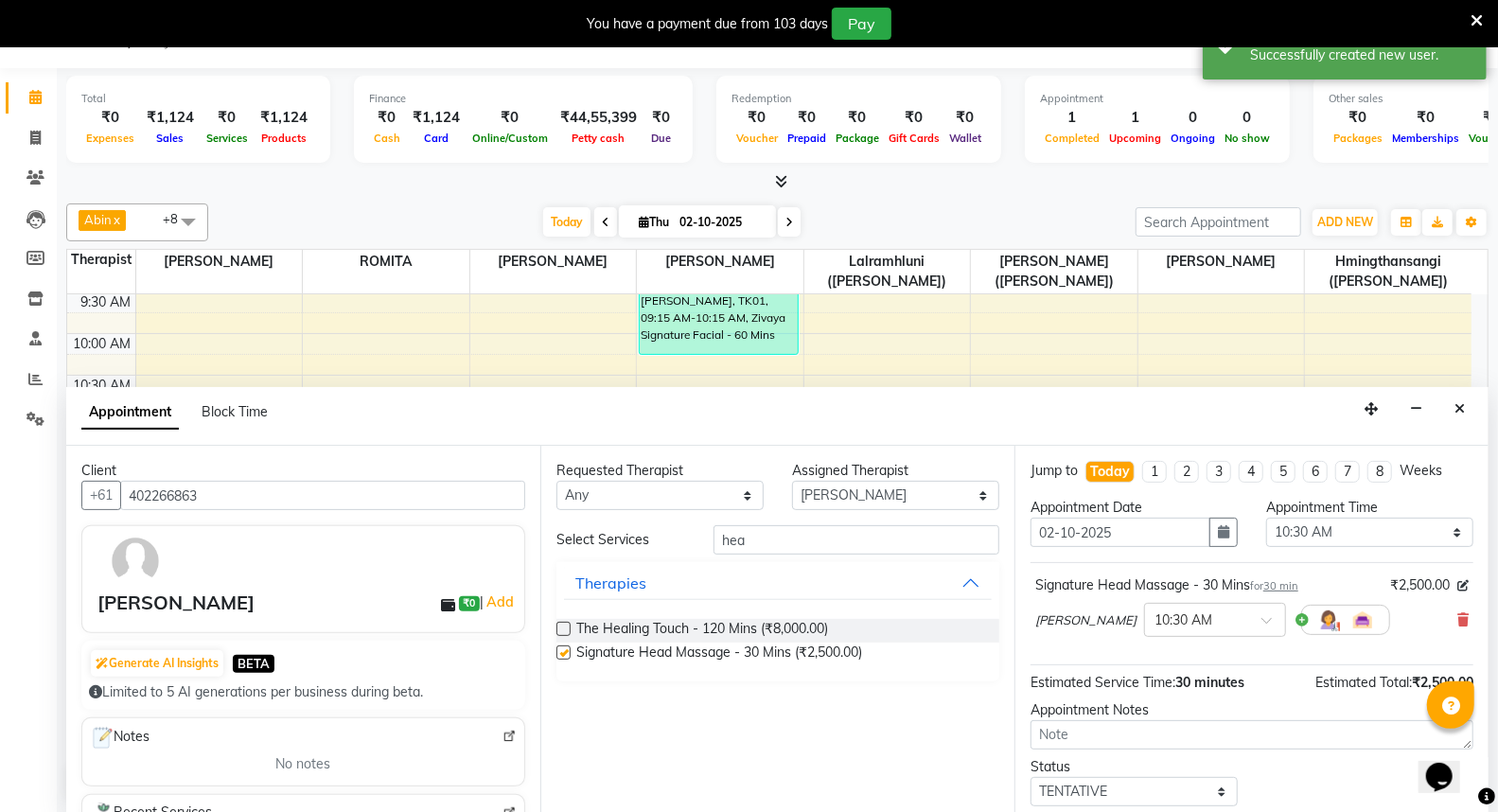
checkbox input "false"
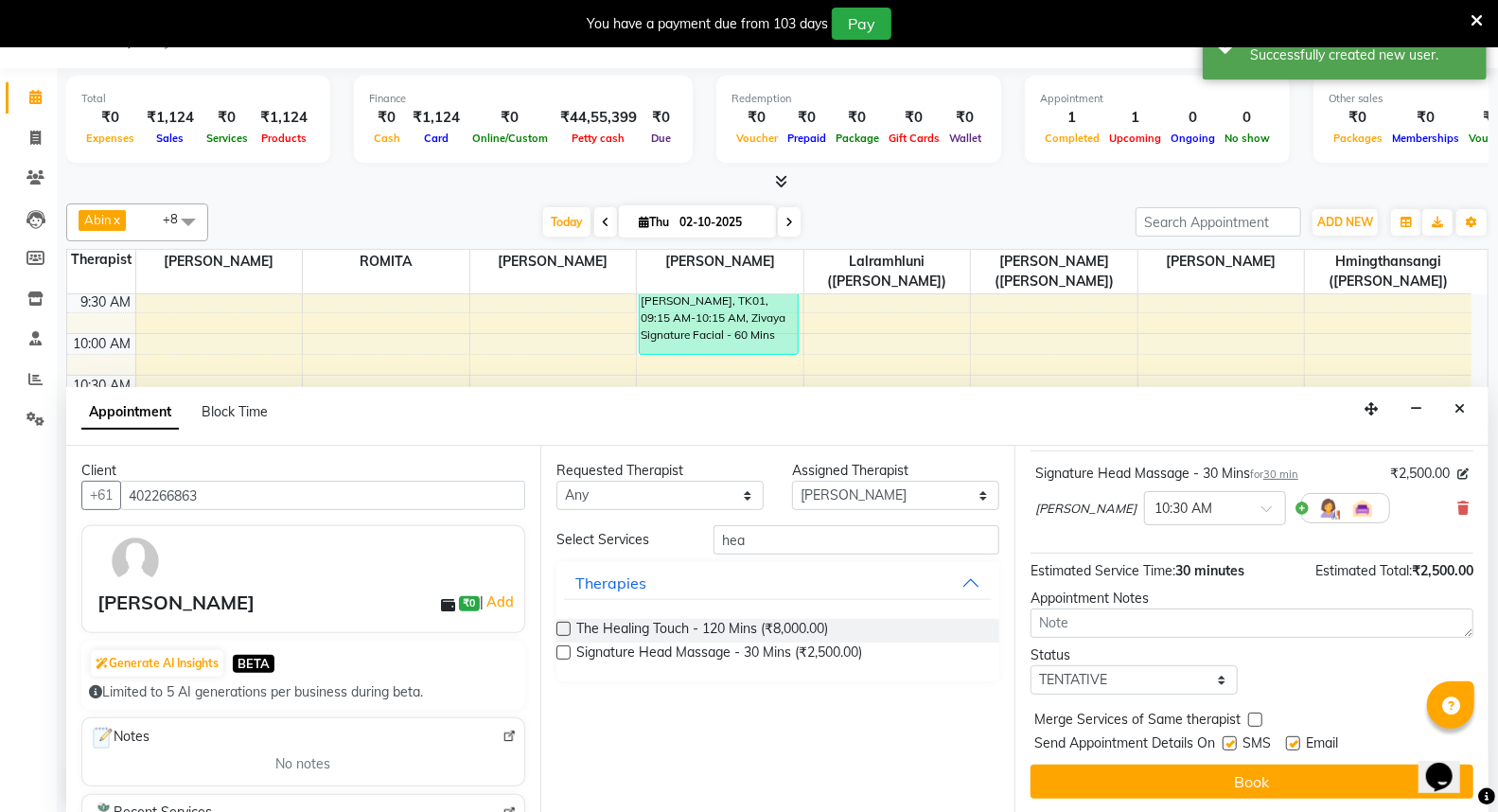
scroll to position [114, 0]
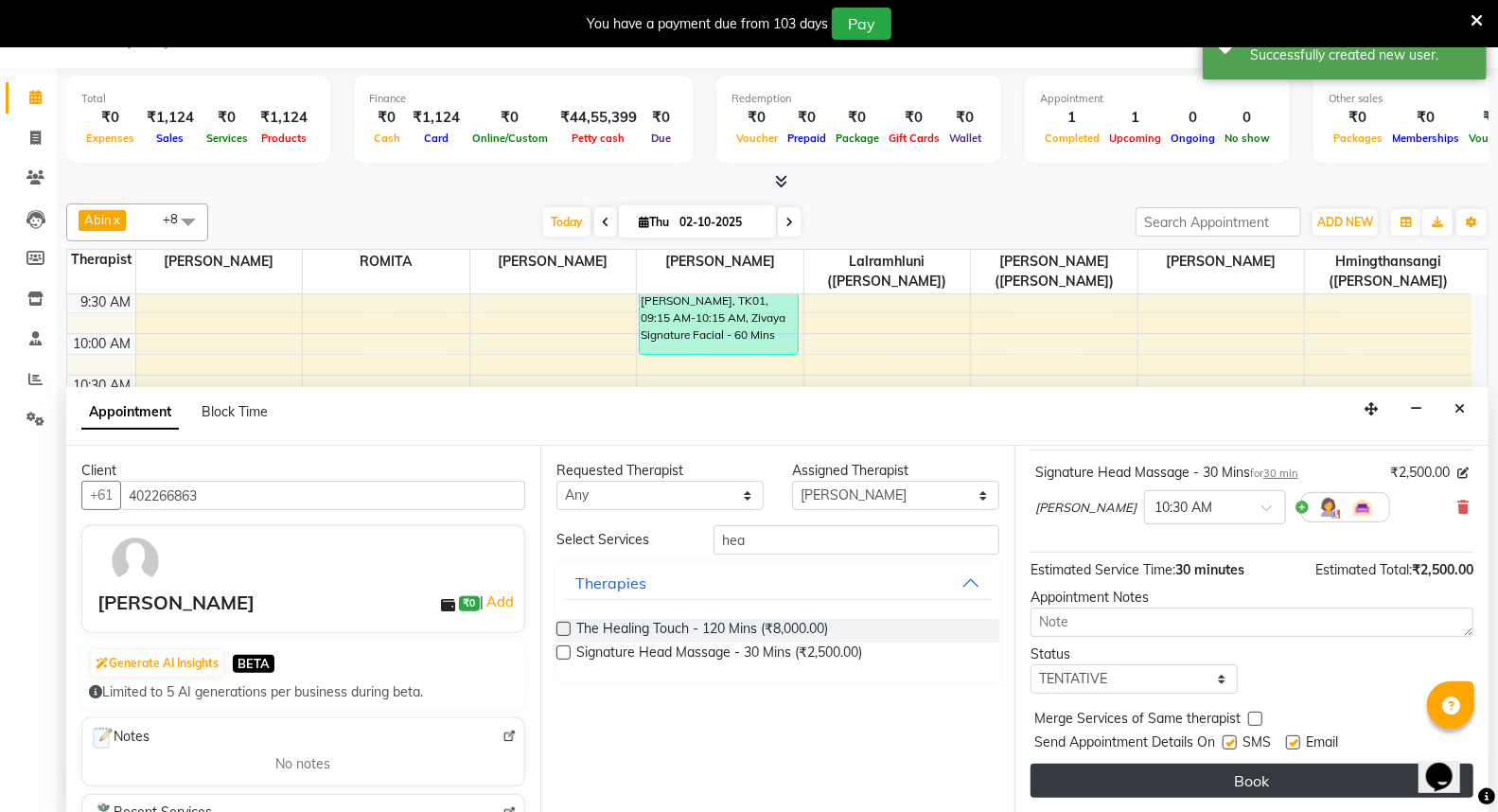
click at [1226, 768] on button "Book" at bounding box center [1252, 781] width 443 height 34
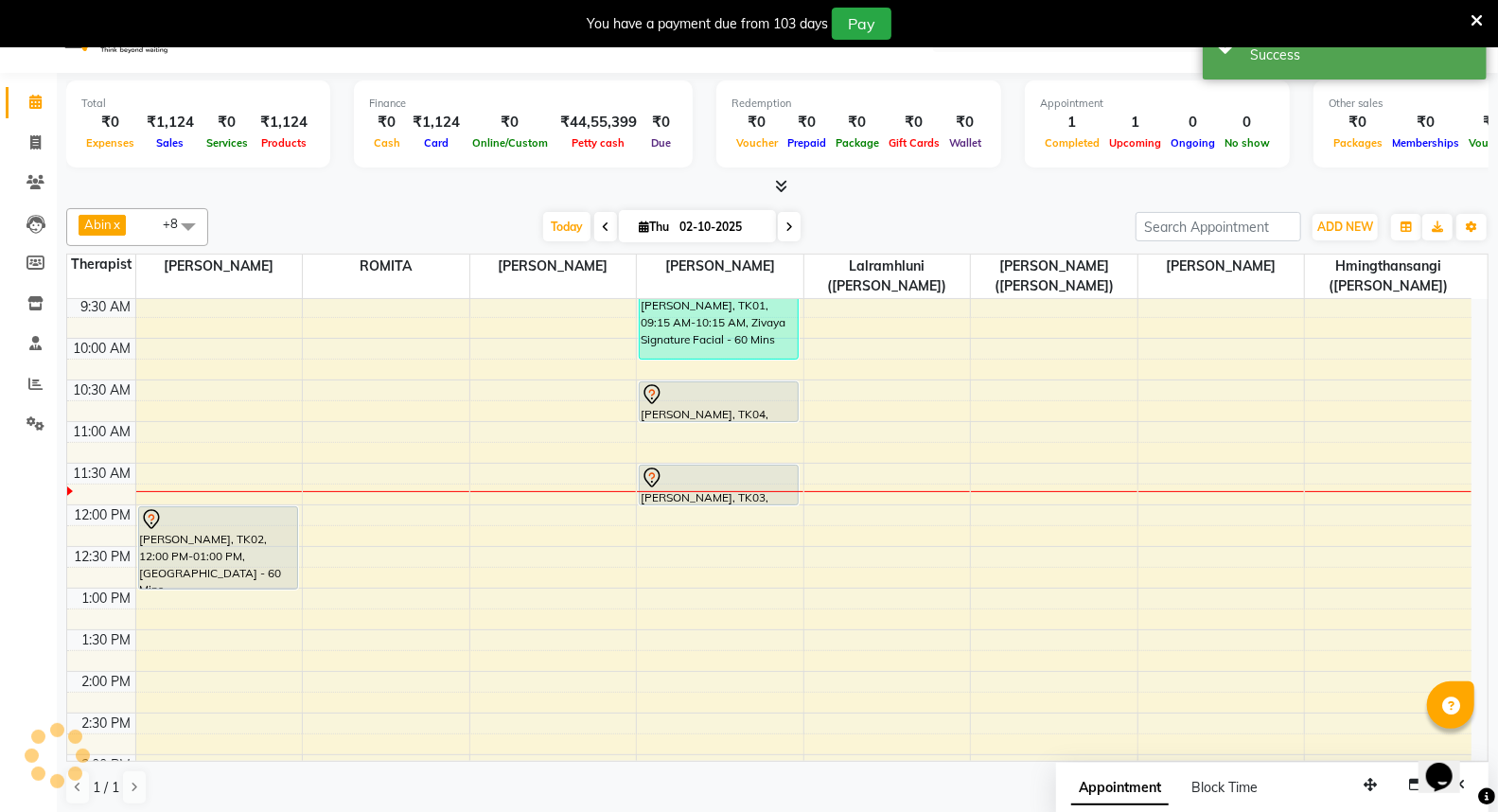
scroll to position [0, 0]
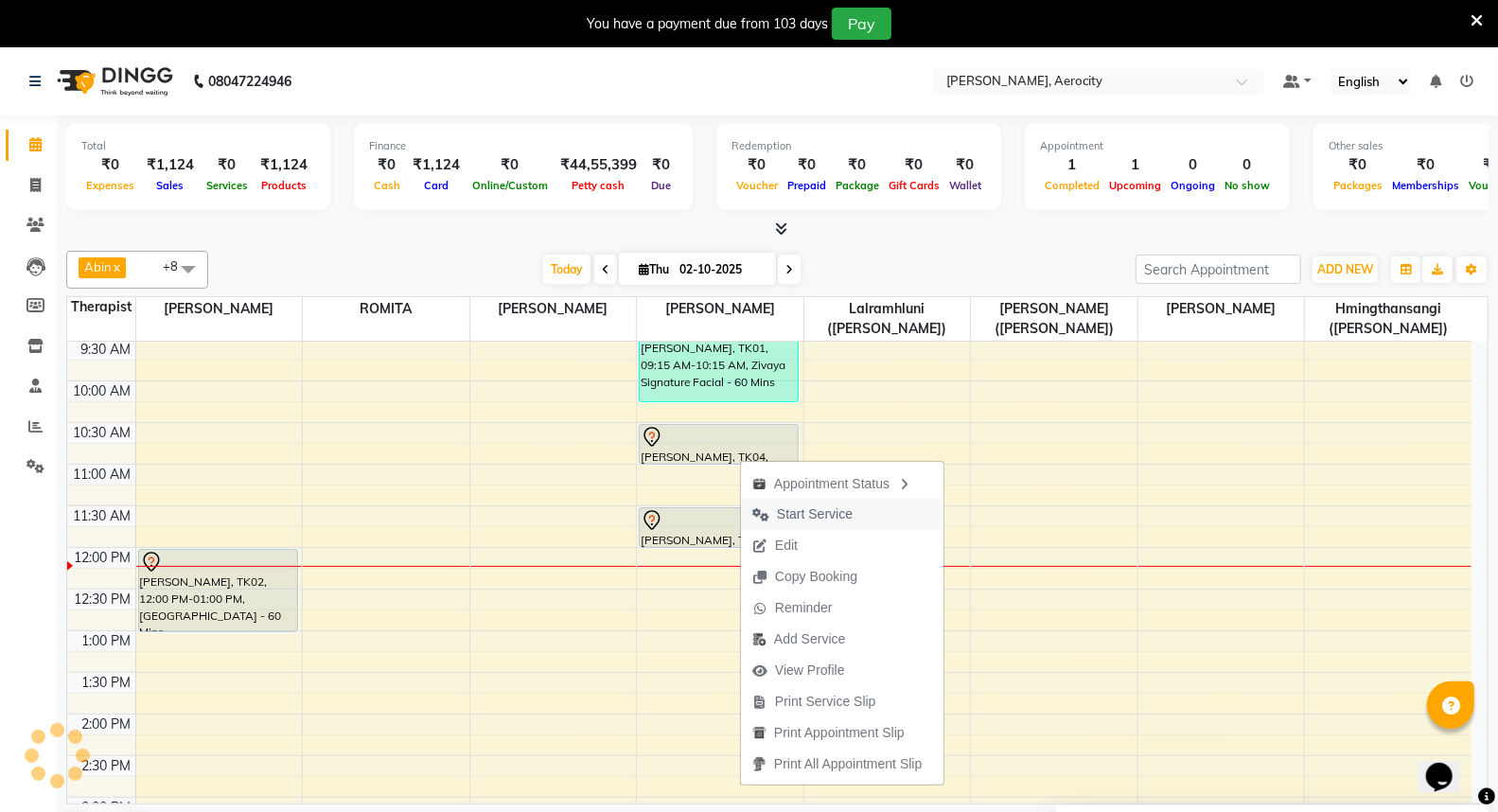
click at [818, 513] on span "Start Service" at bounding box center [815, 514] width 76 height 20
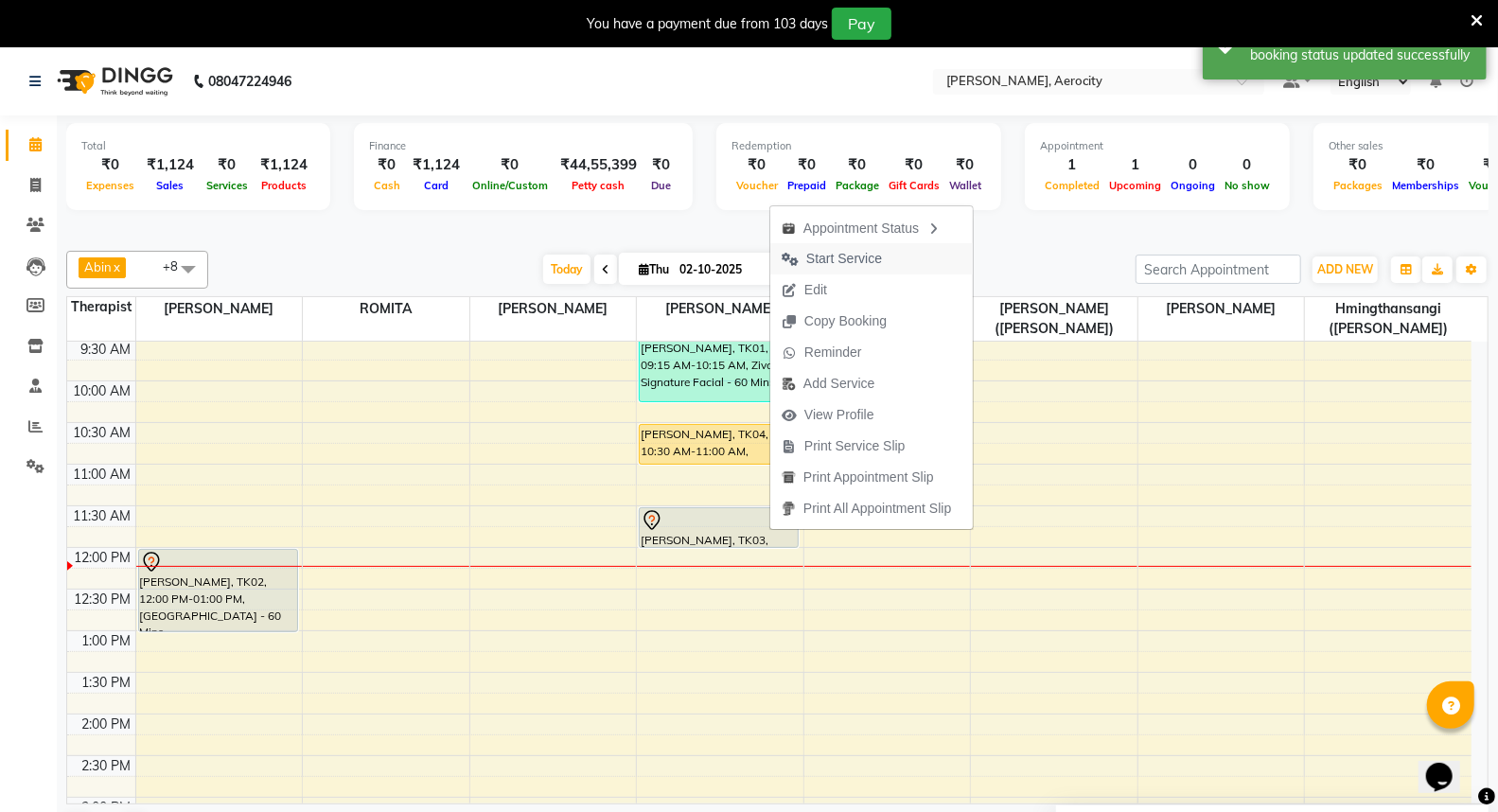
click at [836, 256] on span "Start Service" at bounding box center [845, 258] width 76 height 20
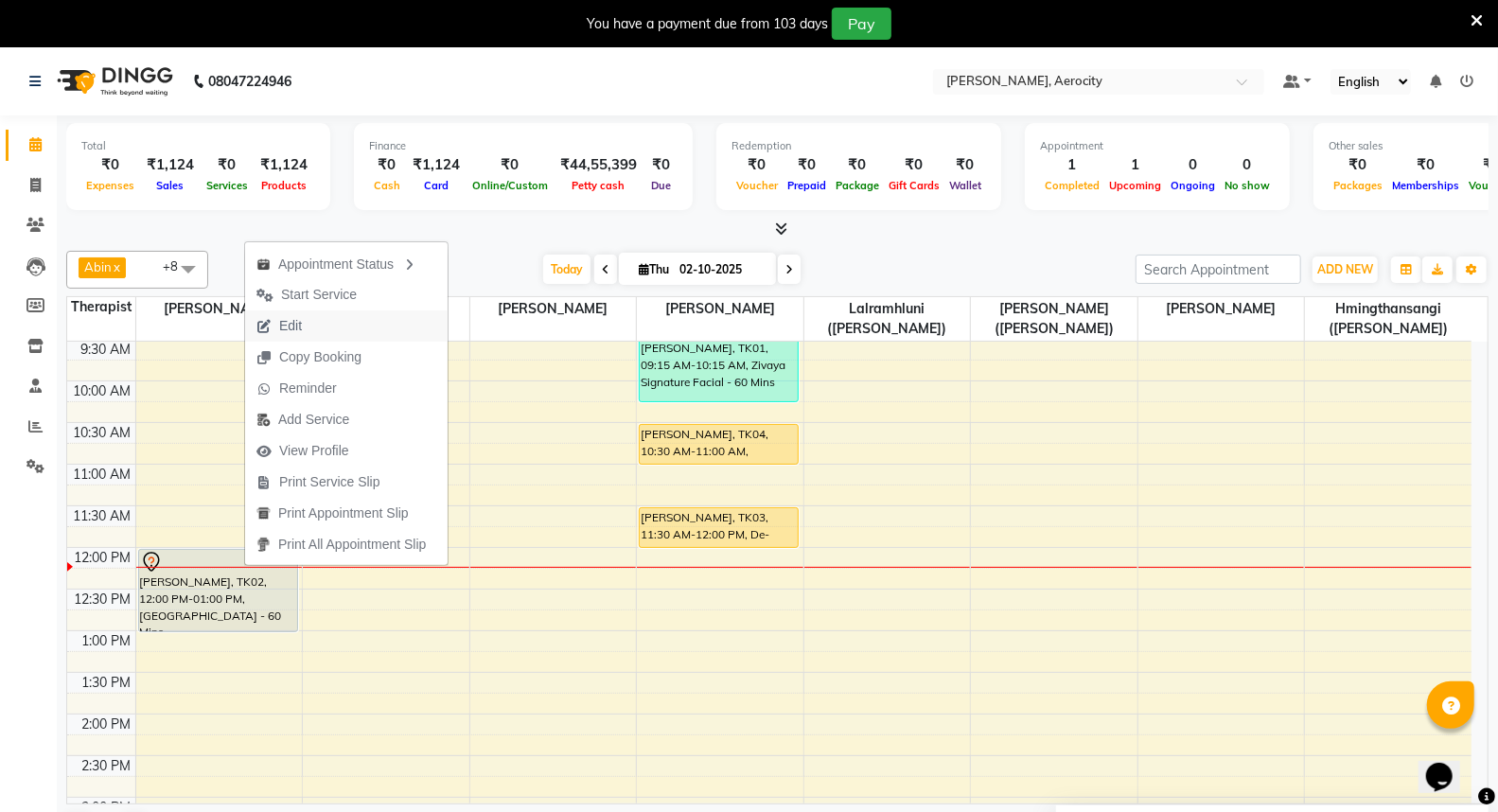
click at [282, 317] on span "Edit" at bounding box center [291, 326] width 23 height 20
select select "tentative"
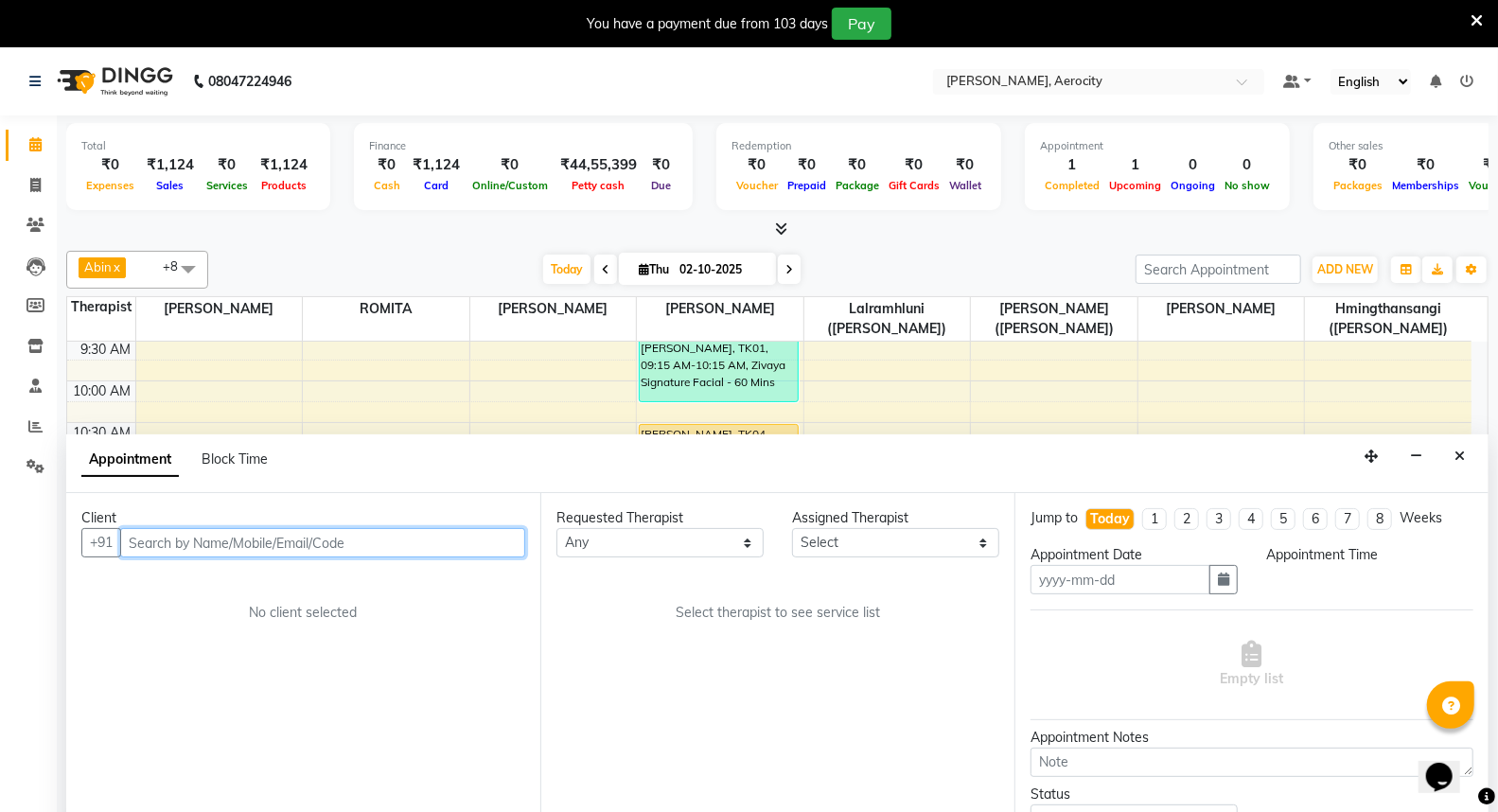
type input "02-10-2025"
select select "48454"
select select "720"
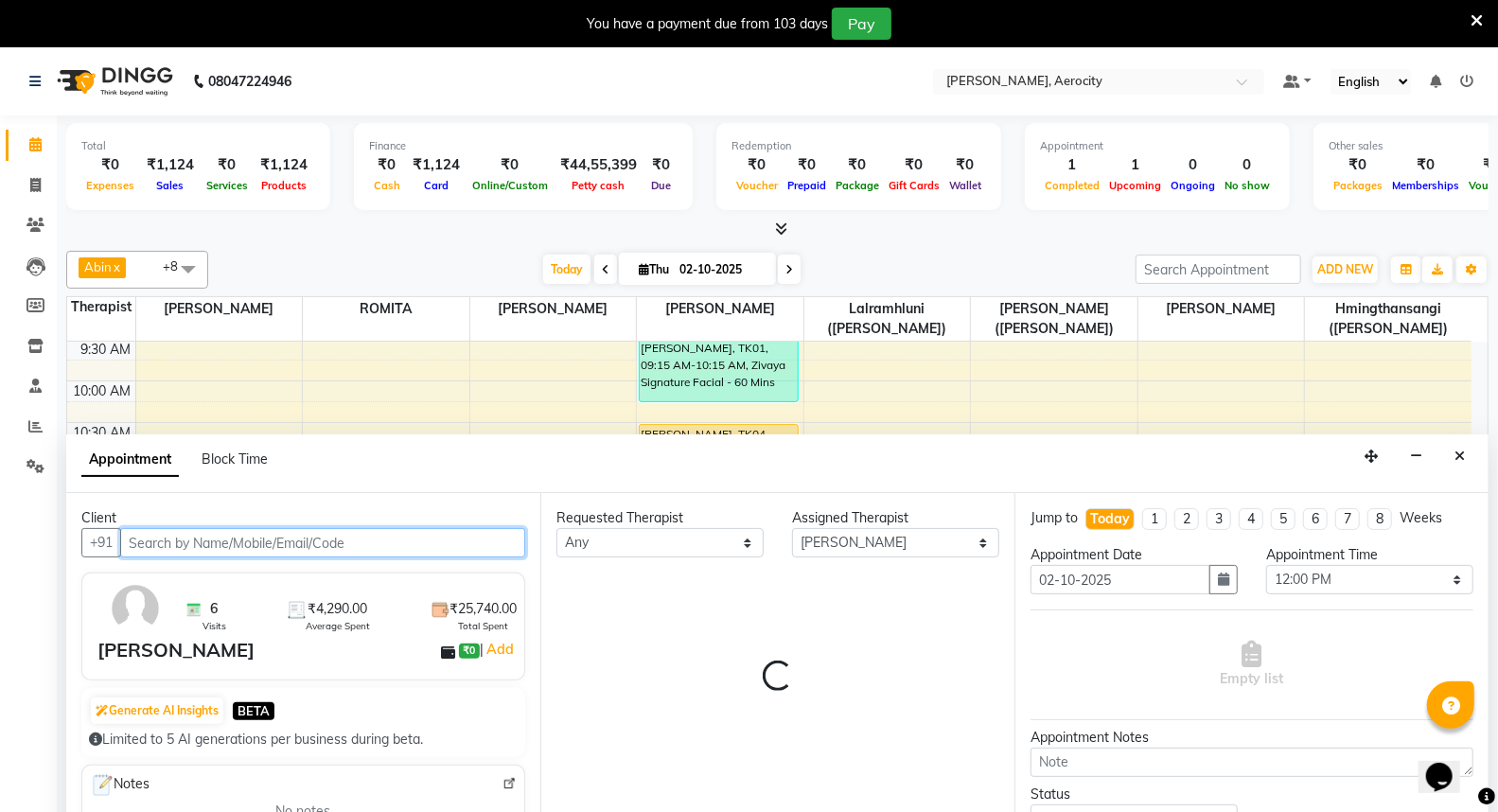
select select "3173"
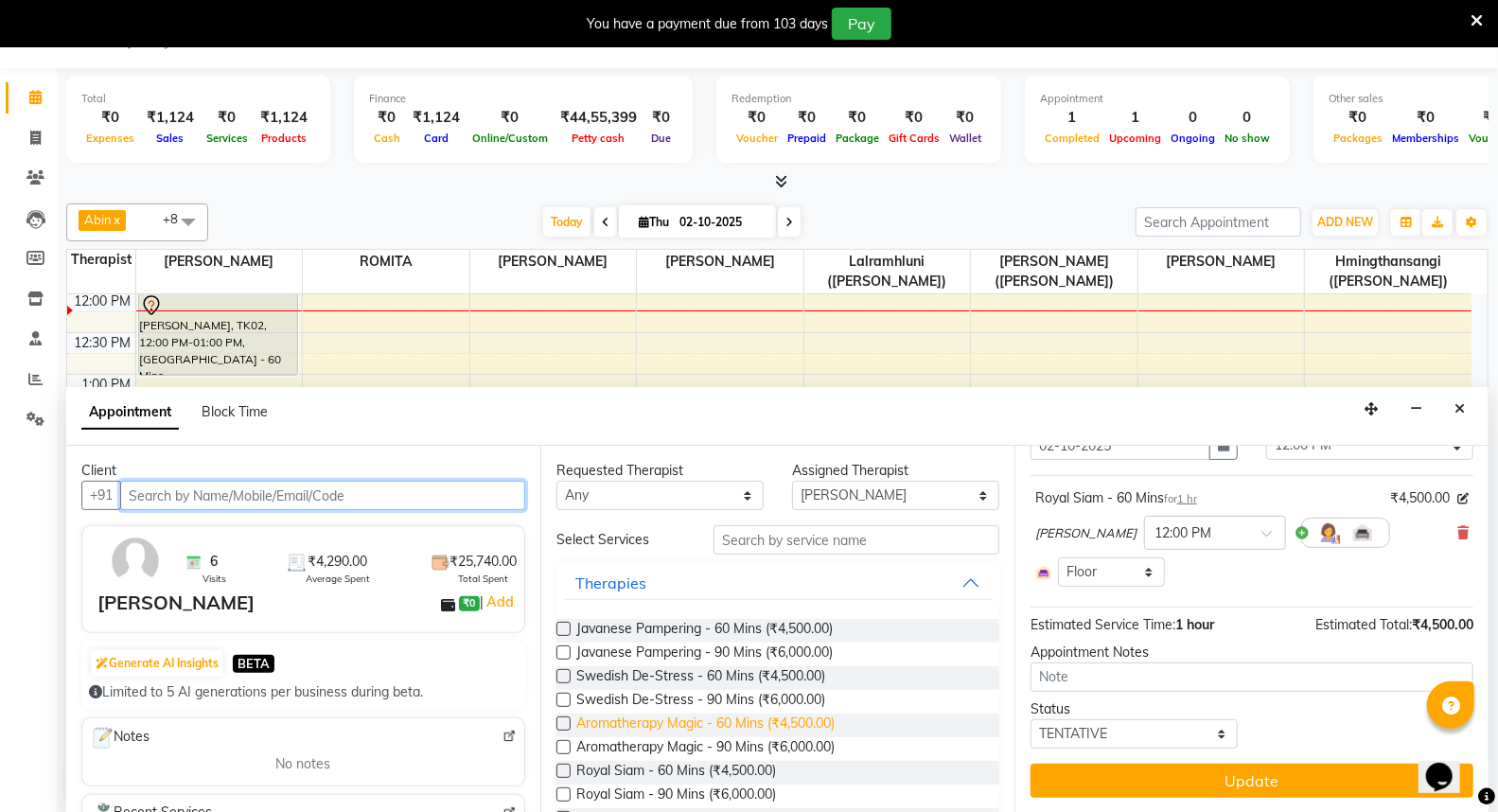
scroll to position [105, 0]
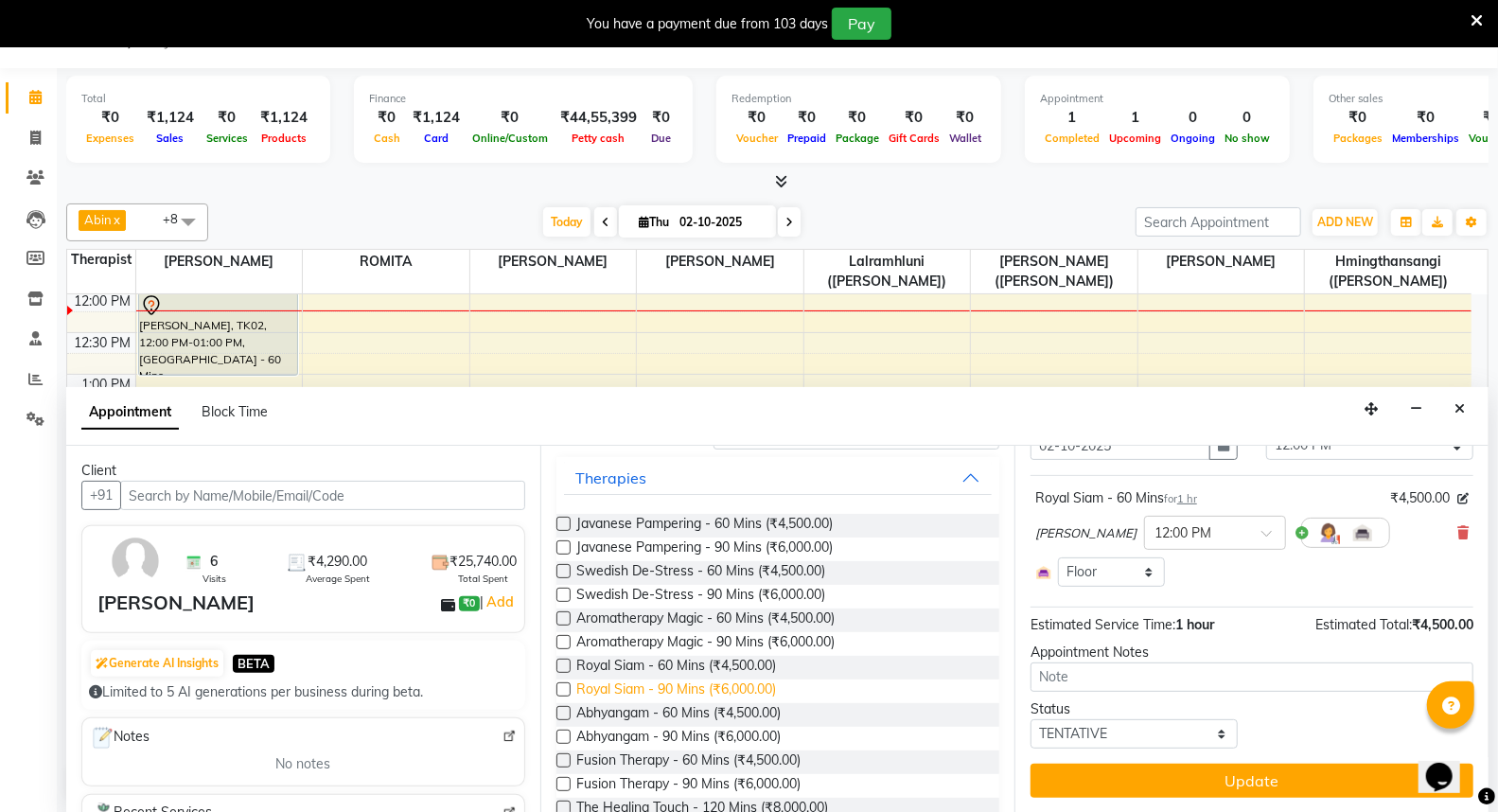
click at [680, 683] on span "Royal Siam - 90 Mins (₹6,000.00)" at bounding box center [676, 691] width 200 height 24
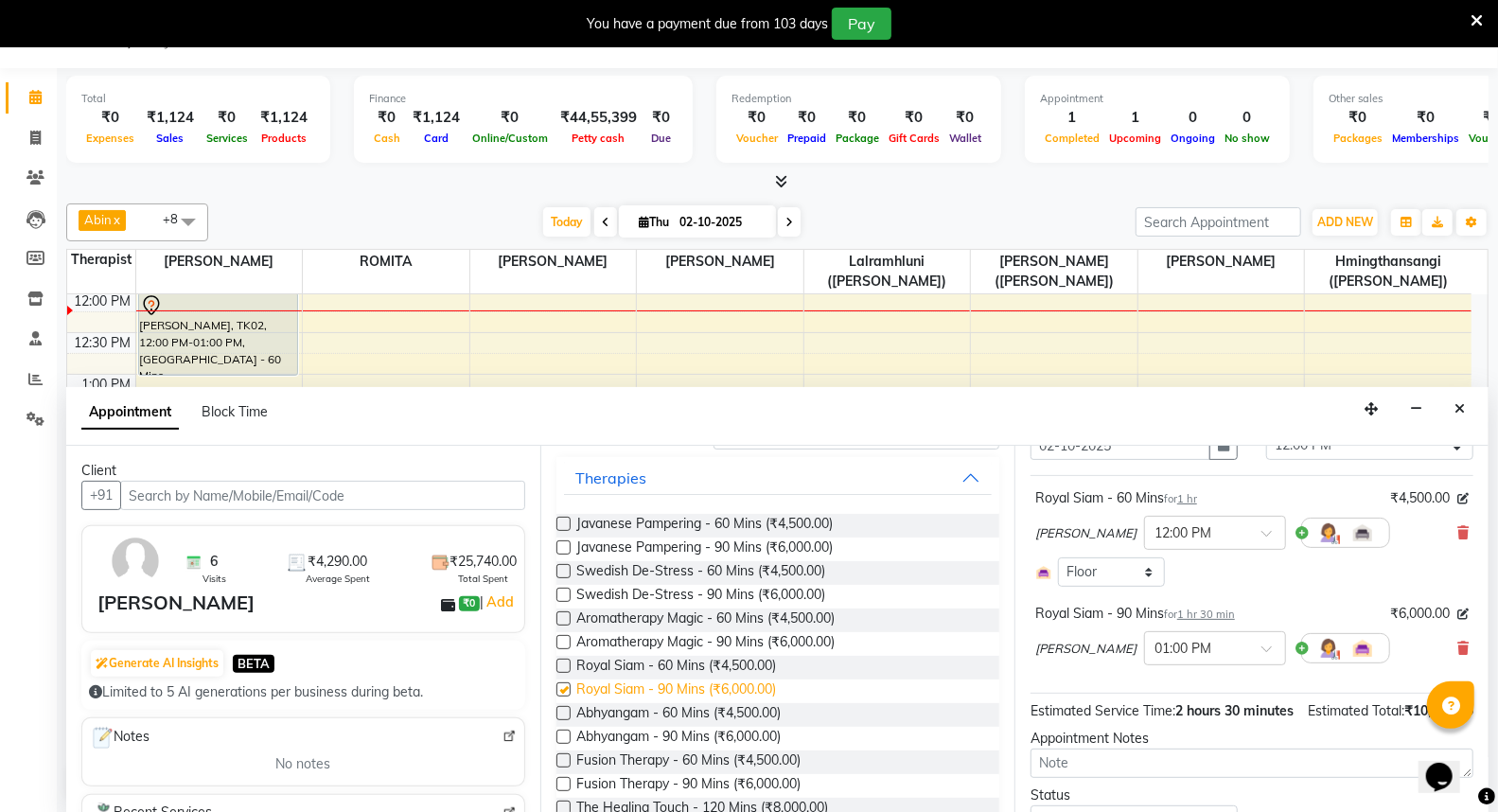
checkbox input "false"
click at [1457, 532] on icon at bounding box center [1463, 533] width 11 height 13
click at [1261, 644] on span at bounding box center [1273, 654] width 24 height 20
click div "12:00 PM"
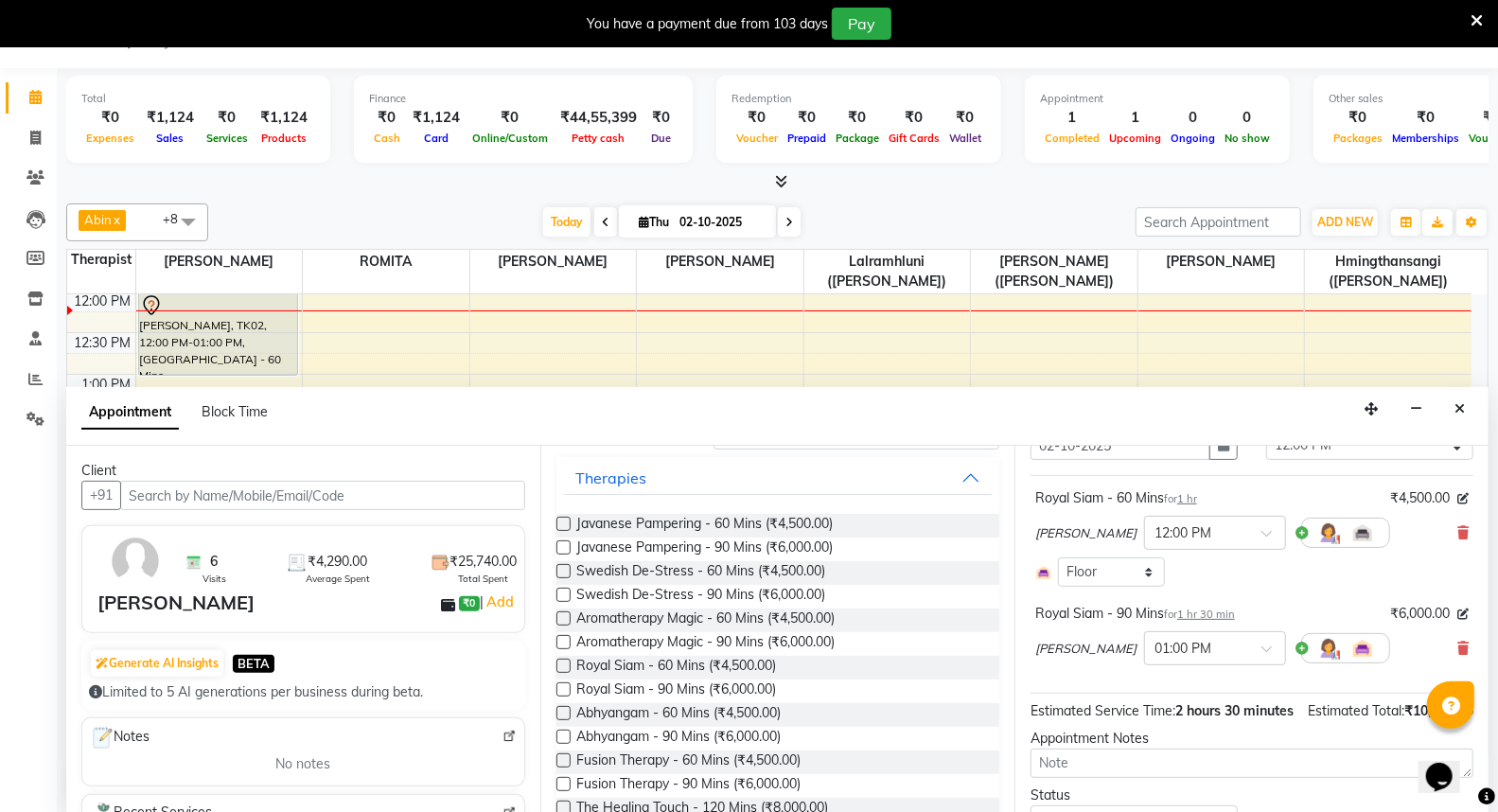
scroll to position [96, 0]
click at [740, 291] on div "[PERSON_NAME], TK03, 11:30 AM-12:00 PM, De-Stress Back & Shoulder Massage - 30 …" at bounding box center [719, 271] width 158 height 39
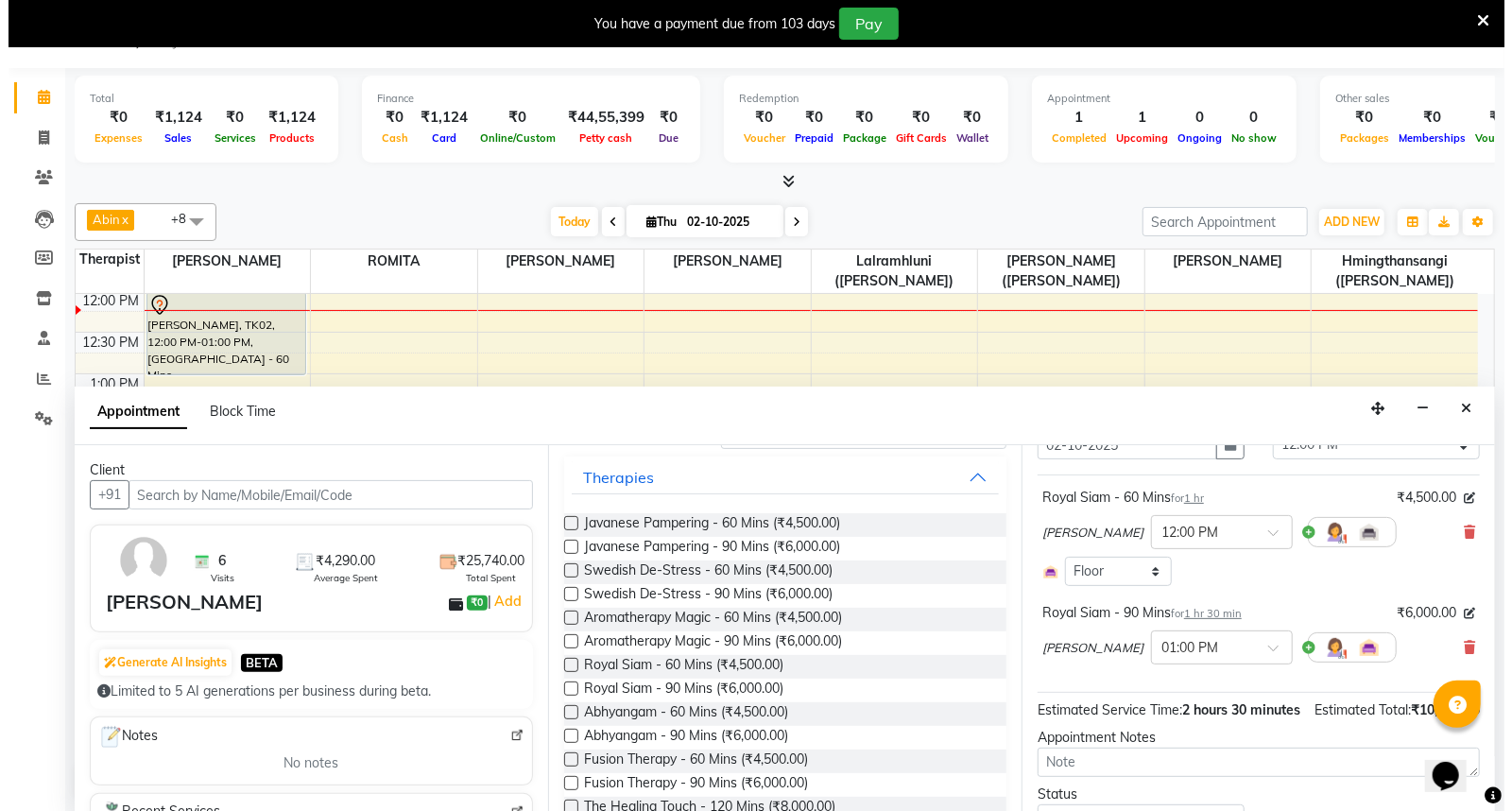
click button "MARK DONE"
select select "3"
click button "Checkout"
select select "service"
type input "1874"
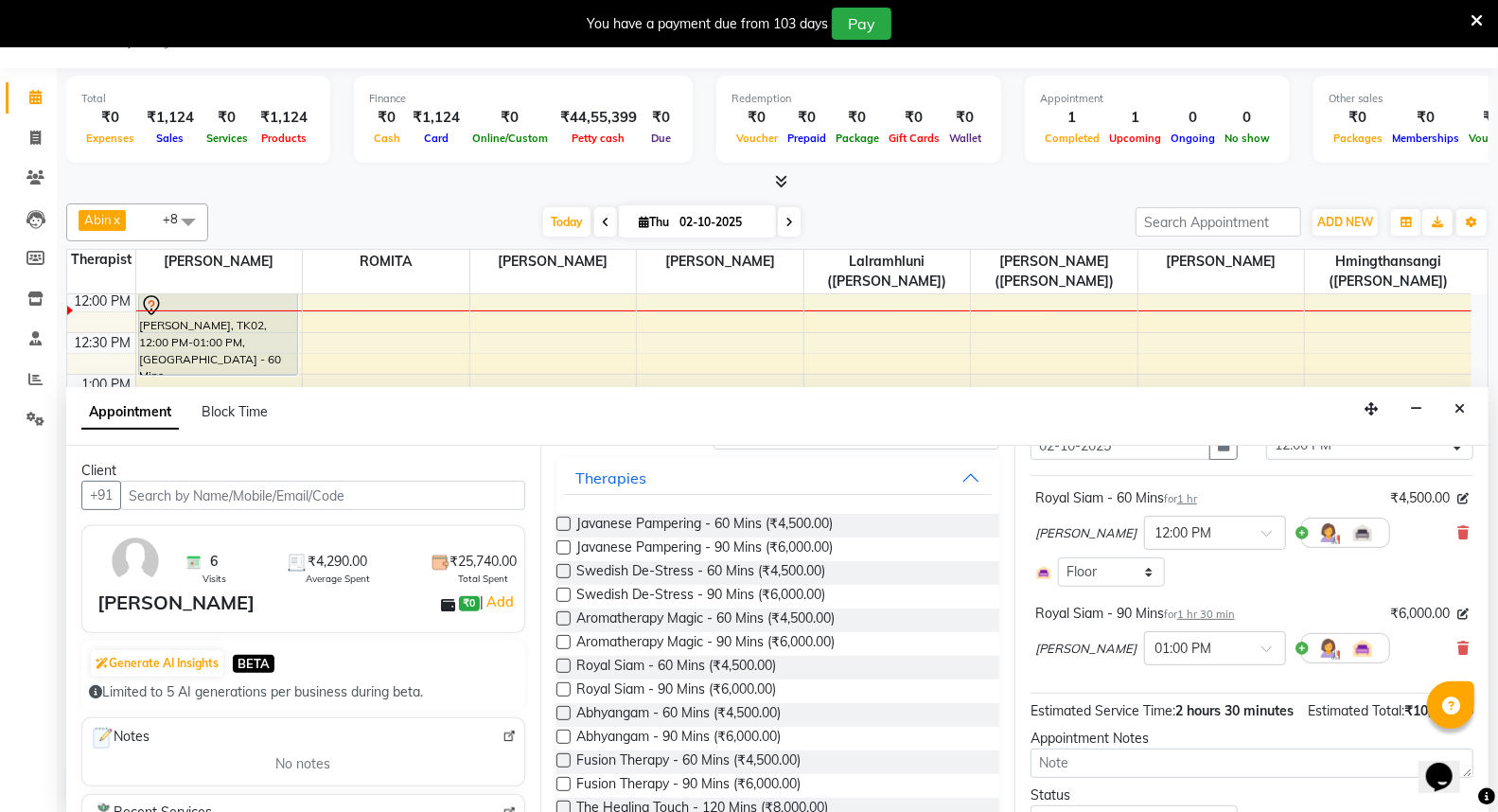
select select "6403"
type input "9899902002"
select select "48457"
click icon
select select "female"
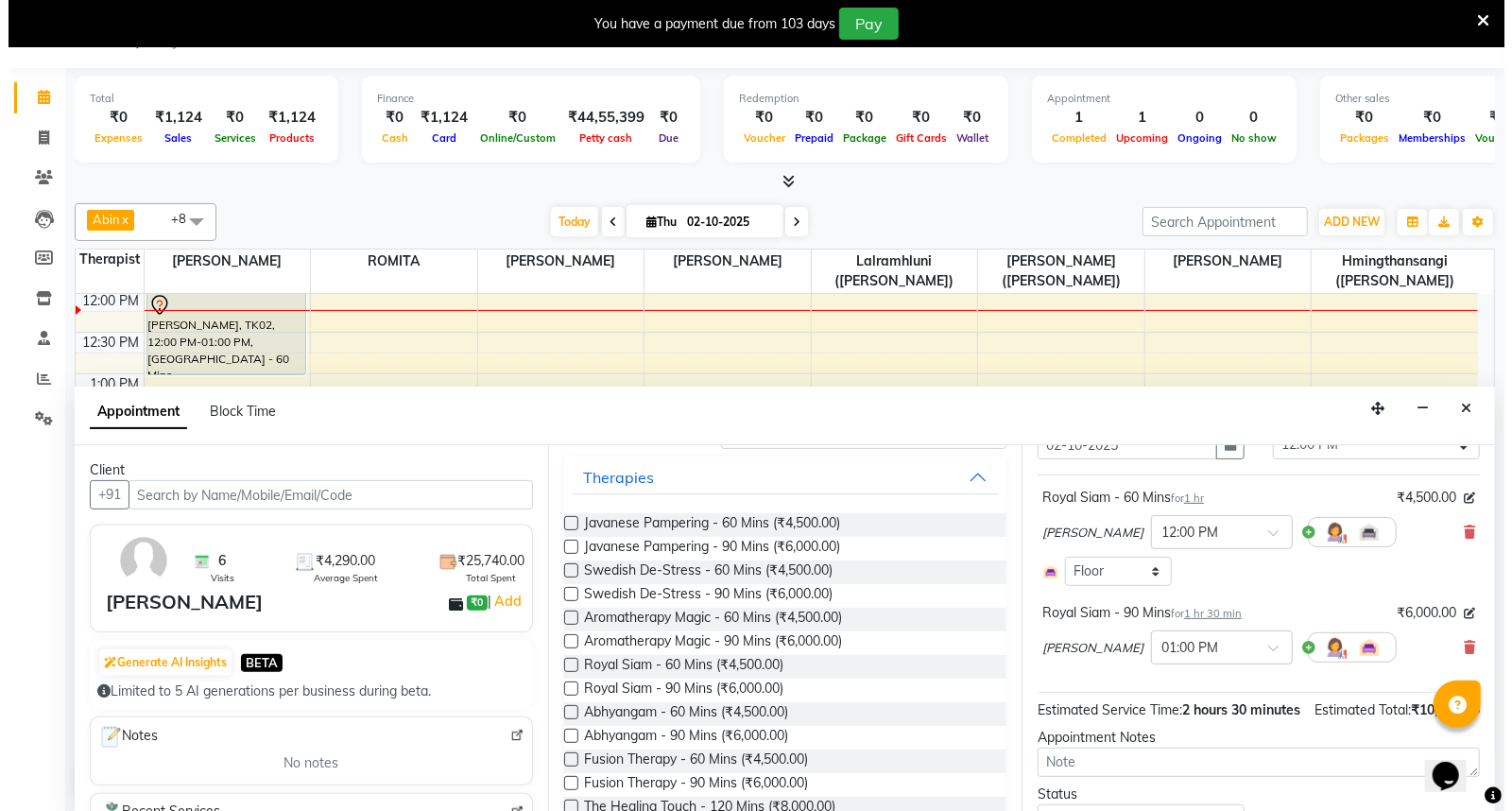
click button "Update"
select select
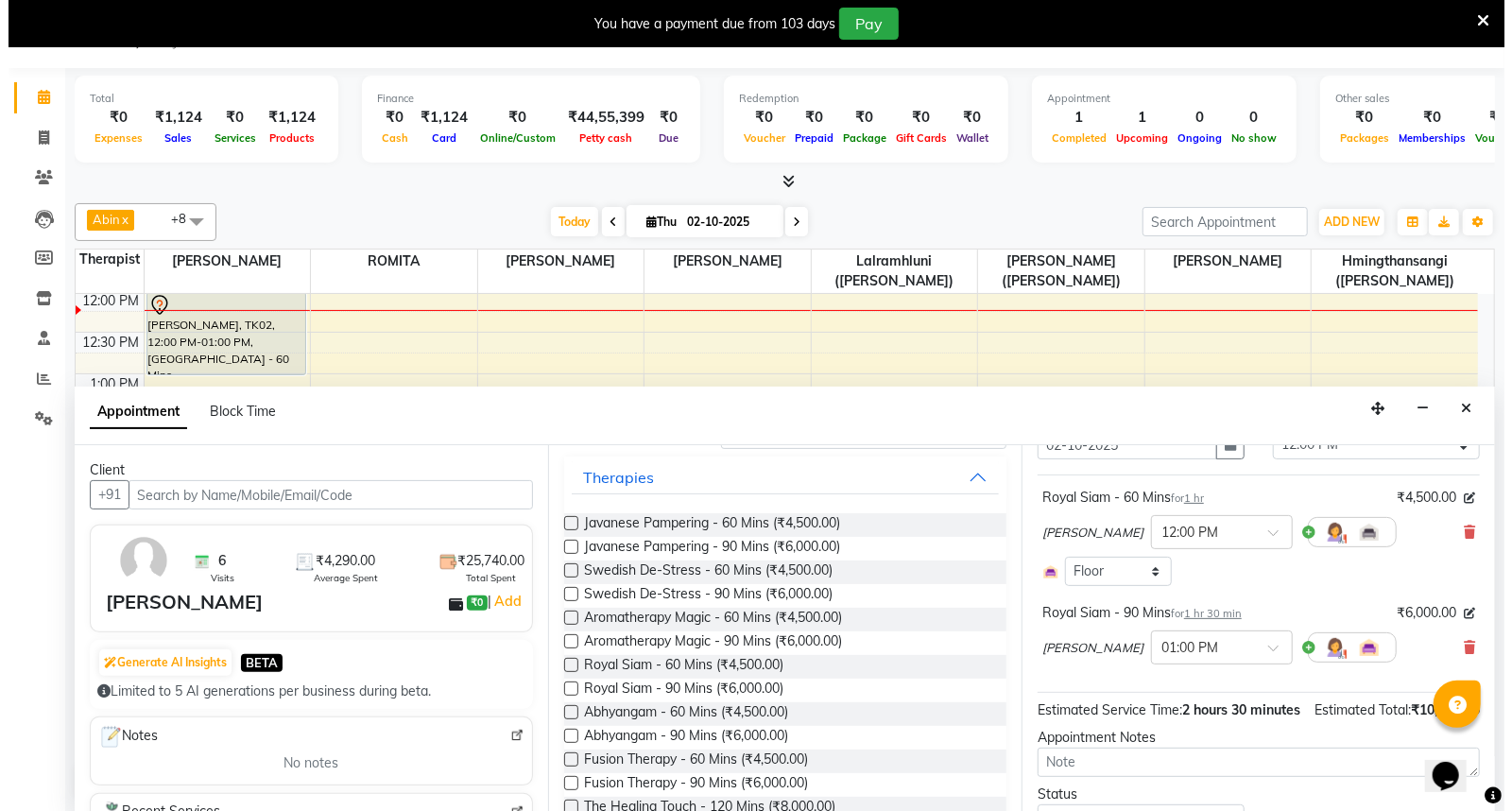
select select
checkbox input "false"
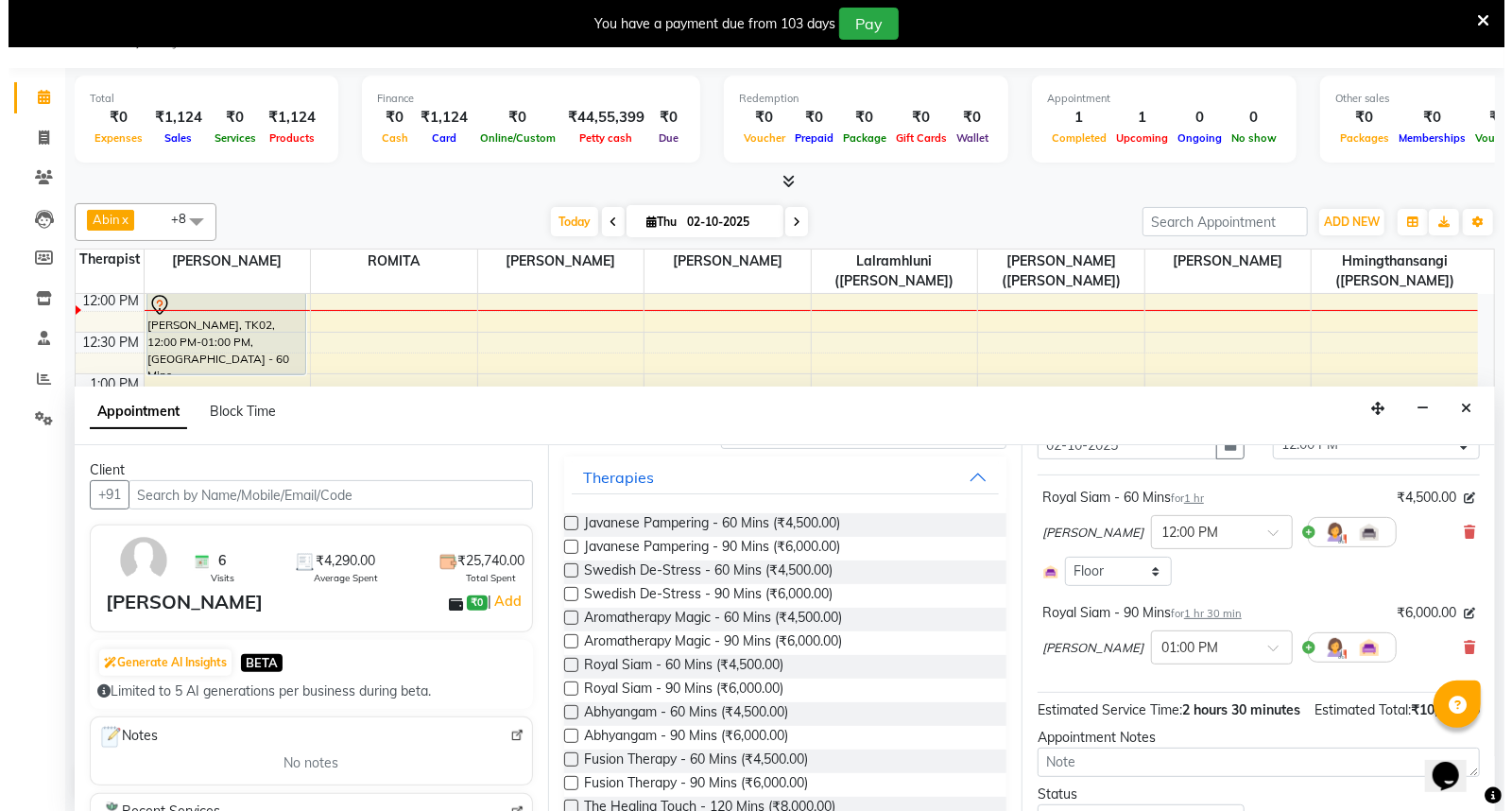
checkbox input "false"
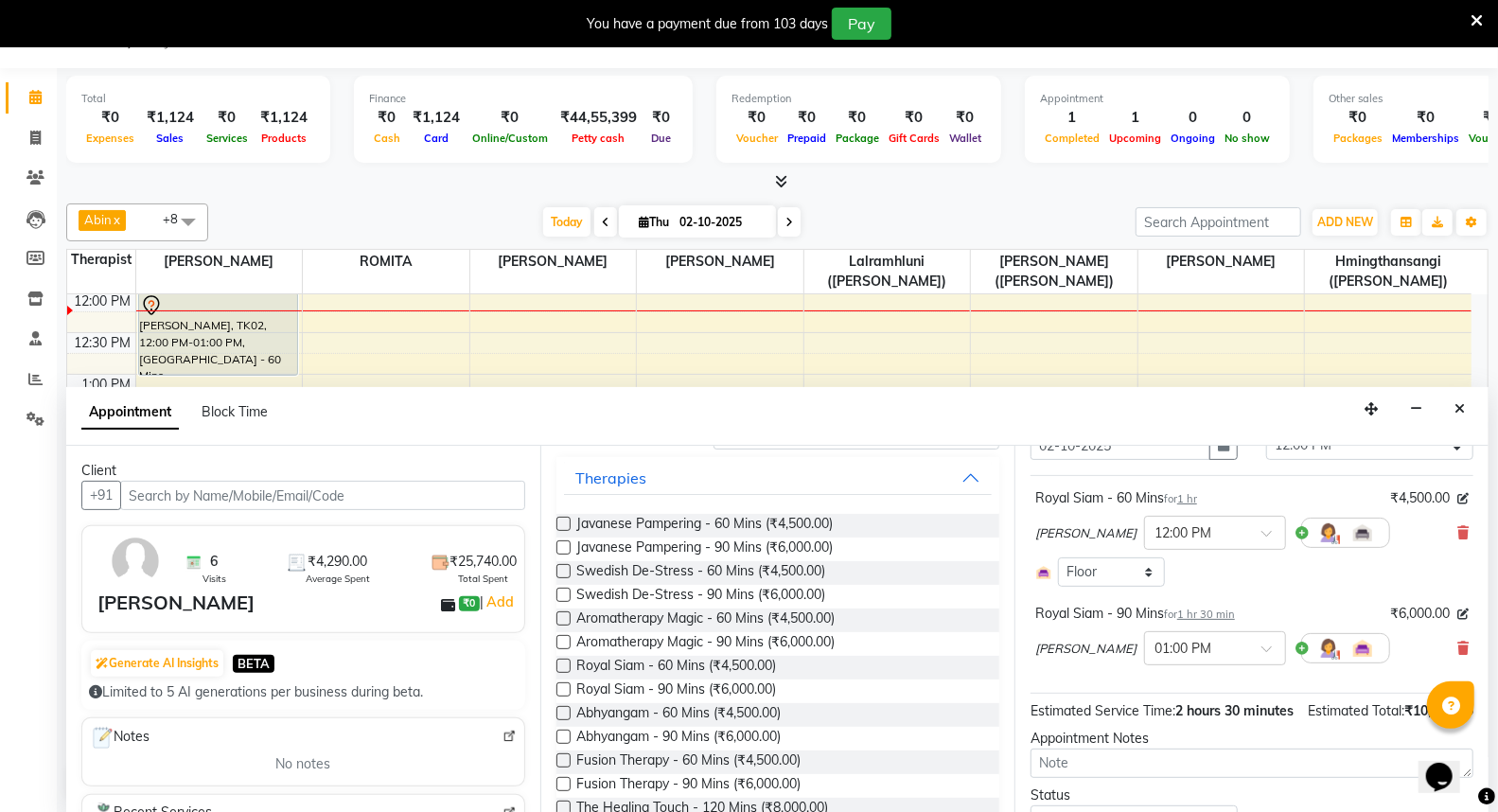
click img
click span "CASH"
drag, startPoint x: 1244, startPoint y: 725, endPoint x: 1194, endPoint y: 724, distance: 50.0
click input "2625"
type input "2230"
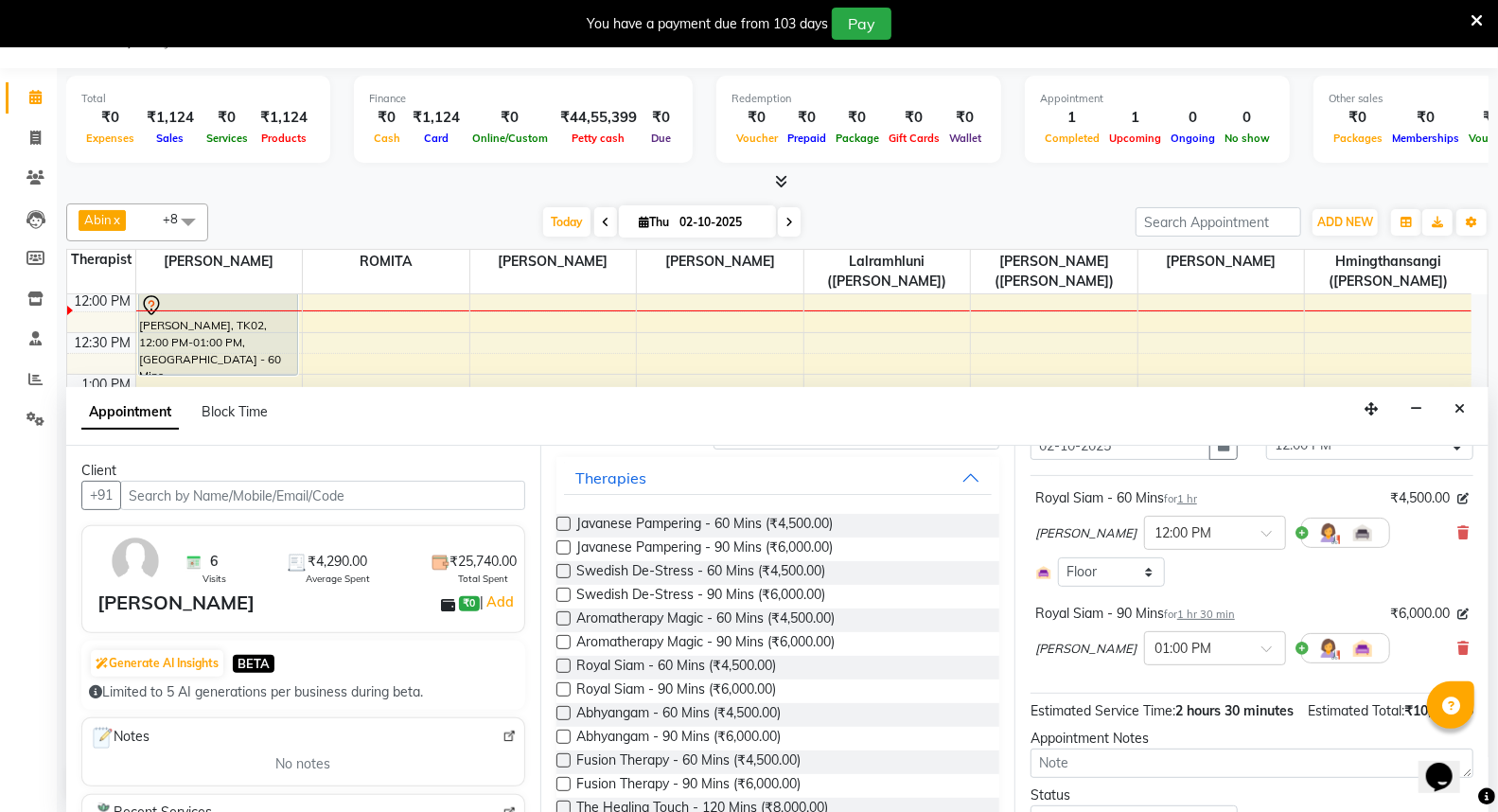
click input "Note:"
type input "#609"
click button "Add Payment"
click button "Generate OTP"
drag, startPoint x: 935, startPoint y: 686, endPoint x: 1003, endPoint y: 691, distance: 68.2
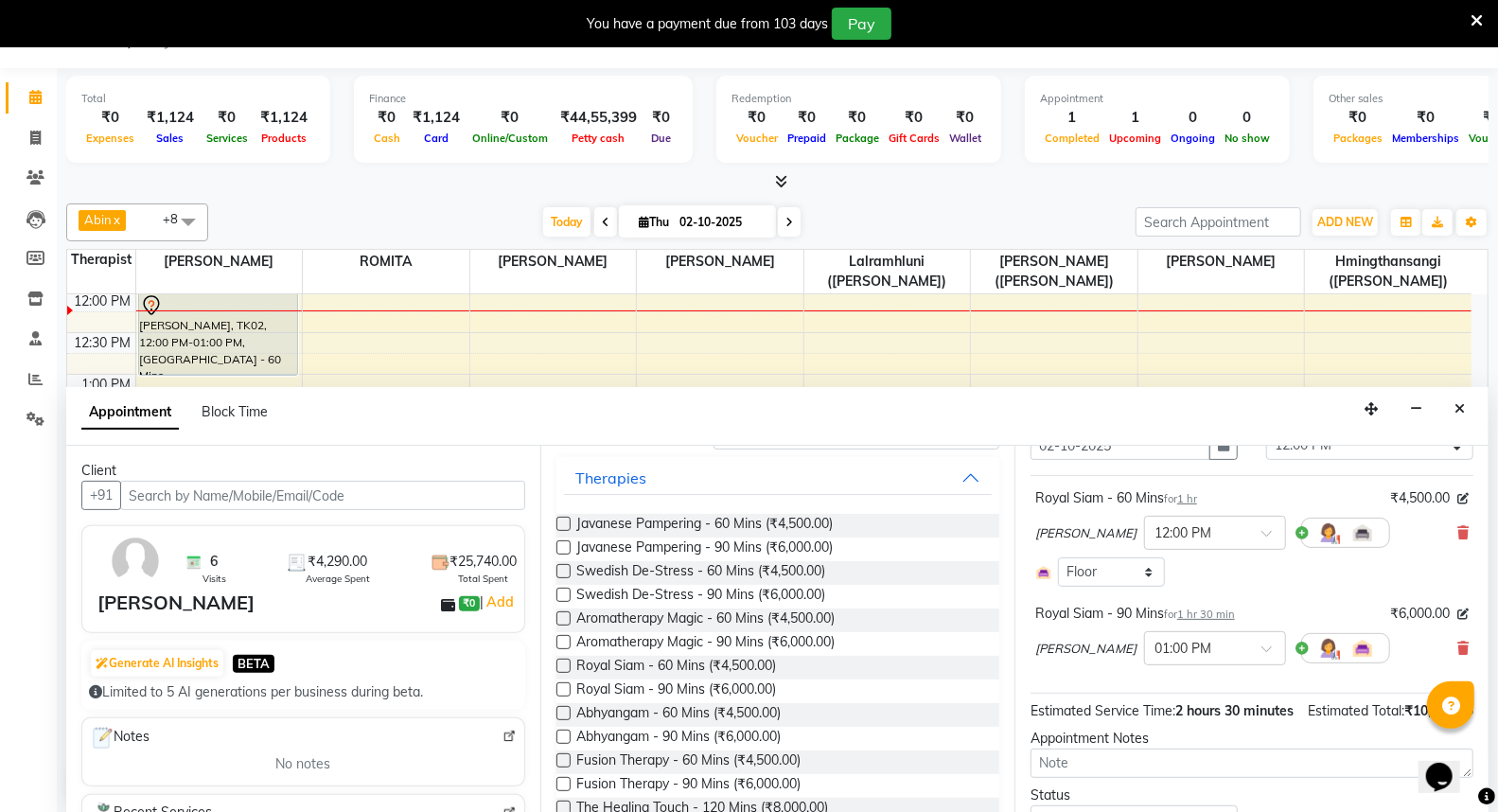
click div "Total Sub Total: ₹2,500.00 Discount: ₹0 Net: ₹2,500.00 CGST ( 2.5% ) ₹62.50 SGS…"
click label "Fixed"
click input "Fixed"
radio input "true"
drag, startPoint x: 1294, startPoint y: 357, endPoint x: 1245, endPoint y: 360, distance: 49.1
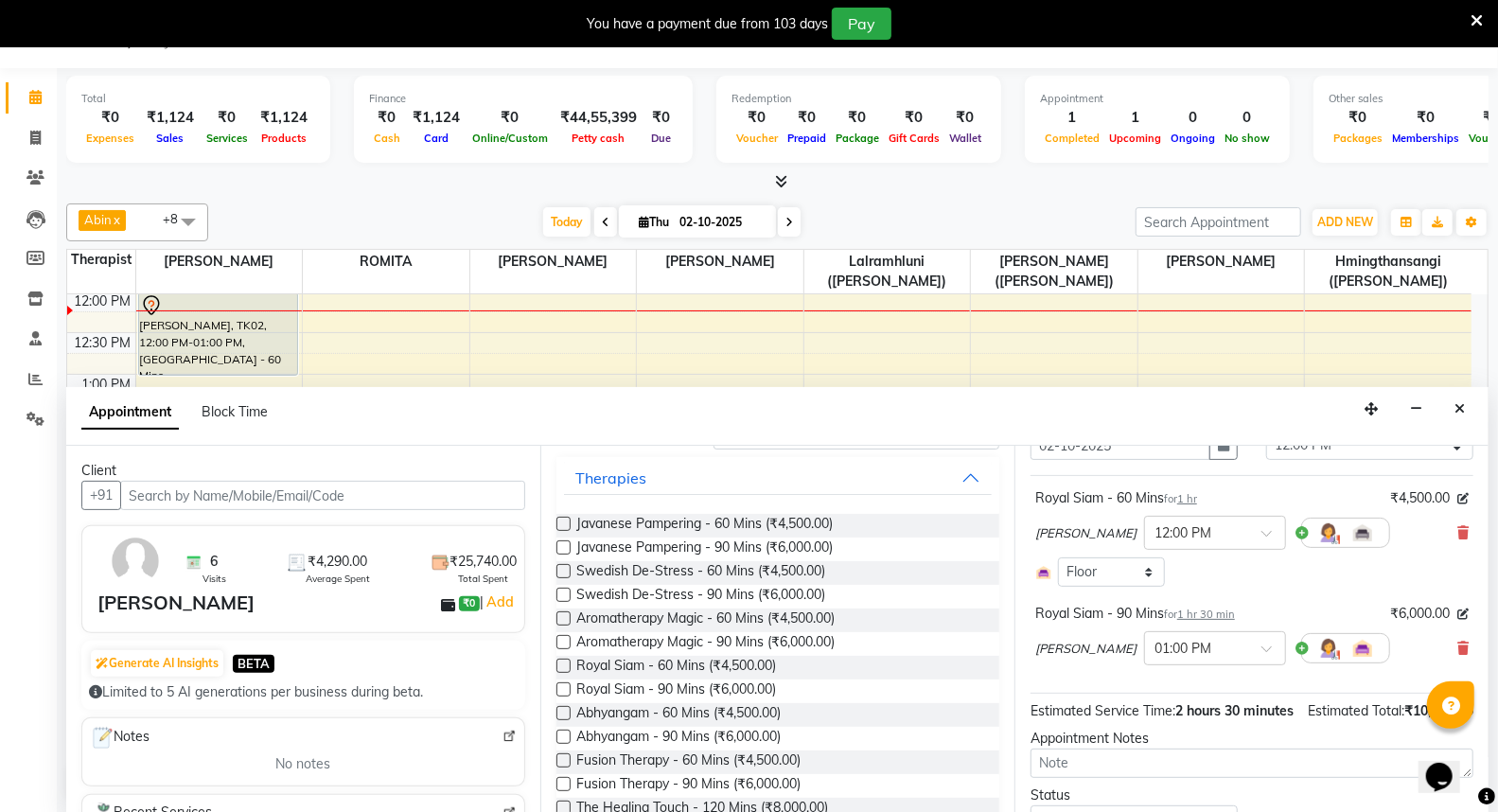
click div "Percentage Fixed 0"
paste input "395.0"
type input "395.00"
click input "text"
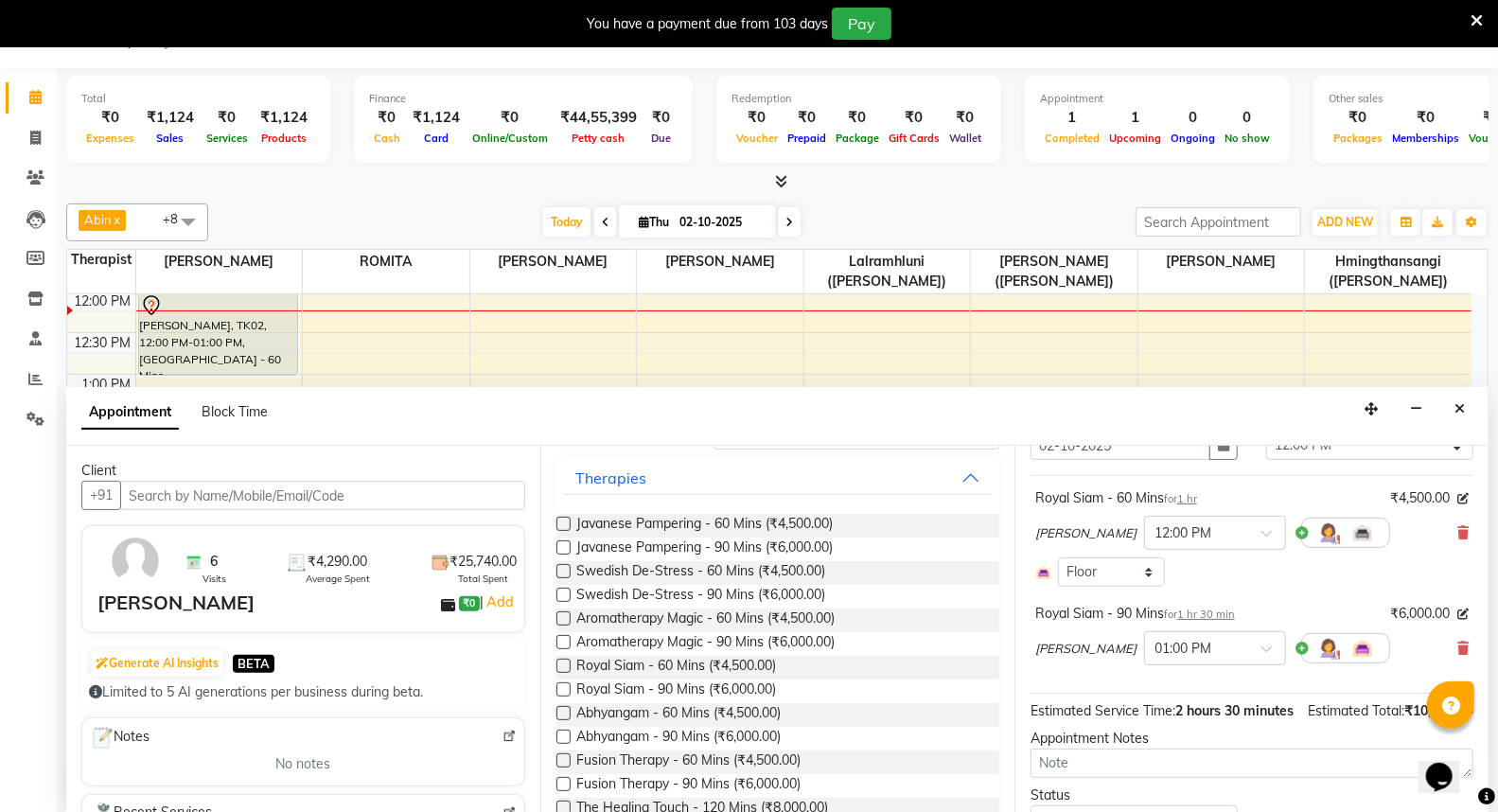
click link "Resend OTP"
click input "text"
click icon
select select "female"
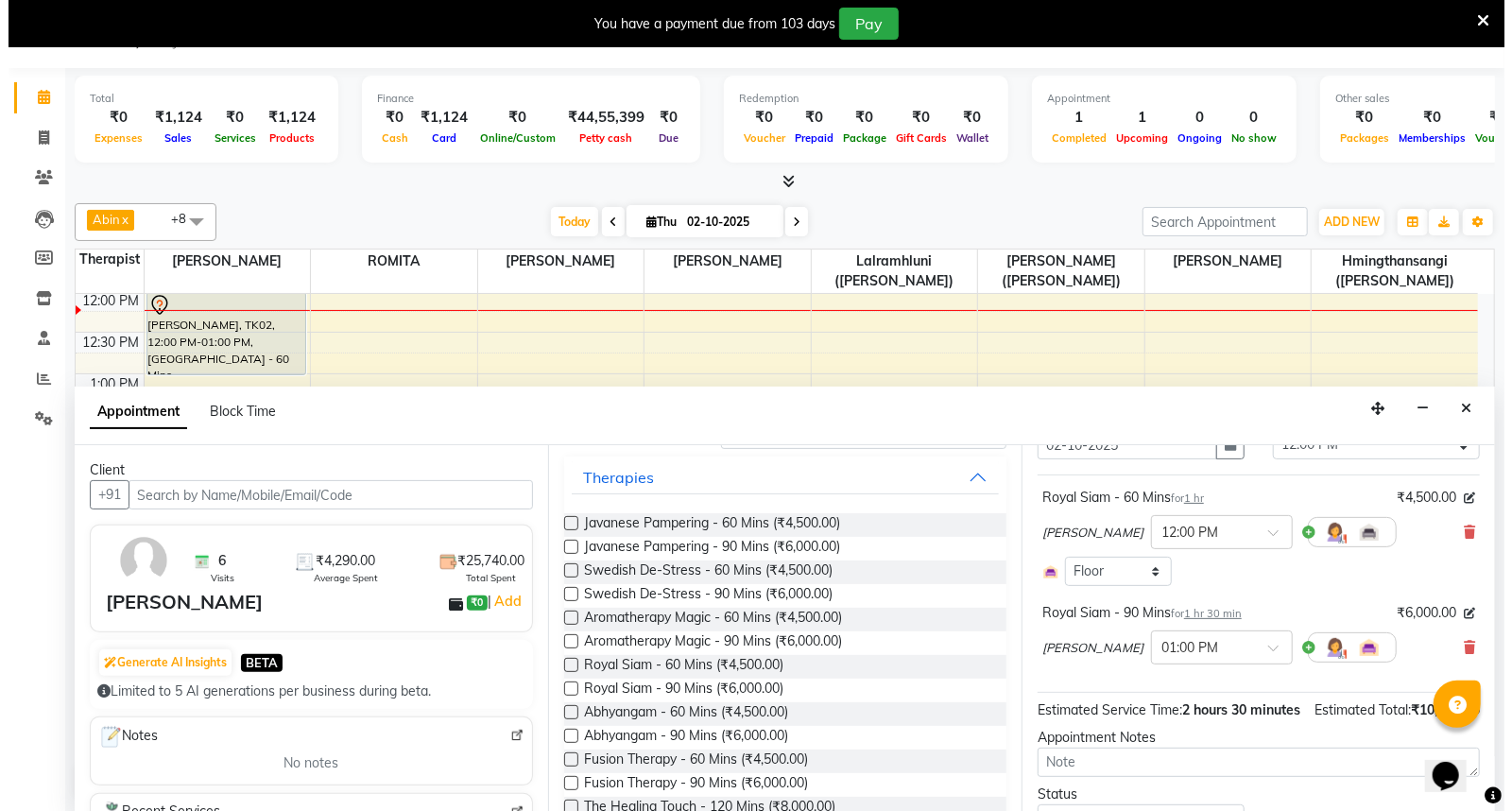
click button "Update"
select select
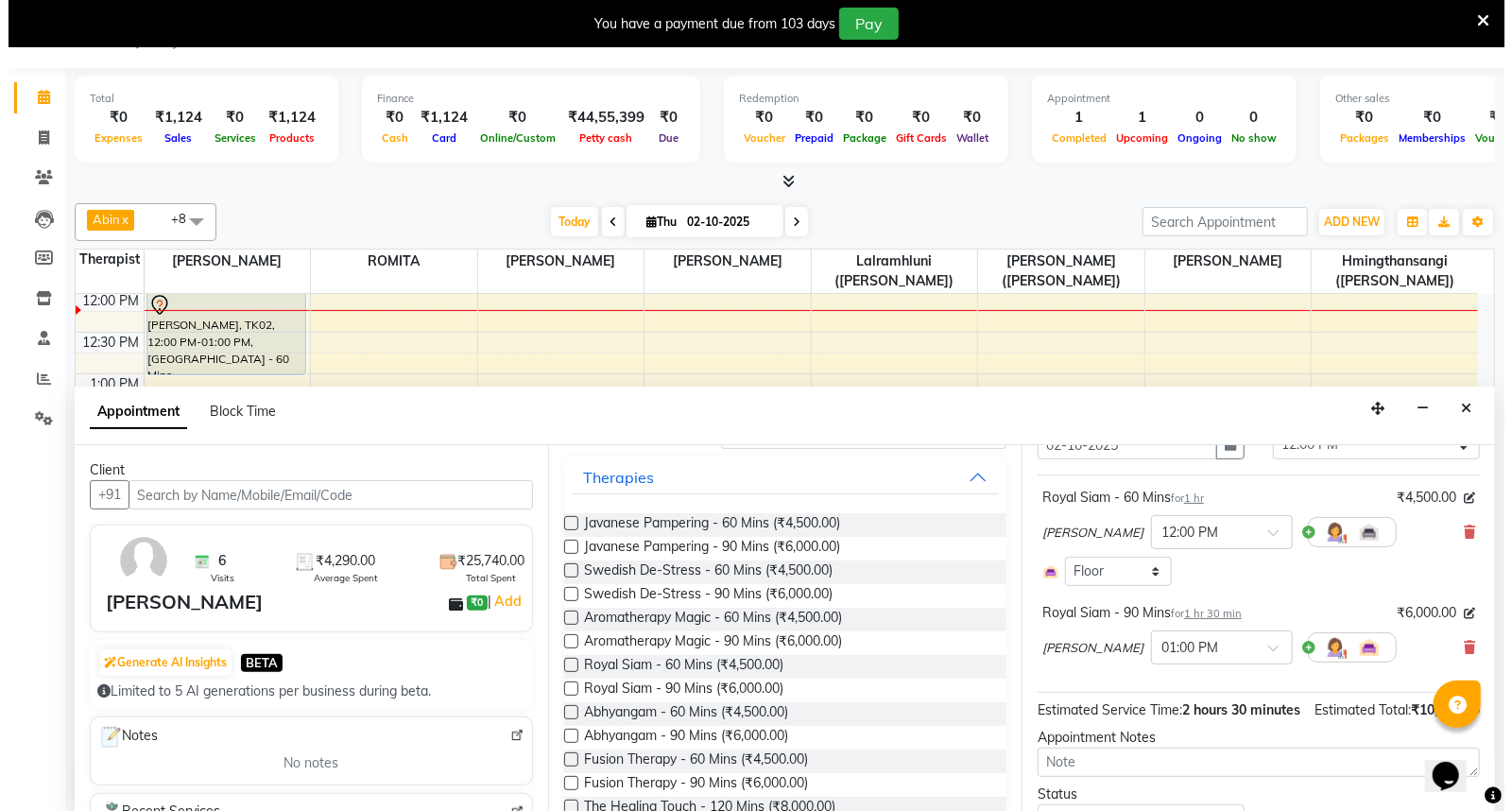
select select
checkbox input "false"
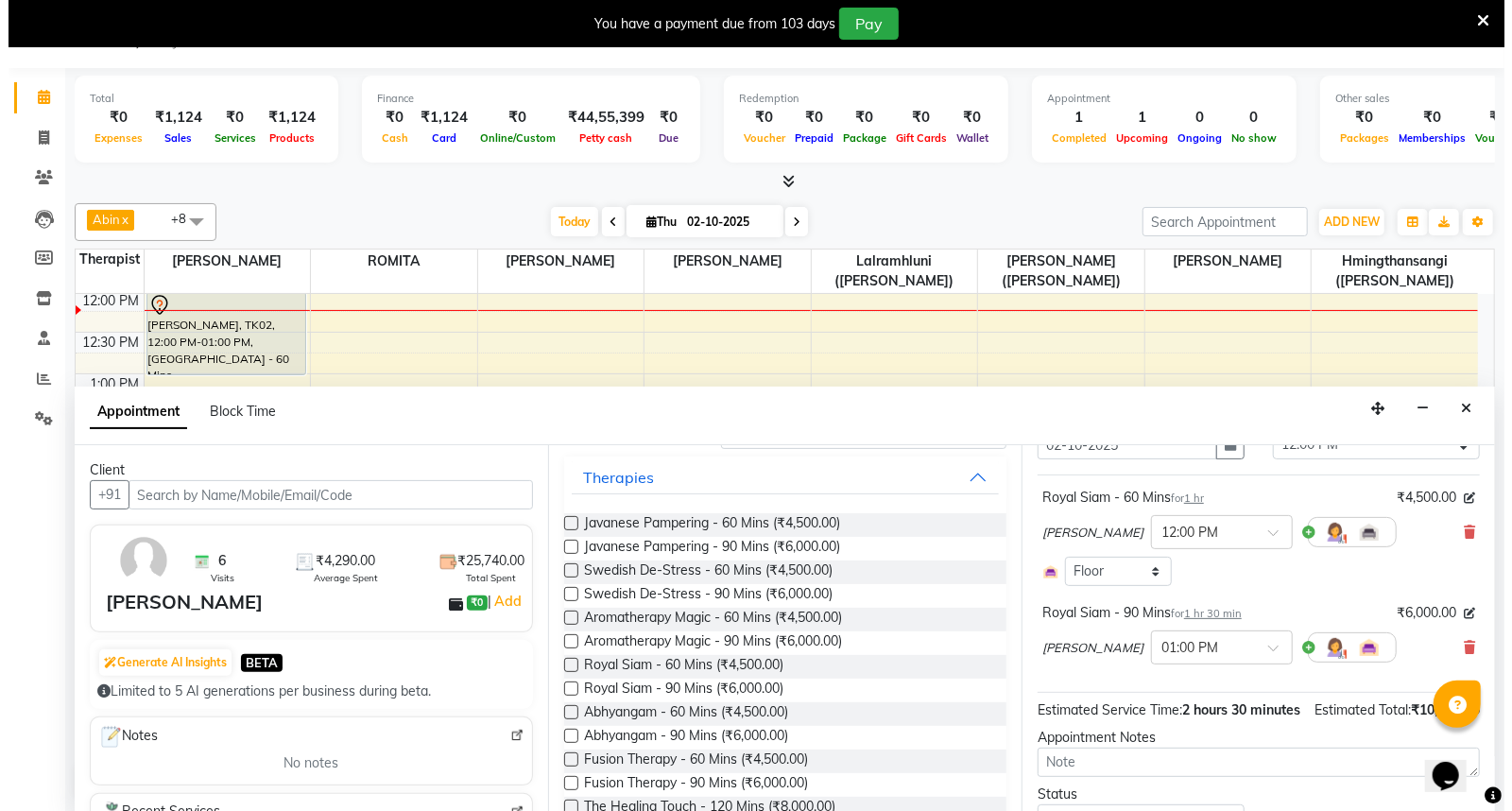
checkbox input "false"
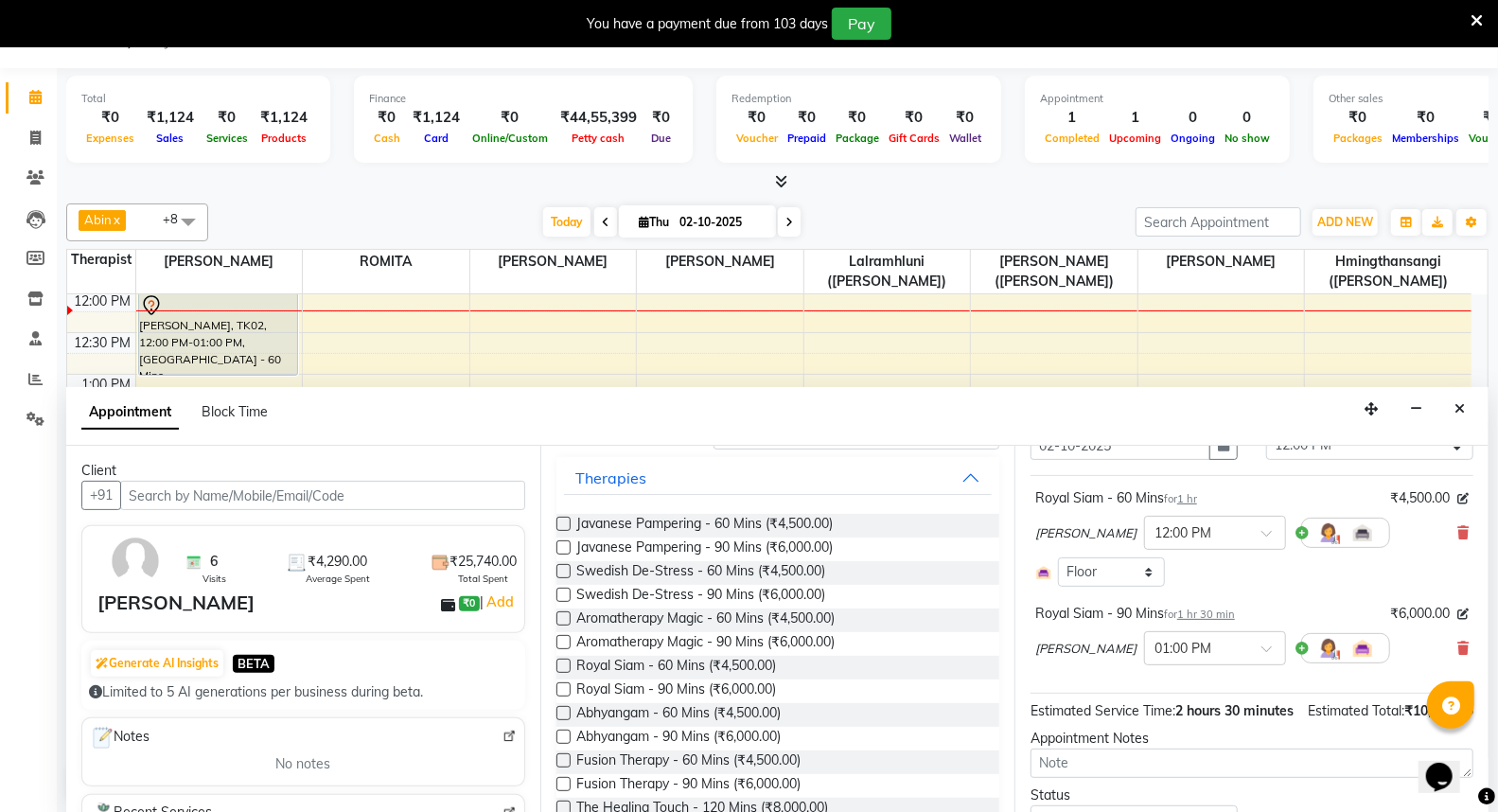
click input "text"
click link "Resend OTP"
click input "text"
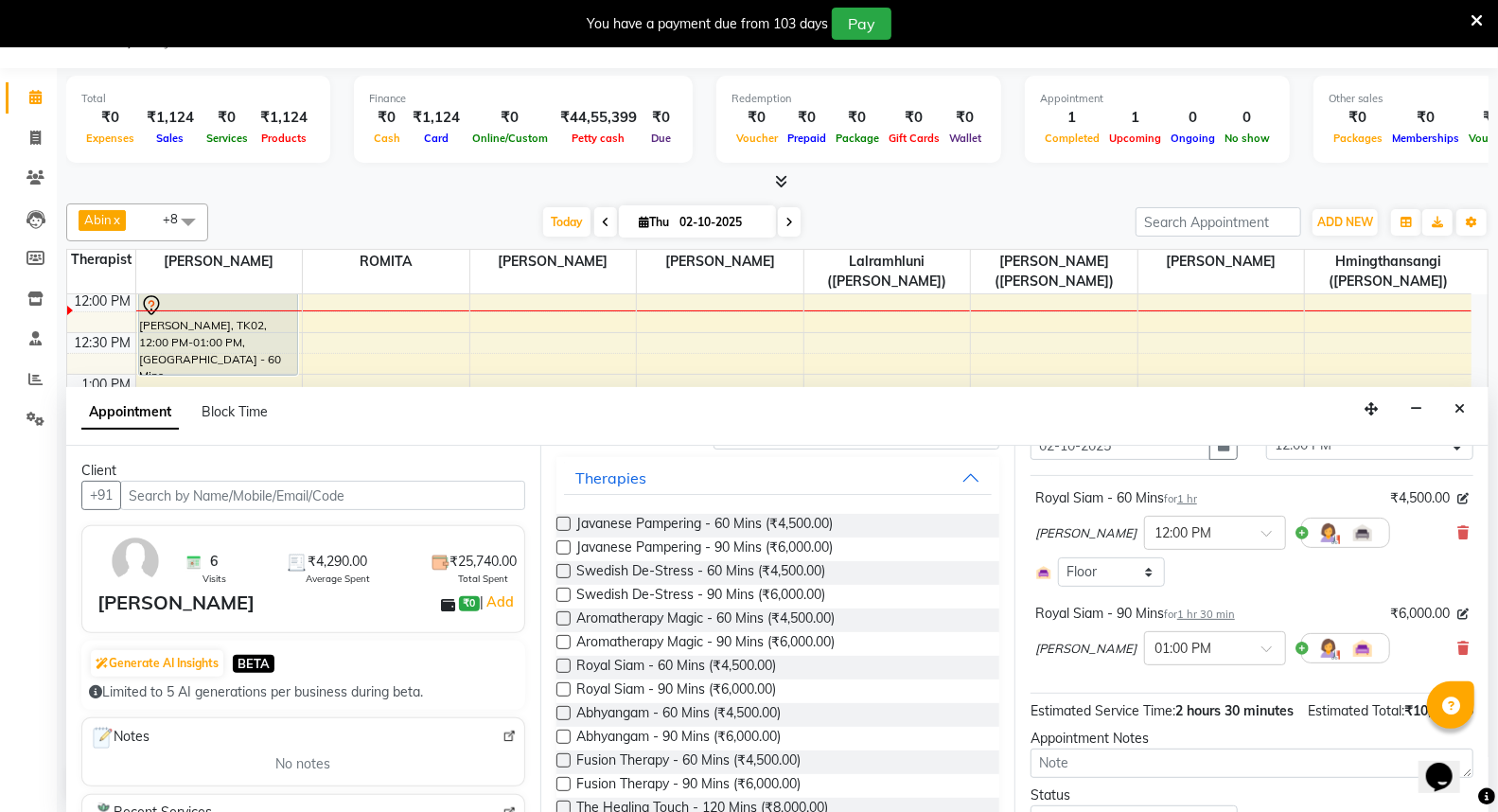
click link "Resend OTP"
click input "text"
type input "2302"
click button "Confirm OTP"
click button "Checkout"
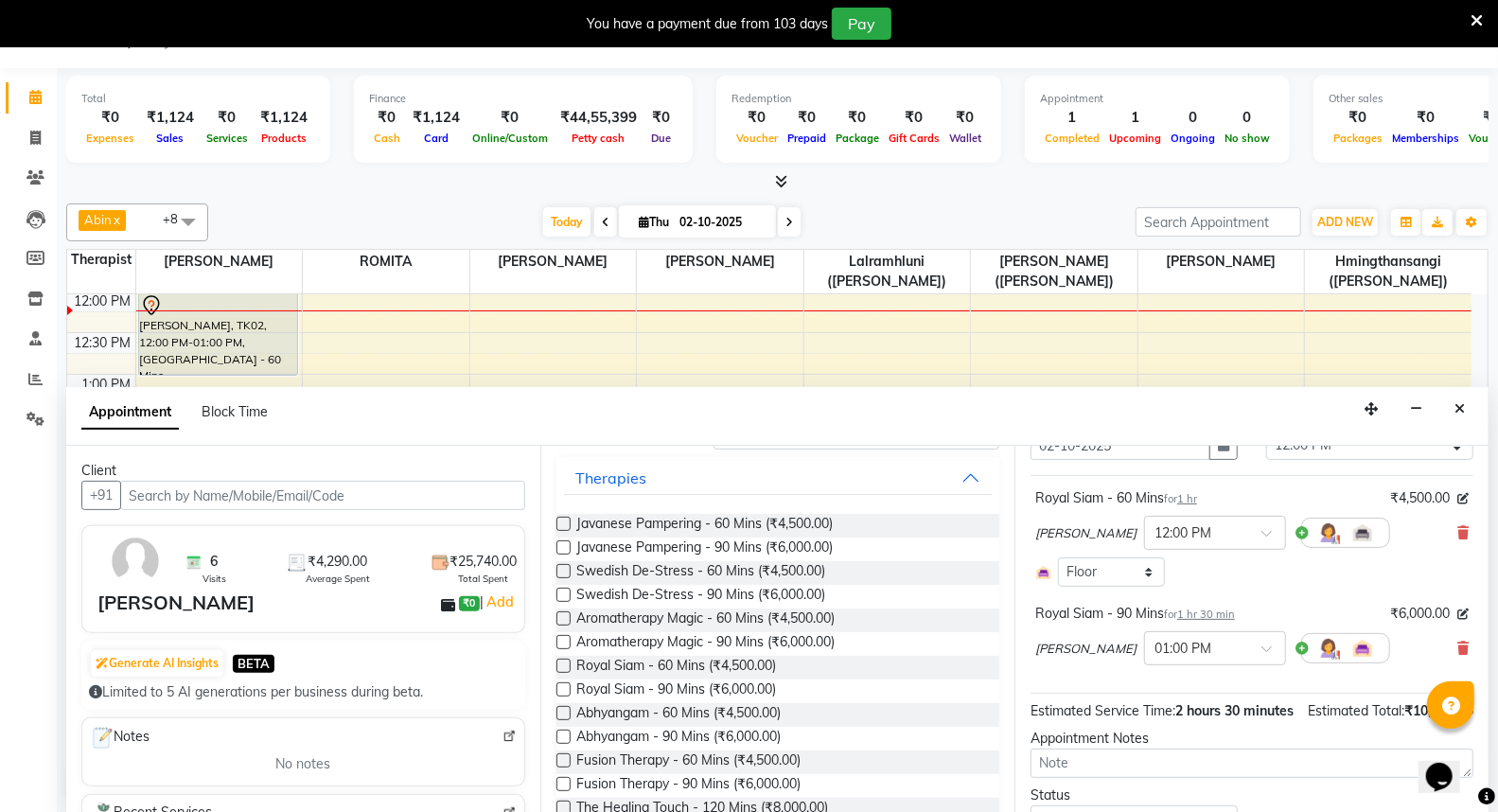
click at [38, 90] on icon at bounding box center [35, 97] width 12 height 14
click at [737, 291] on div "[PERSON_NAME], TK03, 11:30 AM-12:00 PM, De-Stress Back & Shoulder Massage - 30 …" at bounding box center [719, 271] width 158 height 39
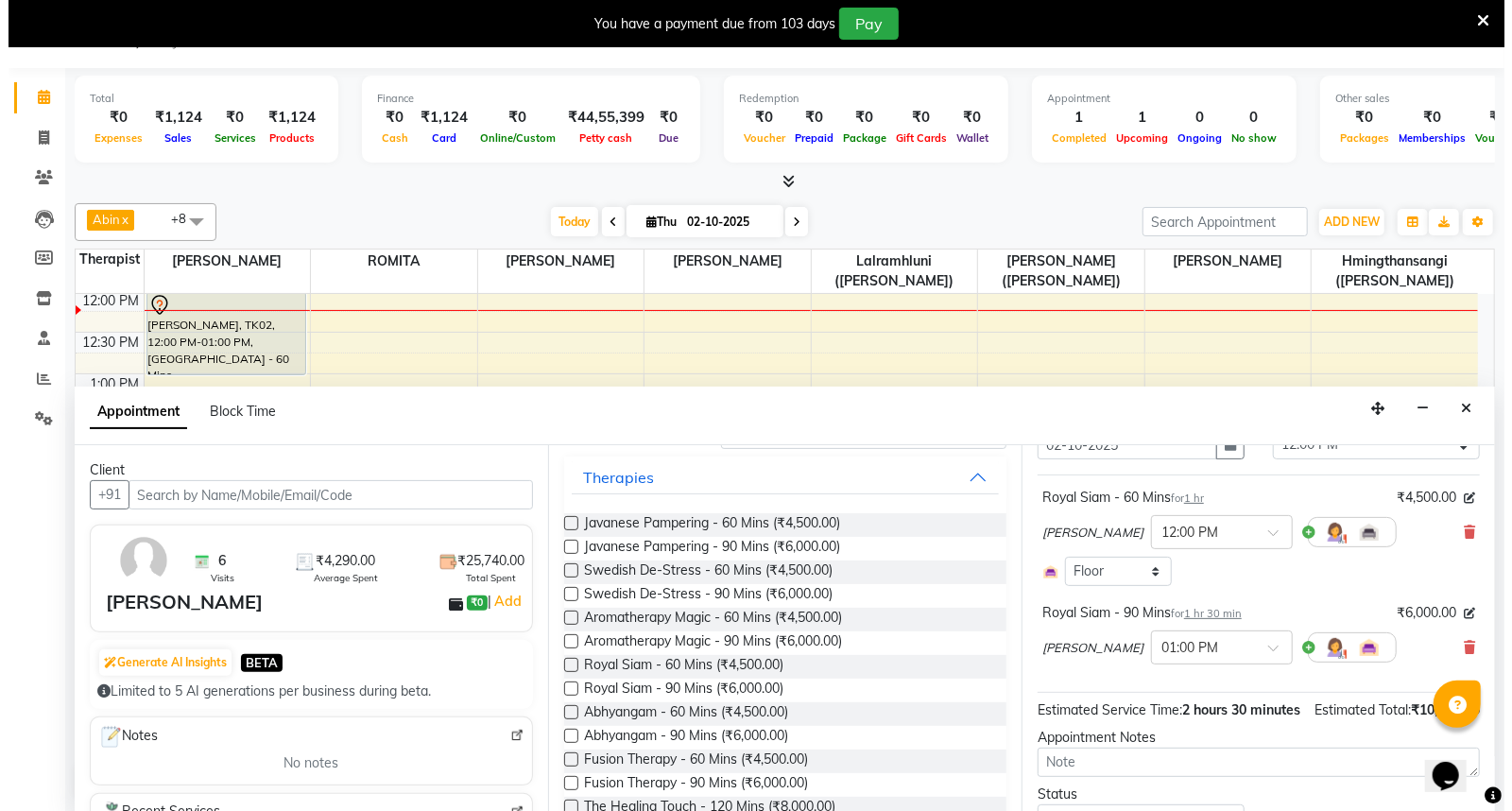
select select "3"
click button "View Invoice"
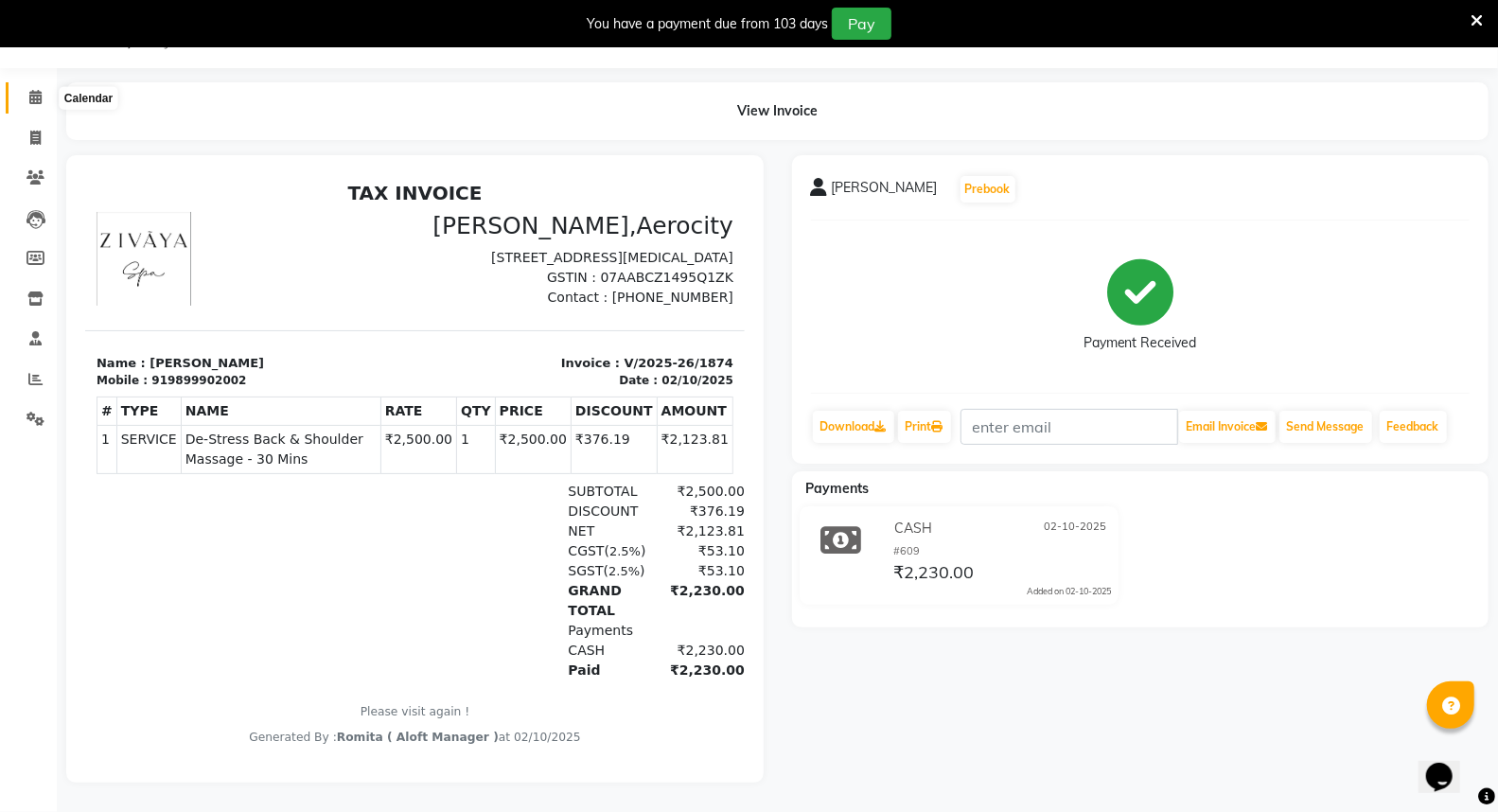
click at [24, 96] on span at bounding box center [35, 97] width 33 height 22
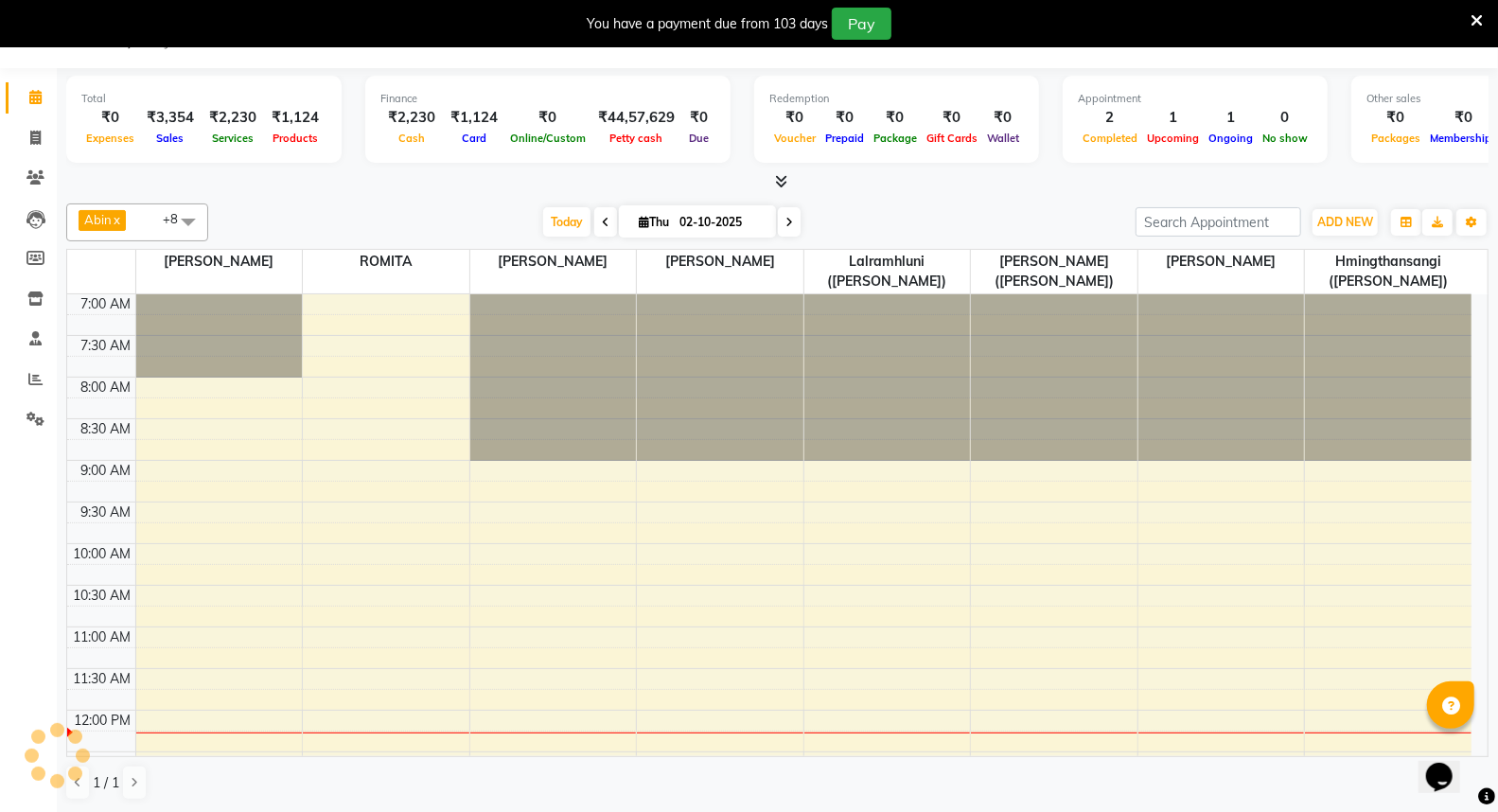
scroll to position [419, 0]
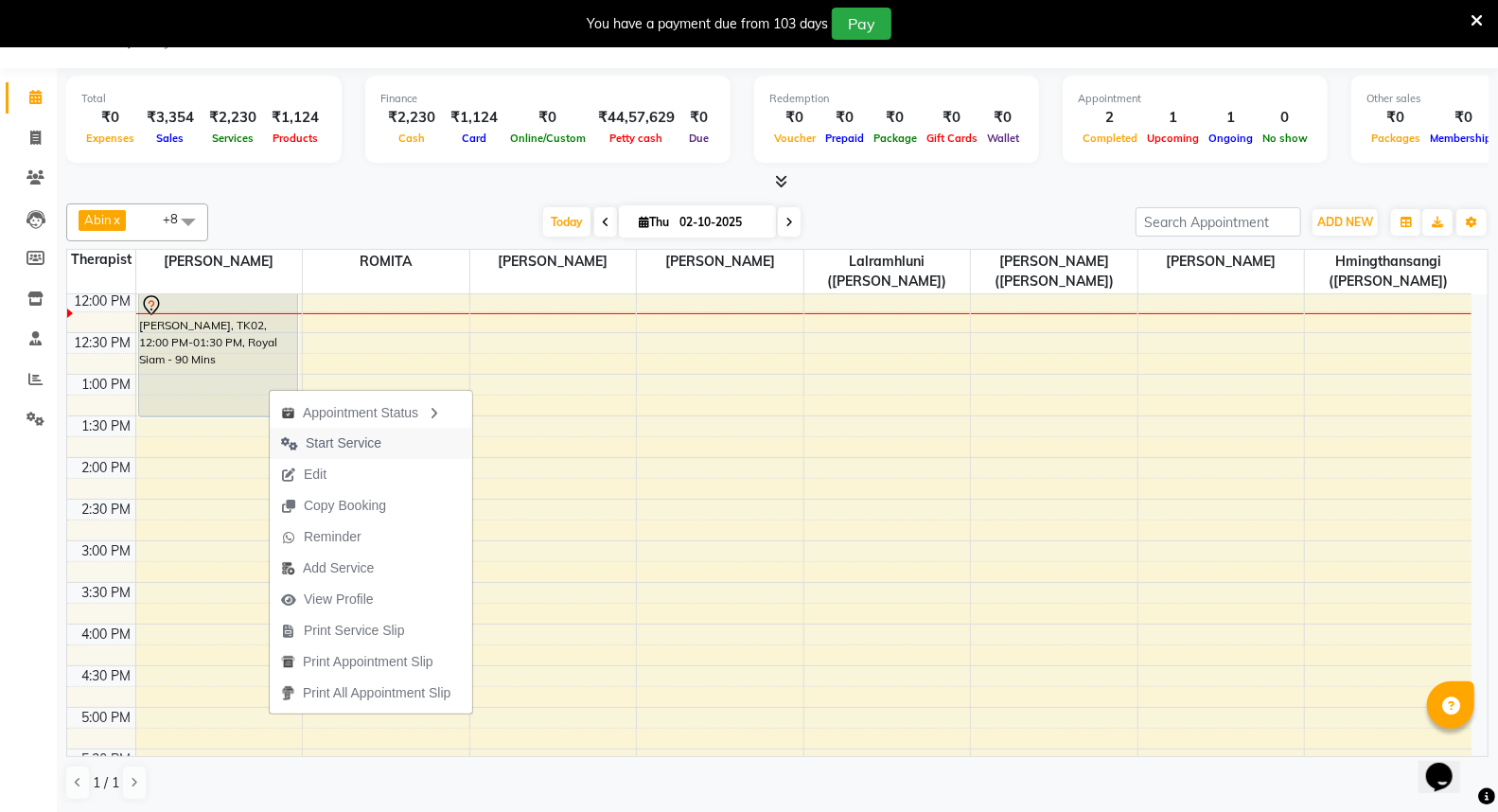
click at [360, 433] on span "Start Service" at bounding box center [344, 443] width 76 height 20
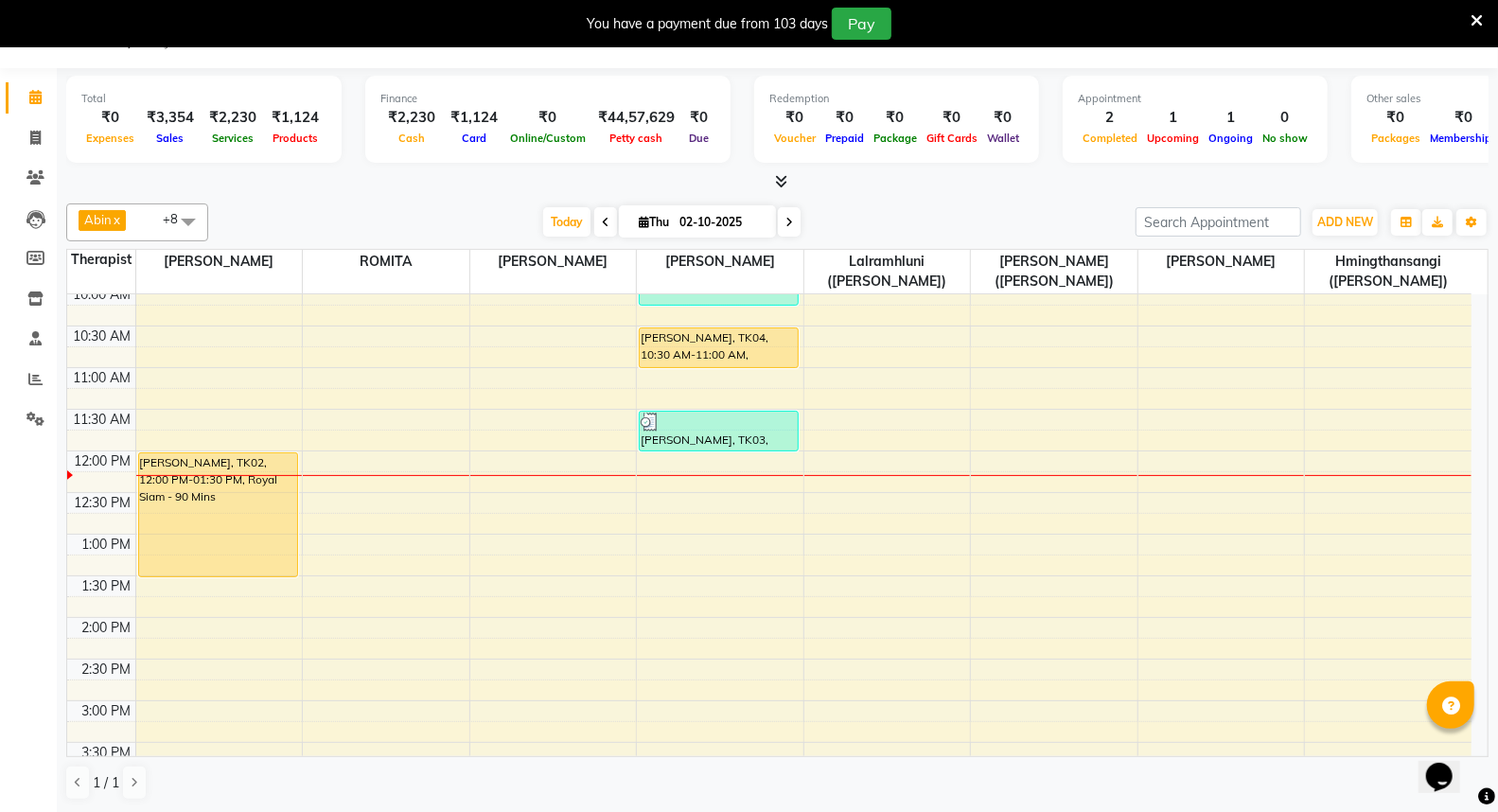
scroll to position [209, 0]
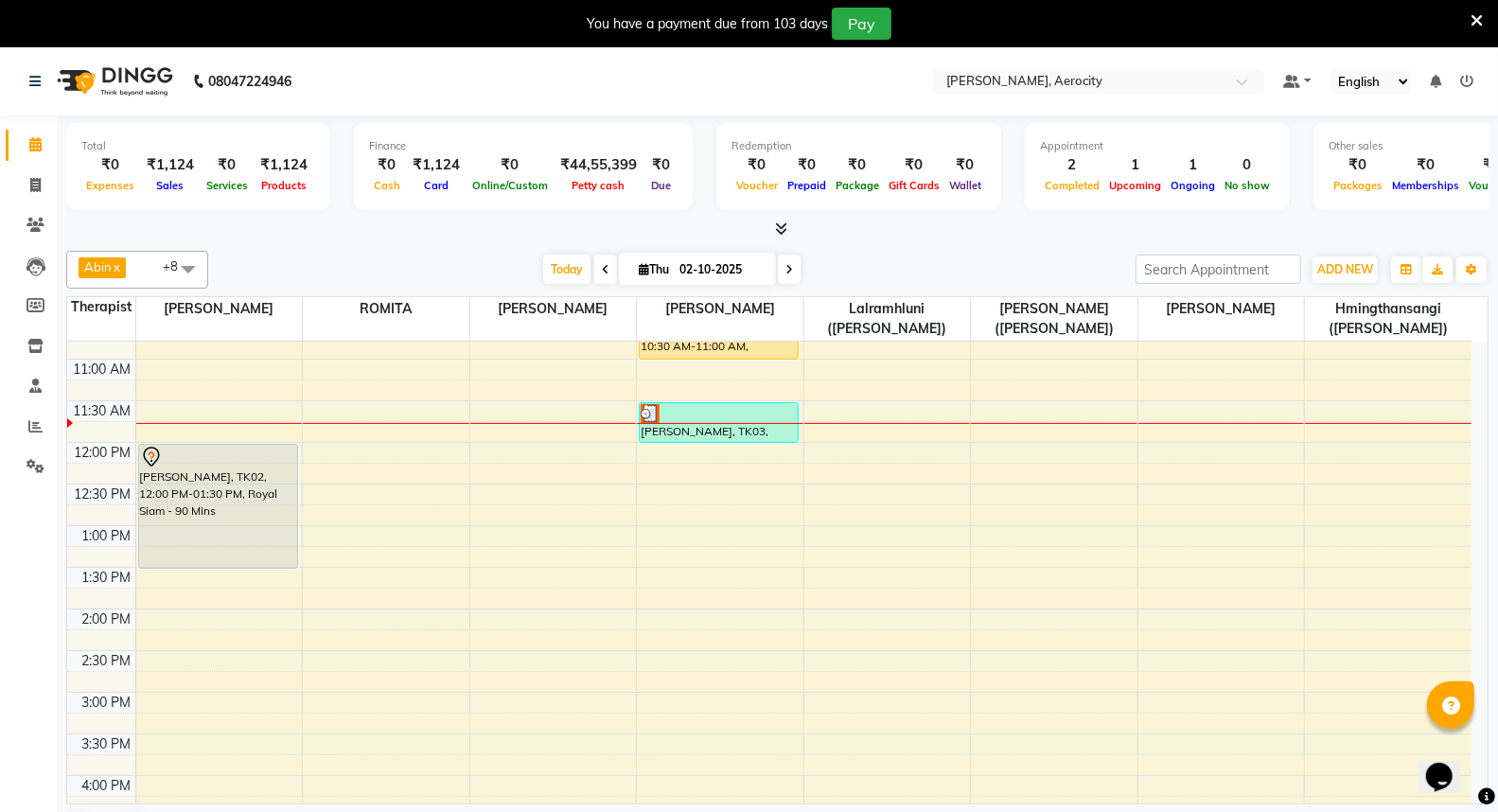
scroll to position [210, 0]
